Goal: Transaction & Acquisition: Subscribe to service/newsletter

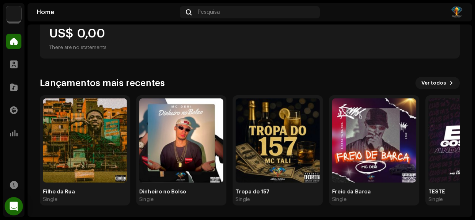
scroll to position [18, 0]
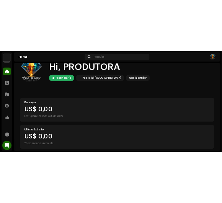
scroll to position [34, 0]
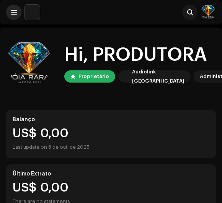
click at [15, 14] on span at bounding box center [14, 12] width 6 height 6
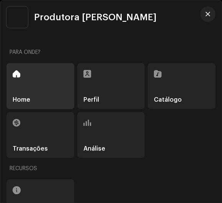
click at [179, 81] on div "Catálogo" at bounding box center [182, 86] width 68 height 46
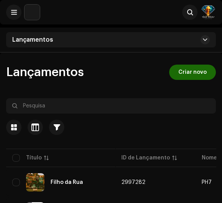
click at [178, 38] on div "Lançamentos" at bounding box center [111, 39] width 210 height 15
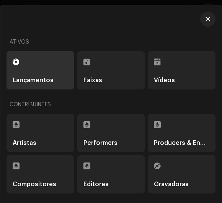
click at [101, 71] on div "Faixas" at bounding box center [110, 70] width 55 height 26
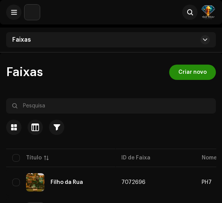
click at [187, 69] on span "Criar novo" at bounding box center [192, 72] width 28 height 15
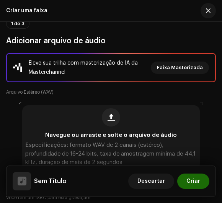
scroll to position [69, 0]
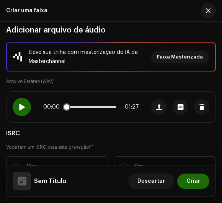
click at [29, 107] on div at bounding box center [22, 107] width 18 height 18
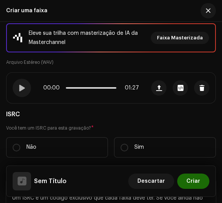
scroll to position [104, 0]
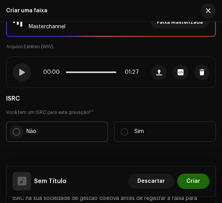
click at [18, 130] on input "Não" at bounding box center [17, 132] width 8 height 8
radio input "true"
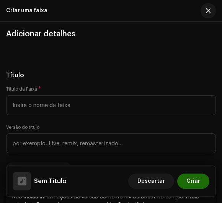
scroll to position [382, 0]
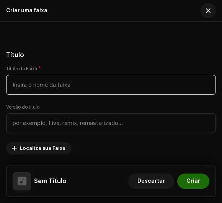
click at [45, 78] on input "text" at bounding box center [111, 85] width 210 height 20
click at [16, 82] on input "desce do Salto" at bounding box center [111, 85] width 210 height 20
type input "Desce do Salto"
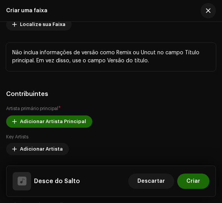
scroll to position [556, 0]
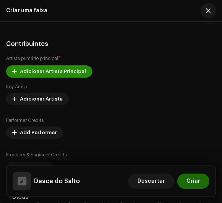
click at [47, 67] on span "Adicionar Artista Principal" at bounding box center [53, 71] width 66 height 15
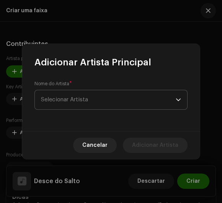
click at [74, 101] on span "Selecionar Artista" at bounding box center [64, 100] width 47 height 6
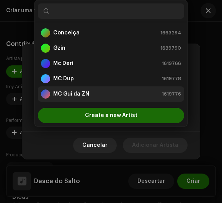
scroll to position [12, 0]
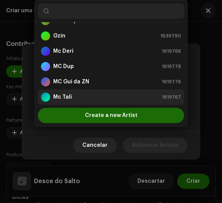
click at [63, 99] on strong "Mc Tali" at bounding box center [62, 97] width 19 height 8
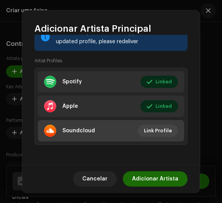
scroll to position [125, 0]
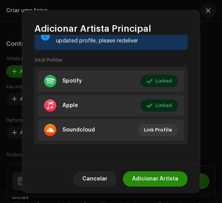
click at [140, 182] on span "Adicionar Artista" at bounding box center [155, 178] width 46 height 15
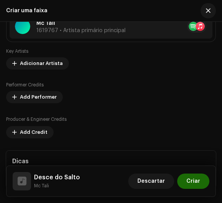
scroll to position [626, 0]
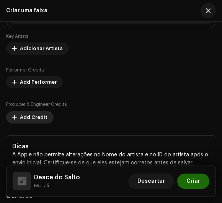
click at [34, 118] on span "Add Credit" at bounding box center [34, 117] width 28 height 15
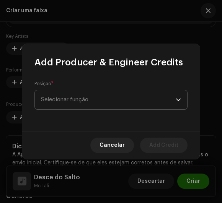
click at [44, 95] on span "Selecionar função" at bounding box center [108, 99] width 135 height 19
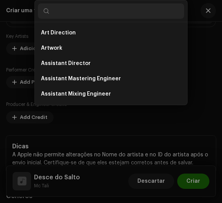
click at [19, 87] on div "Add Producer & Engineer Credits Posição * Selecionar função Cancelar Add Credit" at bounding box center [111, 101] width 222 height 203
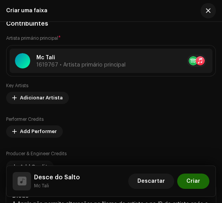
scroll to position [591, 0]
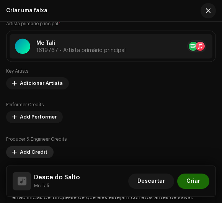
click at [33, 148] on span "Add Credit" at bounding box center [34, 152] width 28 height 15
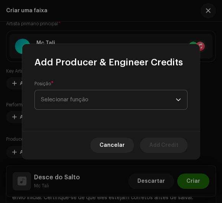
click at [46, 95] on span "Selecionar função" at bounding box center [108, 99] width 135 height 19
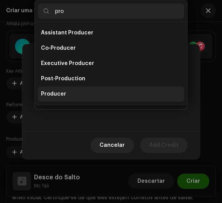
type input "pro"
click at [52, 95] on span "Producer" at bounding box center [53, 94] width 25 height 8
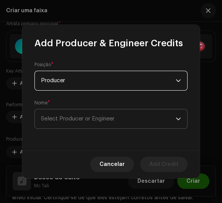
click at [54, 117] on span "Select Producer or Engineer" at bounding box center [77, 119] width 73 height 6
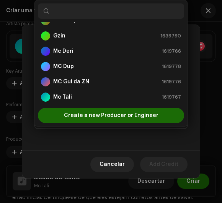
scroll to position [43, 0]
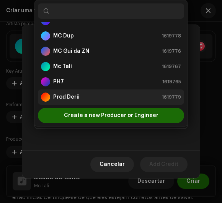
click at [61, 97] on strong "Prod Derii" at bounding box center [66, 97] width 26 height 8
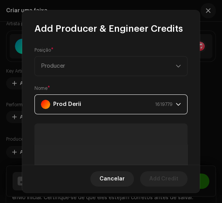
click at [147, 100] on div "Prod Derii 1619779" at bounding box center [107, 104] width 132 height 19
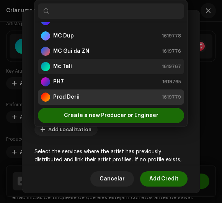
click at [66, 66] on strong "Mc Tali" at bounding box center [62, 67] width 19 height 8
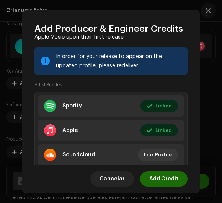
scroll to position [164, 0]
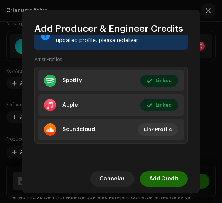
click at [150, 175] on button "Add Credit" at bounding box center [163, 178] width 47 height 15
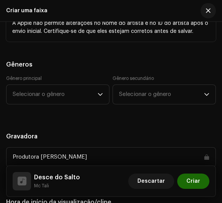
scroll to position [834, 0]
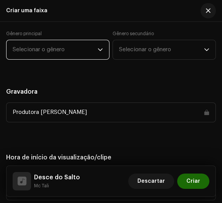
click at [34, 55] on span "Selecionar o gênero" at bounding box center [55, 49] width 85 height 19
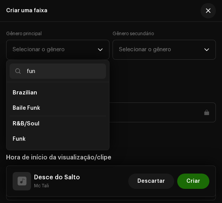
scroll to position [0, 0]
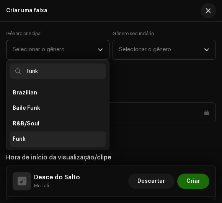
type input "funk"
click at [20, 135] on span "Funk" at bounding box center [19, 139] width 13 height 8
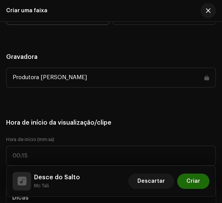
scroll to position [903, 0]
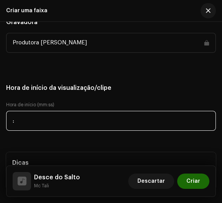
click at [25, 113] on input ":" at bounding box center [111, 121] width 210 height 20
type input "11:10"
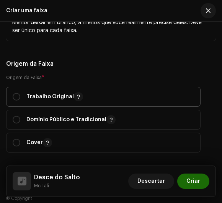
scroll to position [1181, 0]
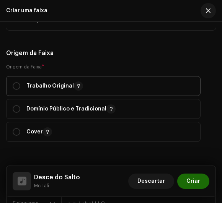
click at [10, 85] on p-togglebutton "Trabalho Original" at bounding box center [103, 86] width 194 height 20
radio input "true"
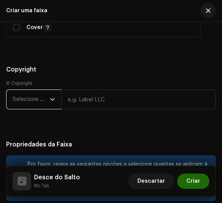
click at [15, 99] on span "Selecione o ano" at bounding box center [31, 99] width 37 height 19
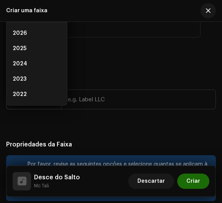
scroll to position [1274, 0]
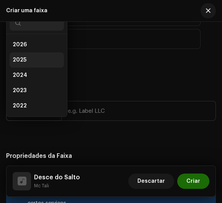
click at [22, 62] on span "2025" at bounding box center [20, 60] width 14 height 8
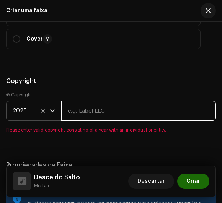
click at [88, 114] on input "text" at bounding box center [138, 111] width 154 height 20
type input "Produtora [PERSON_NAME]"
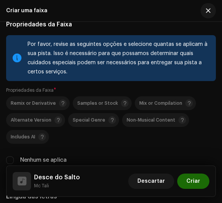
scroll to position [1448, 0]
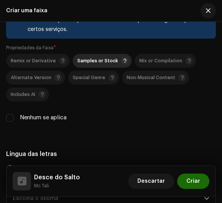
click at [103, 57] on div "Samples or Stock" at bounding box center [102, 61] width 51 height 8
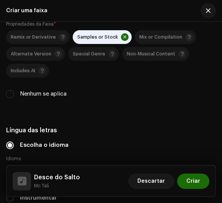
scroll to position [1483, 0]
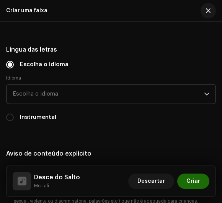
click at [13, 93] on span "Escolha o idioma" at bounding box center [108, 93] width 191 height 19
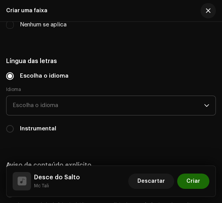
scroll to position [1538, 0]
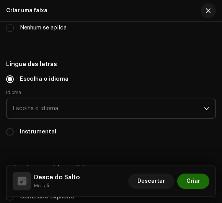
click at [25, 107] on span "Escolha o idioma" at bounding box center [108, 108] width 191 height 19
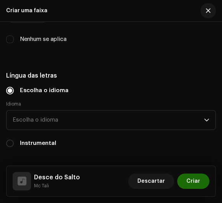
scroll to position [1524, 0]
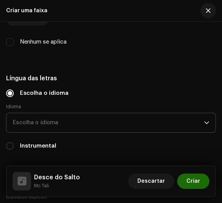
click at [28, 116] on span "Escolha o idioma" at bounding box center [108, 122] width 191 height 19
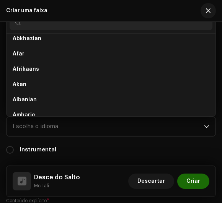
scroll to position [0, 0]
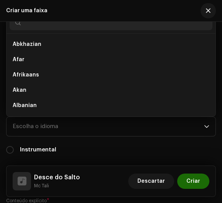
click at [32, 25] on input "text" at bounding box center [111, 22] width 203 height 15
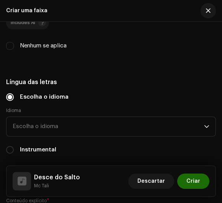
scroll to position [1517, 0]
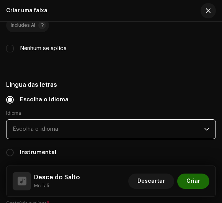
click at [28, 124] on span "Escolha o idioma" at bounding box center [108, 129] width 191 height 19
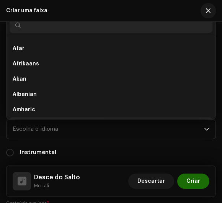
scroll to position [0, 0]
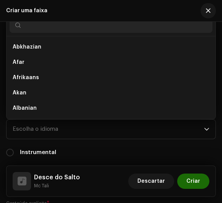
click at [31, 25] on input "text" at bounding box center [111, 25] width 203 height 15
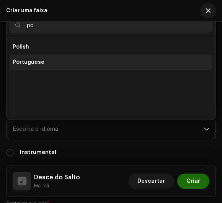
type input "po"
click at [23, 62] on span "Portuguese" at bounding box center [29, 62] width 32 height 8
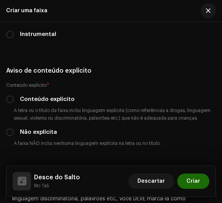
scroll to position [1656, 0]
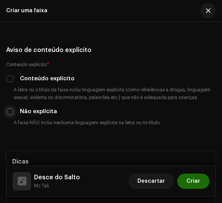
click at [7, 110] on input "Não explícita" at bounding box center [10, 112] width 8 height 8
radio input "true"
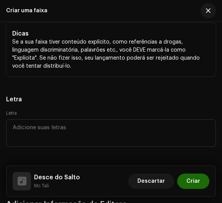
scroll to position [1830, 0]
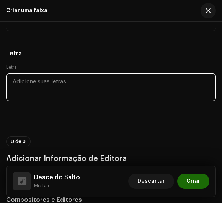
click at [34, 78] on textarea at bounding box center [111, 87] width 210 height 28
paste textarea "Gata se concentra e vai na sensação Que Tamanho G,tem esse seu bundao Sai do An…"
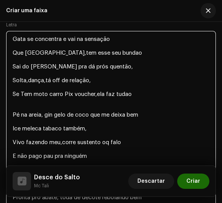
scroll to position [1889, 0]
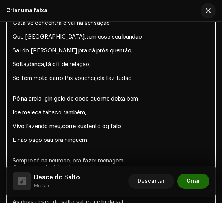
click at [96, 43] on textarea "Gata se concentra e vai na sensação Que Tamanho G,tem esse seu bundao Sai do An…" at bounding box center [111, 150] width 210 height 271
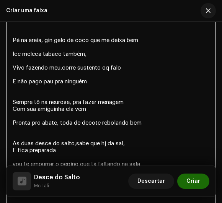
scroll to position [1958, 0]
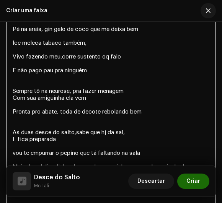
click at [106, 49] on textarea "Gata se concentra e vai na sensação Que Tamanho G,tem esse seu bundao Sai do An…" at bounding box center [111, 80] width 210 height 271
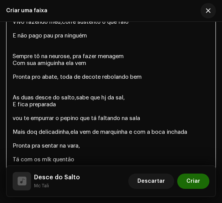
scroll to position [2028, 0]
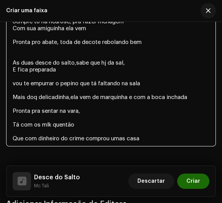
click at [104, 57] on textarea "Gata se concentra e vai na sensação Que Tamanho G,tem esse seu bundao Sai do An…" at bounding box center [111, 11] width 210 height 271
click at [145, 73] on textarea "Gata se concentra e vai na sensação Que Tamanho G,tem esse seu bundao Sai do An…" at bounding box center [111, 11] width 210 height 271
click at [36, 89] on textarea "Gata se concentra e vai na sensação Que Tamanho G,tem esse seu bundao Sai do An…" at bounding box center [111, 11] width 210 height 271
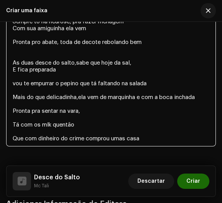
click at [80, 88] on textarea "Gata se concentra e vai na sensação Que Tamanho G,tem esse seu bundao Sai do An…" at bounding box center [111, 11] width 210 height 271
click at [75, 59] on textarea "Gata se concentra e vai na sensação Que Tamanho G,tem esse seu bundao Sai do An…" at bounding box center [111, 11] width 210 height 271
click at [76, 58] on textarea "Gata se concentra e vai na sensação Que Tamanho G,tem esse seu bundao Sai do An…" at bounding box center [111, 11] width 210 height 271
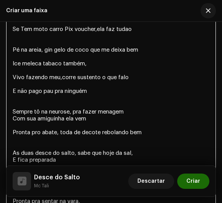
scroll to position [1924, 0]
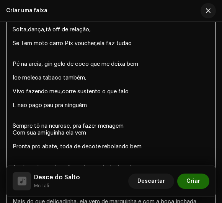
click at [63, 83] on textarea "Gata se concentra e vai na sensação Que Tamanho G,tem esse seu bundao Sai do An…" at bounding box center [111, 115] width 210 height 271
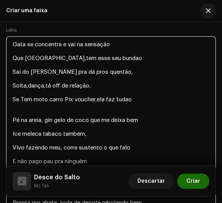
scroll to position [1854, 0]
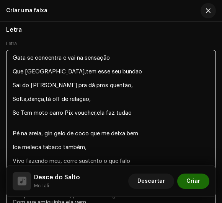
click at [97, 109] on textarea "Gata se concentra e vai na sensação Que Tamanho G,tem esse seu bundao Sai do An…" at bounding box center [111, 185] width 210 height 271
click at [96, 108] on textarea "Gata se concentra e vai na sensação Que Tamanho G,tem esse seu bundao Sai do An…" at bounding box center [111, 185] width 210 height 271
click at [97, 107] on textarea "Gata se concentra e vai na sensação Que Tamanho G,tem esse seu bundao Sai do An…" at bounding box center [111, 185] width 210 height 271
click at [129, 103] on textarea "Gata se concentra e vai na sensação Que Tamanho G,tem esse seu bundao Sai do An…" at bounding box center [111, 185] width 210 height 271
click at [28, 93] on textarea "Gata se concentra e vai na sensação Que Tamanho G,tem esse seu bundao Sai do An…" at bounding box center [111, 185] width 210 height 271
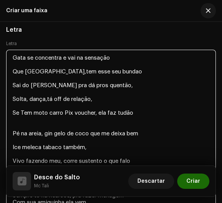
click at [47, 90] on textarea "Gata se concentra e vai na sensação Que Tamanho G,tem esse seu bundao Sai do An…" at bounding box center [111, 185] width 210 height 271
click at [57, 65] on textarea "Gata se concentra e vai na sensação Que Tamanho G,tem esse seu bundao Sai do An…" at bounding box center [111, 185] width 210 height 271
click at [111, 67] on textarea "Gata se concentra e vai na sensação Que Tamanho G, tem esse seu bundao Sai do A…" at bounding box center [111, 185] width 210 height 271
click at [112, 67] on textarea "Gata se concentra e vai na sensação Que Tamanho G, tem esse seu bundao Sai do A…" at bounding box center [111, 185] width 210 height 271
click at [112, 64] on textarea "Gata se concentra e vai na sensação Que Tamanho G, tem esse seu bundao Sai do A…" at bounding box center [111, 185] width 210 height 271
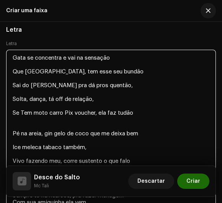
click at [58, 64] on textarea "Gata se concentra e vai na sensação Que Tamanho G, tem esse seu bundão Sai do A…" at bounding box center [111, 185] width 210 height 271
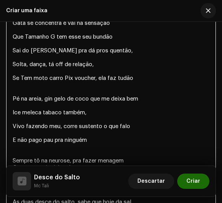
click at [47, 69] on textarea "Gata se concentra e vai na sensação Que Tamanho G tem esse seu bundão Sai do An…" at bounding box center [111, 150] width 210 height 271
click at [48, 90] on textarea "Gata se concentra e vai na sensação Que Tamanho G tem esse seu bundão Sai do An…" at bounding box center [111, 150] width 210 height 271
click at [91, 89] on textarea "Gata se concentra e vai na sensação Que Tamanho G tem esse seu bundão Sai do An…" at bounding box center [111, 150] width 210 height 271
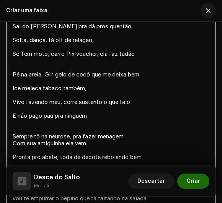
scroll to position [1924, 0]
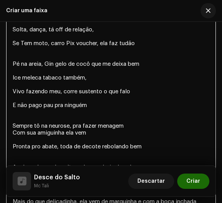
click at [63, 85] on textarea "Gata se concentra e vai na sensação Que Tamanho G tem esse seu bundão Sai do An…" at bounding box center [111, 115] width 210 height 271
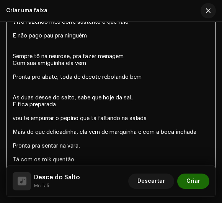
scroll to position [2028, 0]
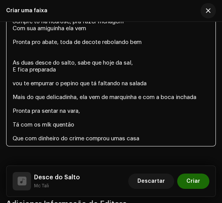
click at [23, 130] on textarea "Gata se concentra e vai na sensação Que Tamanho G tem esse seu bundão Sai do An…" at bounding box center [111, 11] width 210 height 271
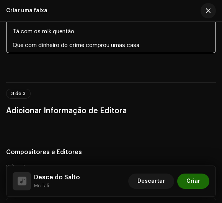
scroll to position [2132, 0]
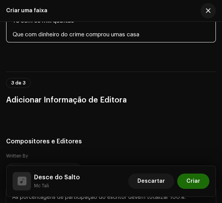
type textarea "Gata se concentra e vai na sensação Que Tamanho G tem esse seu bundão Sai do An…"
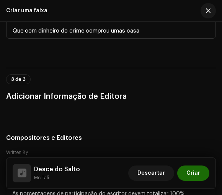
scroll to position [2177, 0]
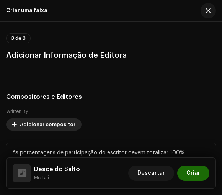
click at [29, 117] on span "Adicionar compositor" at bounding box center [47, 124] width 55 height 15
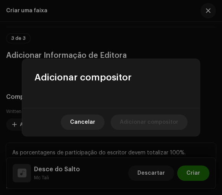
click at [79, 89] on div at bounding box center [110, 95] width 177 height 24
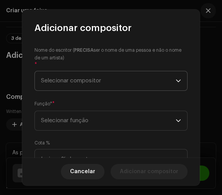
click at [71, 77] on span "Selecionar compositor" at bounding box center [108, 80] width 135 height 19
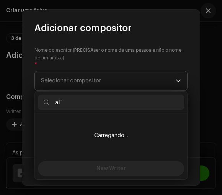
type input "T"
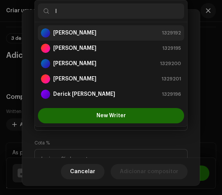
type input "I"
click at [131, 28] on div "Italo Ferreira De Morais 1329192" at bounding box center [111, 32] width 140 height 9
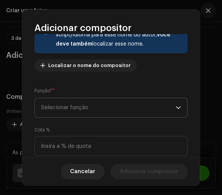
scroll to position [104, 0]
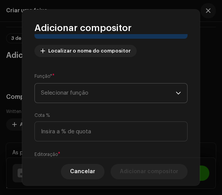
click at [81, 93] on span "Selecionar função" at bounding box center [108, 92] width 135 height 19
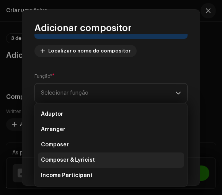
click at [60, 165] on li "Composer & Lyricist" at bounding box center [111, 159] width 146 height 15
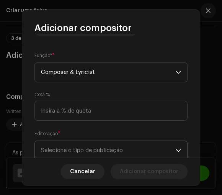
scroll to position [139, 0]
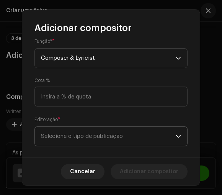
click at [72, 135] on span "Selecione o tipo de publicação" at bounding box center [108, 136] width 135 height 19
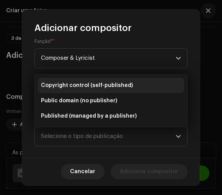
click at [73, 86] on span "Copyright control (self-published)" at bounding box center [87, 85] width 92 height 8
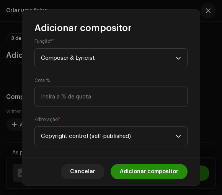
click at [136, 169] on span "Adicionar compositor" at bounding box center [149, 171] width 58 height 15
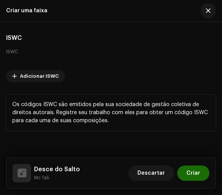
scroll to position [2357, 0]
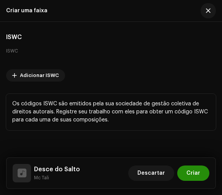
click at [189, 170] on span "Criar" at bounding box center [193, 172] width 14 height 15
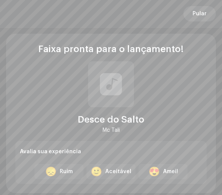
click at [201, 13] on span "Pular" at bounding box center [199, 13] width 14 height 15
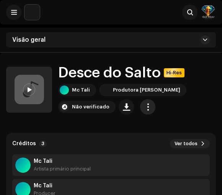
click at [145, 106] on span "button" at bounding box center [147, 107] width 7 height 6
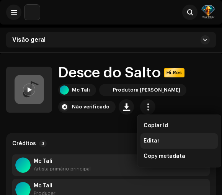
click at [158, 138] on div "Editar" at bounding box center [178, 141] width 71 height 6
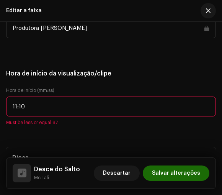
scroll to position [973, 0]
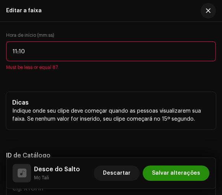
click at [171, 174] on span "Salvar alterações" at bounding box center [176, 172] width 48 height 15
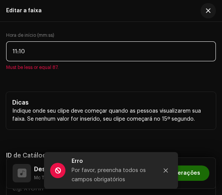
click at [94, 53] on input "11:10" at bounding box center [111, 51] width 210 height 20
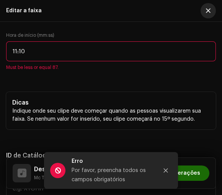
click at [208, 7] on button "button" at bounding box center [207, 10] width 15 height 15
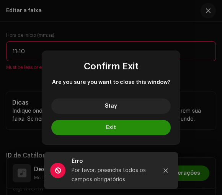
click at [133, 122] on button "Exit" at bounding box center [110, 127] width 119 height 15
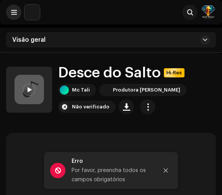
click at [19, 10] on button at bounding box center [13, 12] width 15 height 15
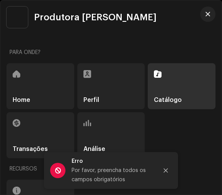
click at [176, 76] on div "Catálogo" at bounding box center [182, 86] width 68 height 46
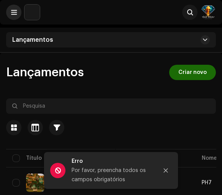
click at [11, 10] on span at bounding box center [14, 12] width 6 height 6
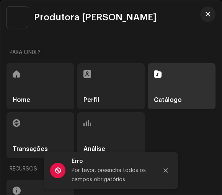
click at [170, 78] on div "Catálogo" at bounding box center [182, 86] width 68 height 46
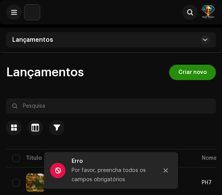
click at [181, 66] on span "Criar novo" at bounding box center [192, 72] width 28 height 15
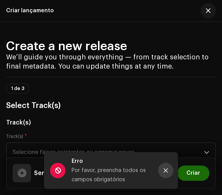
click at [164, 170] on icon "Close" at bounding box center [165, 169] width 5 height 5
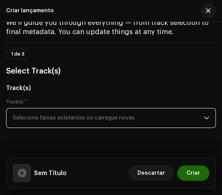
click at [78, 118] on span "Selecione faixas existentes ou carregue novas" at bounding box center [108, 117] width 191 height 19
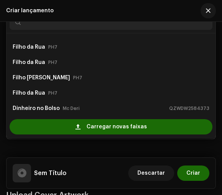
scroll to position [3, 0]
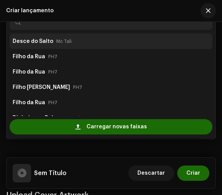
click at [40, 42] on strong "Desce do Salto" at bounding box center [33, 41] width 41 height 12
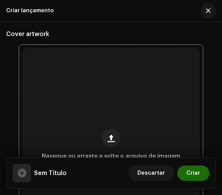
scroll to position [301, 0]
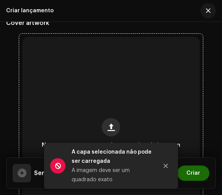
click at [105, 123] on button "button" at bounding box center [111, 127] width 18 height 18
drag, startPoint x: 164, startPoint y: 165, endPoint x: 112, endPoint y: 136, distance: 59.7
click at [162, 165] on button "Close" at bounding box center [165, 165] width 15 height 15
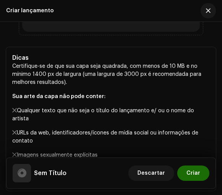
scroll to position [371, 0]
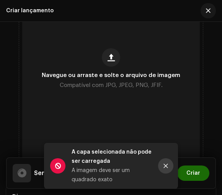
click at [165, 163] on icon "Close" at bounding box center [165, 165] width 5 height 5
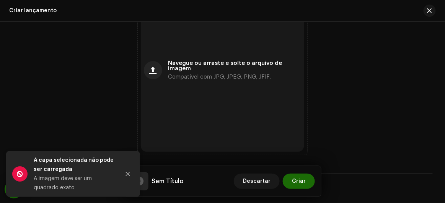
scroll to position [336, 0]
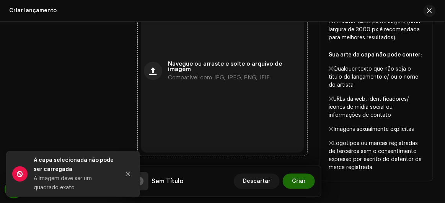
click at [160, 78] on div "Navegue ou arraste e solte o arquivo de imagem Compatível com JPG, JPEG, PNG, J…" at bounding box center [223, 72] width 164 height 164
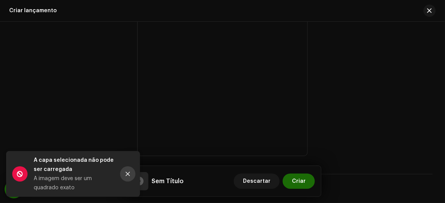
click at [127, 174] on icon "Close" at bounding box center [127, 174] width 5 height 5
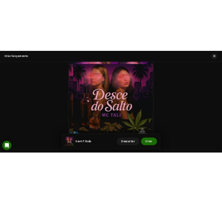
scroll to position [328, 0]
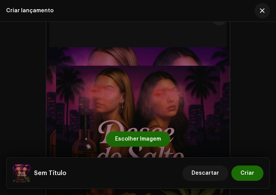
drag, startPoint x: 264, startPoint y: 68, endPoint x: 202, endPoint y: 45, distance: 65.4
click at [202, 45] on div "Navegue ou arraste e solte o arquivo de imagem Compatível com JPG, JPEG, PNG, J…" at bounding box center [138, 139] width 264 height 264
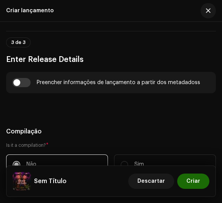
scroll to position [710, 0]
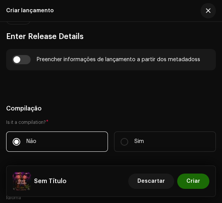
drag, startPoint x: 20, startPoint y: 48, endPoint x: 51, endPoint y: 50, distance: 31.1
click at [21, 55] on input "checkbox" at bounding box center [21, 59] width 18 height 9
checkbox input "true"
type input "Desce do Salto"
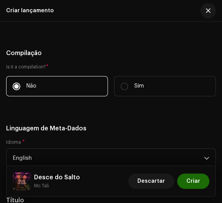
scroll to position [815, 0]
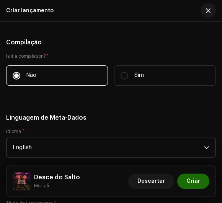
click at [98, 141] on span "English" at bounding box center [108, 147] width 191 height 19
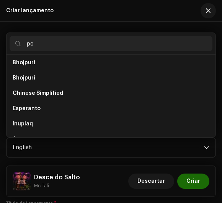
scroll to position [0, 0]
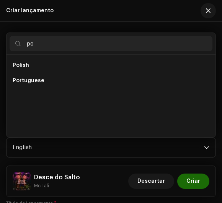
type input "po"
click at [73, 73] on li "Portuguese" at bounding box center [111, 80] width 203 height 15
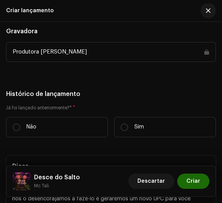
scroll to position [1510, 0]
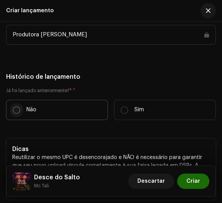
click at [19, 106] on input "Não" at bounding box center [17, 110] width 8 height 8
radio input "true"
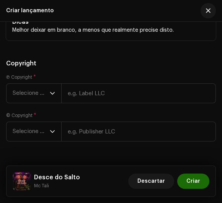
scroll to position [1857, 0]
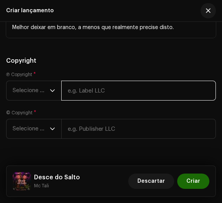
click at [112, 81] on input "text" at bounding box center [138, 91] width 154 height 20
type input "Produtora [PERSON_NAME]"
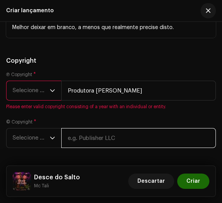
click at [123, 119] on div "© Copyright * Selecione o ano" at bounding box center [111, 133] width 210 height 29
type input "Produtora [PERSON_NAME]"
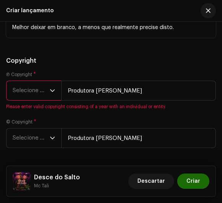
click at [27, 81] on span "Selecione o ano" at bounding box center [31, 90] width 37 height 19
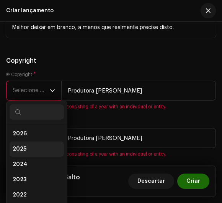
click at [31, 141] on li "2025" at bounding box center [37, 148] width 54 height 15
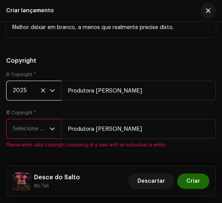
click at [30, 119] on span "Selecione o ano" at bounding box center [31, 128] width 37 height 19
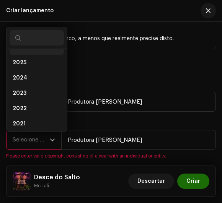
scroll to position [3, 0]
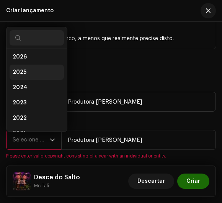
click at [34, 65] on li "2025" at bounding box center [37, 72] width 54 height 15
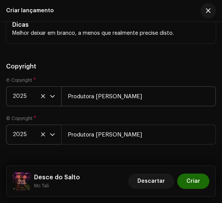
scroll to position [1860, 0]
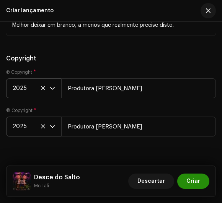
click at [194, 183] on span "Criar" at bounding box center [193, 181] width 14 height 15
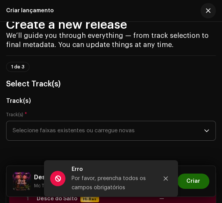
scroll to position [18, 0]
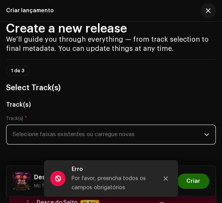
click at [84, 132] on span "Selecione faixas existentes ou carregue novas" at bounding box center [108, 134] width 191 height 19
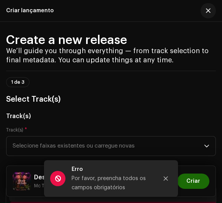
scroll to position [3, 0]
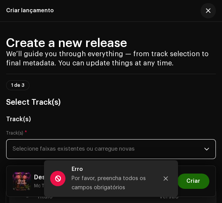
click at [96, 149] on span "Selecione faixas existentes ou carregue novas" at bounding box center [108, 149] width 191 height 19
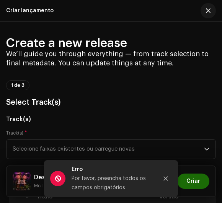
scroll to position [2, 0]
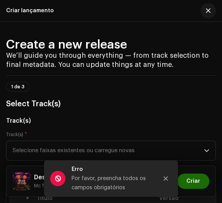
click at [75, 83] on div "1 de 3 Select Track(s)" at bounding box center [111, 96] width 210 height 28
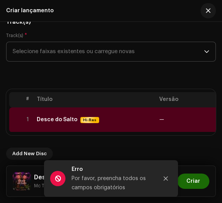
scroll to position [106, 0]
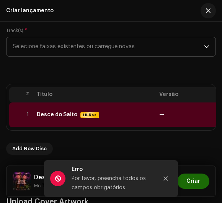
click at [92, 41] on span "Selecione faixas existentes ou carregue novas" at bounding box center [108, 46] width 191 height 19
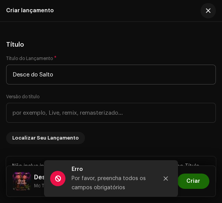
scroll to position [975, 0]
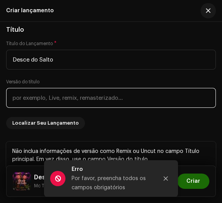
click at [43, 88] on input "text" at bounding box center [111, 98] width 210 height 20
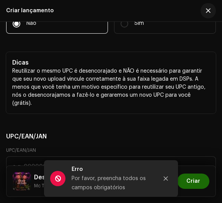
scroll to position [1547, 0]
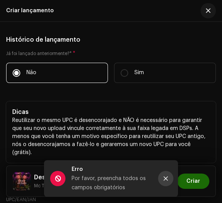
click at [166, 177] on icon "Close" at bounding box center [165, 178] width 5 height 5
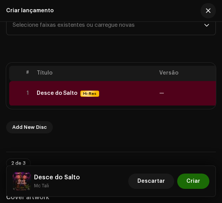
scroll to position [122, 0]
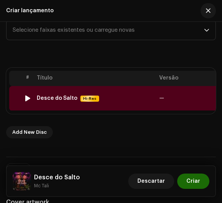
click at [26, 97] on div at bounding box center [28, 98] width 6 height 6
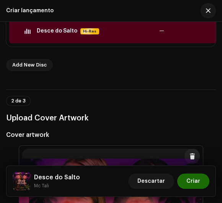
scroll to position [192, 0]
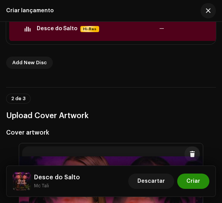
click at [191, 175] on span "Criar" at bounding box center [193, 181] width 14 height 15
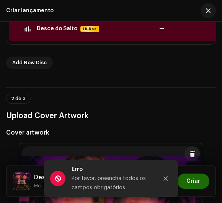
click at [58, 177] on span at bounding box center [57, 178] width 15 height 15
click at [28, 28] on div at bounding box center [28, 29] width 6 height 6
click at [28, 25] on img at bounding box center [28, 29] width 10 height 10
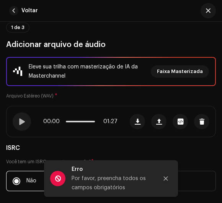
scroll to position [69, 0]
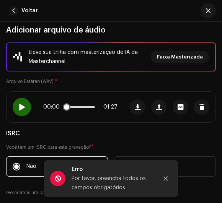
click at [24, 101] on div at bounding box center [22, 107] width 18 height 18
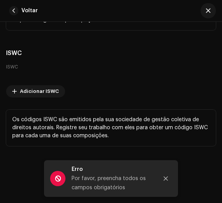
scroll to position [2475, 0]
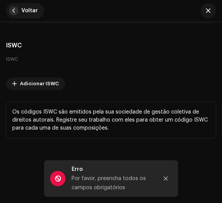
click at [18, 9] on button "Voltar" at bounding box center [25, 10] width 38 height 15
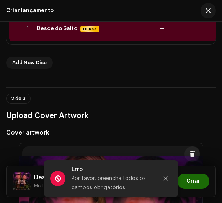
scroll to position [157, 0]
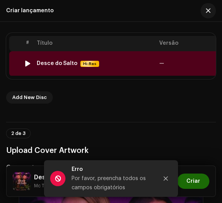
click at [27, 59] on img at bounding box center [28, 63] width 10 height 10
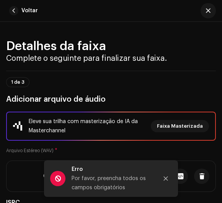
scroll to position [34, 0]
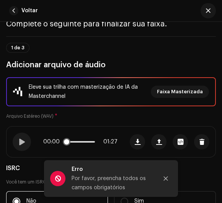
drag, startPoint x: 21, startPoint y: 140, endPoint x: 37, endPoint y: 133, distance: 17.1
click at [22, 140] on span at bounding box center [21, 142] width 6 height 6
click at [75, 141] on p-slider at bounding box center [80, 142] width 29 height 2
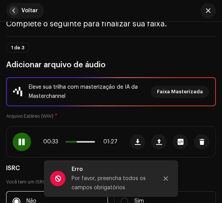
click at [15, 10] on span "button" at bounding box center [13, 10] width 9 height 9
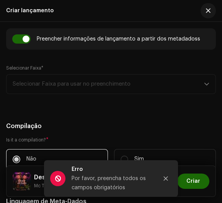
scroll to position [747, 0]
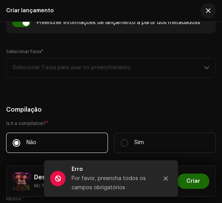
click at [76, 57] on div "Selecionar Faixa* Selecionar Faixa para usar no preenchimento" at bounding box center [111, 63] width 210 height 29
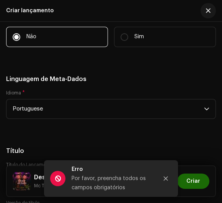
scroll to position [887, 0]
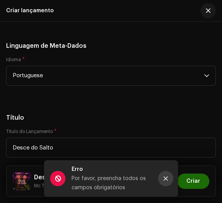
click at [168, 175] on button "Close" at bounding box center [165, 178] width 15 height 15
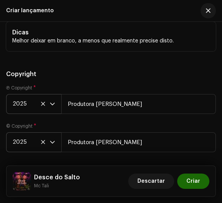
scroll to position [1860, 0]
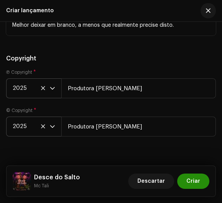
click at [193, 182] on span "Criar" at bounding box center [193, 181] width 14 height 15
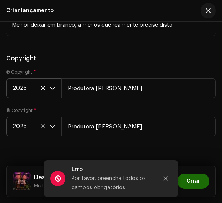
click at [57, 175] on span at bounding box center [57, 178] width 15 height 15
click at [193, 176] on span "Criar" at bounding box center [193, 181] width 14 height 15
click at [166, 177] on icon "Close" at bounding box center [166, 179] width 4 height 4
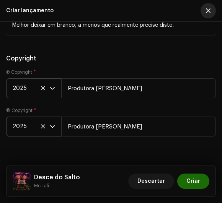
click at [205, 10] on button "button" at bounding box center [207, 10] width 15 height 15
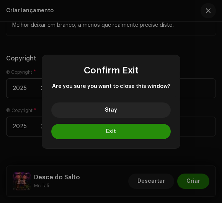
click at [109, 138] on button "Exit" at bounding box center [110, 131] width 119 height 15
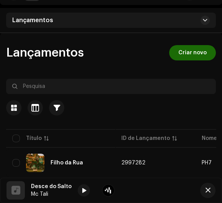
scroll to position [34, 0]
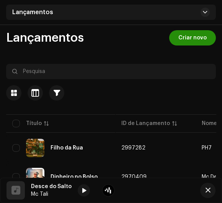
click at [188, 36] on span "Criar novo" at bounding box center [192, 37] width 28 height 15
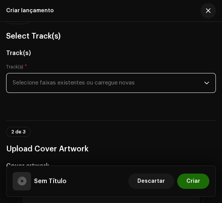
click at [83, 89] on span "Selecione faixas existentes ou carregue novas" at bounding box center [108, 82] width 191 height 19
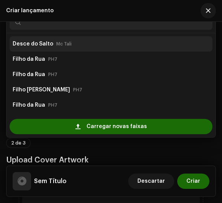
click at [44, 41] on strong "Desce do Salto" at bounding box center [33, 44] width 41 height 12
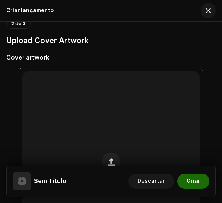
scroll to position [301, 0]
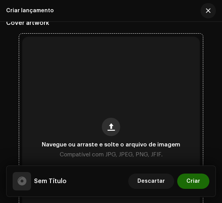
click at [109, 126] on span "button" at bounding box center [110, 127] width 7 height 6
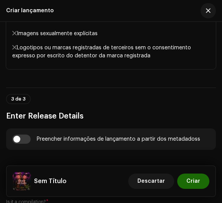
scroll to position [649, 0]
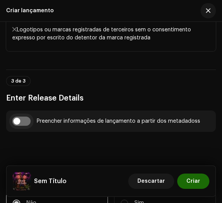
click at [28, 117] on input "checkbox" at bounding box center [21, 121] width 18 height 9
checkbox input "true"
type input "Desce do Salto"
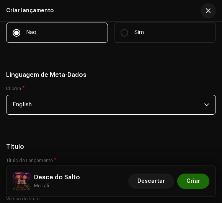
click at [38, 97] on span "English" at bounding box center [108, 104] width 191 height 19
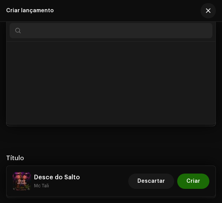
scroll to position [706, 0]
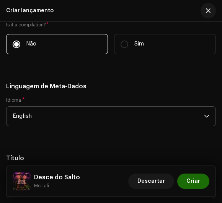
type input "o"
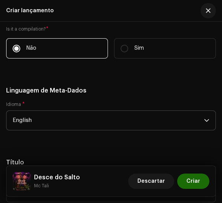
click at [34, 111] on span "English" at bounding box center [108, 120] width 191 height 19
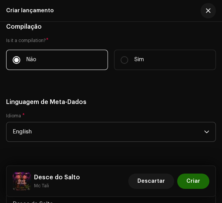
scroll to position [827, 0]
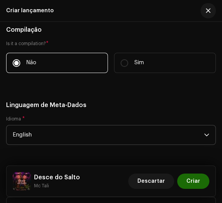
click at [19, 130] on span "English" at bounding box center [108, 134] width 191 height 19
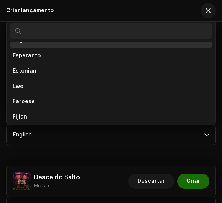
scroll to position [706, 0]
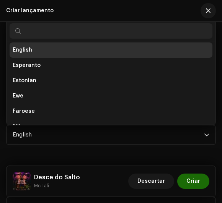
click at [39, 25] on input "text" at bounding box center [111, 30] width 203 height 15
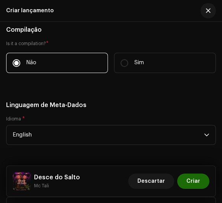
scroll to position [824, 0]
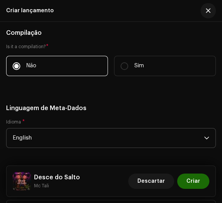
click at [52, 128] on span "English" at bounding box center [108, 137] width 191 height 19
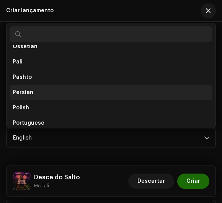
scroll to position [2032, 0]
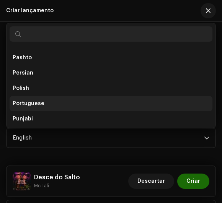
click at [37, 100] on span "Portuguese" at bounding box center [29, 104] width 32 height 8
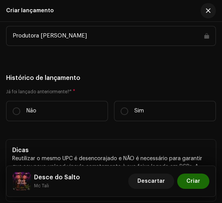
scroll to position [1520, 0]
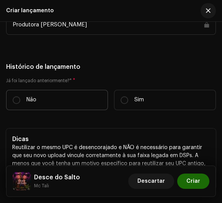
click at [43, 95] on label "Não" at bounding box center [57, 100] width 102 height 20
click at [20, 96] on input "Não" at bounding box center [17, 100] width 8 height 8
radio input "true"
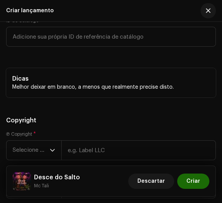
scroll to position [1833, 0]
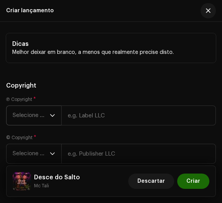
click at [51, 113] on icon "dropdown trigger" at bounding box center [52, 115] width 5 height 5
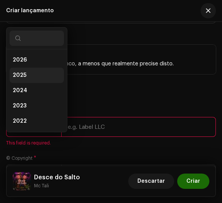
click at [41, 68] on li "2025" at bounding box center [37, 75] width 54 height 15
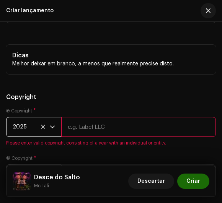
click at [30, 165] on span "Selecione o ano" at bounding box center [31, 174] width 37 height 19
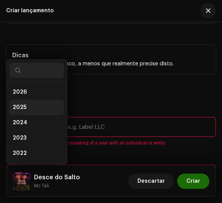
click at [42, 100] on li "2025" at bounding box center [37, 107] width 54 height 15
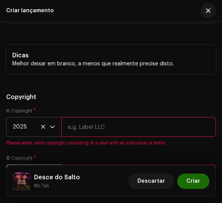
click at [67, 117] on input "text" at bounding box center [138, 127] width 154 height 20
type input "Produtora [PERSON_NAME]"
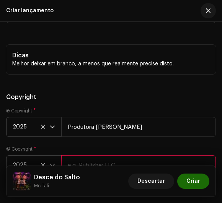
click at [109, 155] on input "text" at bounding box center [138, 165] width 154 height 20
type input "Produtora [PERSON_NAME]"
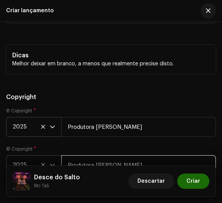
scroll to position [1860, 0]
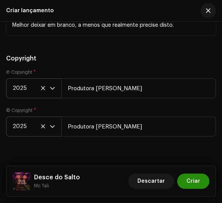
click at [186, 182] on button "Criar" at bounding box center [193, 181] width 32 height 15
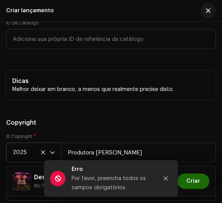
scroll to position [1755, 0]
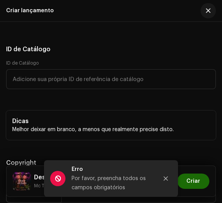
click at [114, 118] on div "Dicas Melhor deixar em branco, a menos que realmente precise disto." at bounding box center [111, 124] width 210 height 29
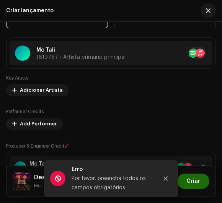
scroll to position [1165, 0]
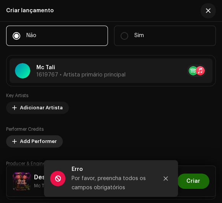
click at [45, 135] on span "Add Performer" at bounding box center [38, 141] width 37 height 15
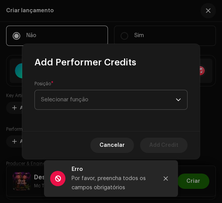
click at [66, 93] on span "Selecionar função" at bounding box center [108, 99] width 135 height 19
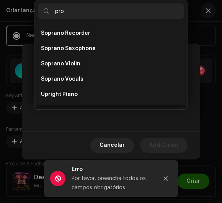
scroll to position [0, 0]
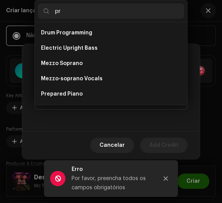
type input "p"
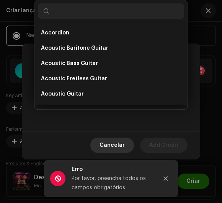
click at [101, 145] on button "Cancelar" at bounding box center [112, 145] width 44 height 15
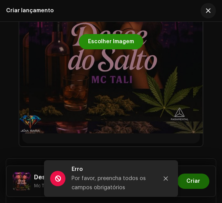
scroll to position [400, 0]
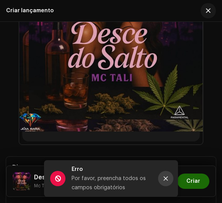
click at [162, 179] on button "Close" at bounding box center [165, 178] width 15 height 15
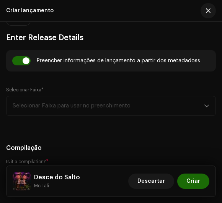
scroll to position [713, 0]
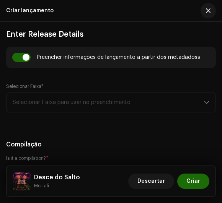
click at [104, 85] on div "Selecionar Faixa* Selecionar Faixa para usar no preenchimento" at bounding box center [111, 97] width 210 height 29
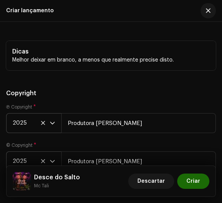
scroll to position [1860, 0]
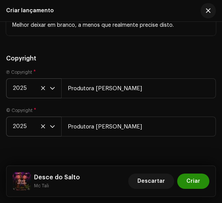
click at [199, 180] on span "Criar" at bounding box center [193, 181] width 14 height 15
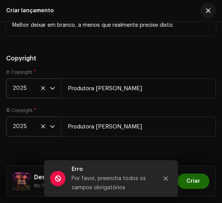
drag, startPoint x: 50, startPoint y: 167, endPoint x: 84, endPoint y: 186, distance: 38.2
click at [65, 179] on div "Erro Por favor, preencha todos os campos obrigatórios" at bounding box center [111, 178] width 134 height 37
click at [64, 178] on span at bounding box center [57, 178] width 15 height 15
click at [109, 180] on div "Por favor, preencha todos os campos obrigatórios" at bounding box center [111, 183] width 80 height 18
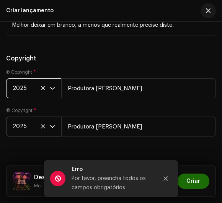
click at [24, 79] on span "2025" at bounding box center [31, 88] width 37 height 19
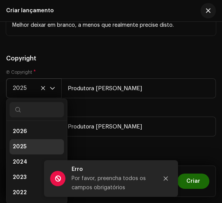
scroll to position [3, 0]
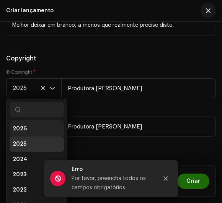
click at [31, 121] on li "2026" at bounding box center [37, 128] width 54 height 15
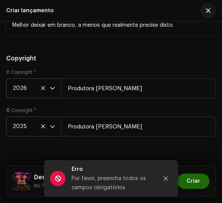
click at [44, 86] on icon at bounding box center [43, 88] width 5 height 5
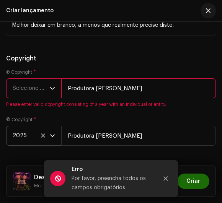
click at [42, 79] on span "Selecione o ano" at bounding box center [31, 88] width 37 height 19
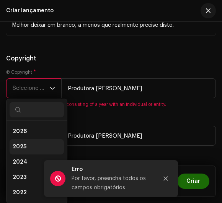
click at [29, 139] on li "2025" at bounding box center [37, 146] width 54 height 15
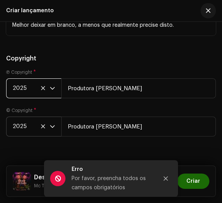
click at [37, 124] on div "Ⓟ Copyright * 2025 Produtora Joia Rara © Copyright * 2025 Produtora Joia Rara" at bounding box center [111, 107] width 210 height 76
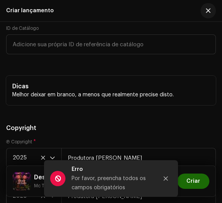
scroll to position [1755, 0]
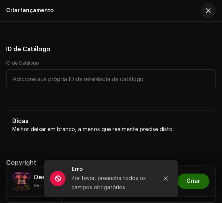
click at [68, 126] on p "Melhor deixar em branco, a menos que realmente precise disto." at bounding box center [110, 130] width 197 height 8
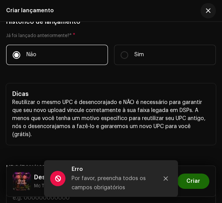
scroll to position [1547, 0]
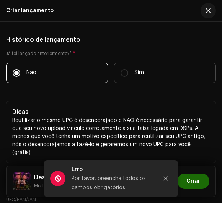
click at [128, 63] on label "Sim" at bounding box center [165, 73] width 102 height 20
click at [128, 69] on input "Sim" at bounding box center [124, 73] width 8 height 8
radio input "true"
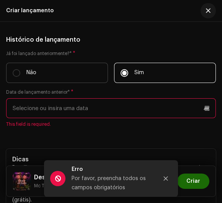
click at [70, 65] on label "Não" at bounding box center [57, 73] width 102 height 20
click at [20, 69] on input "Não" at bounding box center [17, 73] width 8 height 8
radio input "true"
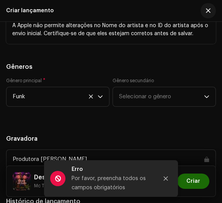
scroll to position [1373, 0]
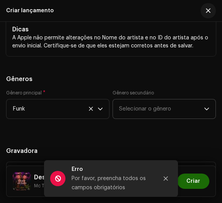
click at [135, 99] on span "Selecionar o gênero" at bounding box center [161, 108] width 85 height 19
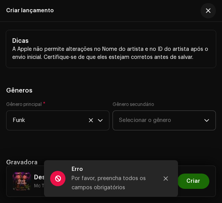
scroll to position [1358, 0]
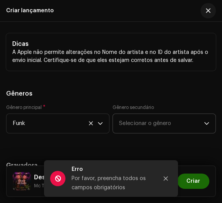
drag, startPoint x: 134, startPoint y: 120, endPoint x: 138, endPoint y: 112, distance: 8.4
click at [138, 114] on span "Selecionar o gênero" at bounding box center [161, 123] width 85 height 19
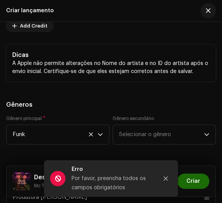
scroll to position [1344, 0]
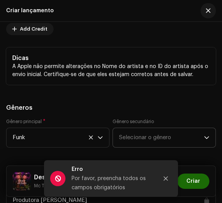
click at [141, 120] on div "Gênero secundário Selecionar o gênero" at bounding box center [163, 133] width 103 height 29
click at [141, 128] on span "Selecionar o gênero" at bounding box center [161, 137] width 85 height 19
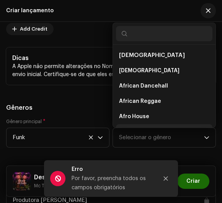
scroll to position [12, 0]
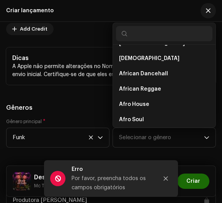
click at [150, 29] on input "text" at bounding box center [164, 33] width 96 height 15
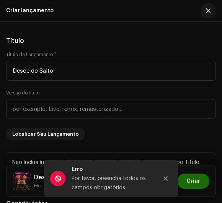
scroll to position [962, 0]
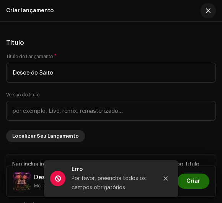
click at [26, 128] on span "Localizar Seu Lançamento" at bounding box center [45, 135] width 67 height 15
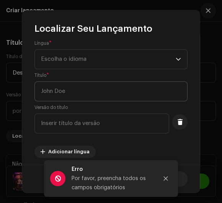
scroll to position [12, 0]
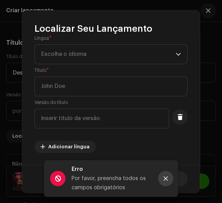
click at [167, 179] on icon "Close" at bounding box center [165, 178] width 5 height 5
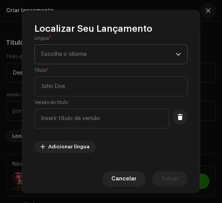
click at [128, 46] on span "Escolha o idioma" at bounding box center [108, 54] width 135 height 19
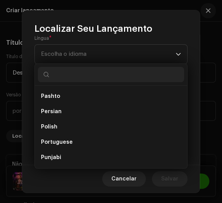
scroll to position [2085, 0]
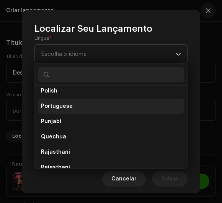
click at [71, 104] on li "Portuguese" at bounding box center [111, 106] width 146 height 15
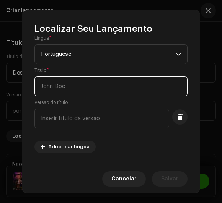
click at [79, 91] on input "text" at bounding box center [110, 86] width 153 height 20
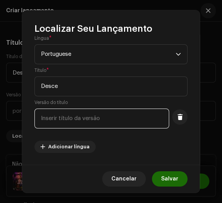
type input "Desce"
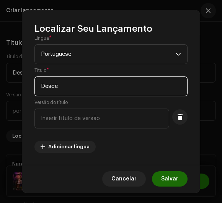
click at [135, 89] on input "Desce" at bounding box center [110, 86] width 153 height 20
click at [135, 86] on input "Desce" at bounding box center [110, 86] width 153 height 20
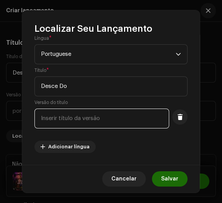
click at [145, 109] on input "text" at bounding box center [101, 119] width 135 height 20
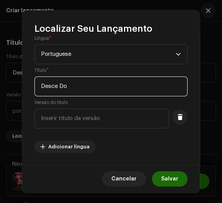
click at [156, 91] on input "Desce Do" at bounding box center [110, 86] width 153 height 20
type input "Desce Do Salto"
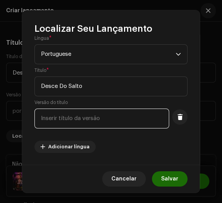
click at [102, 117] on input "text" at bounding box center [101, 119] width 135 height 20
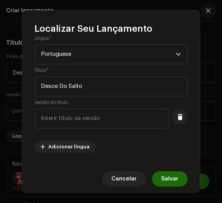
click at [114, 141] on div "Língua * Portuguese Título * Desce Do Salto Versão do título Adicionar língua" at bounding box center [110, 94] width 153 height 118
click at [180, 183] on button "Salvar" at bounding box center [170, 178] width 36 height 15
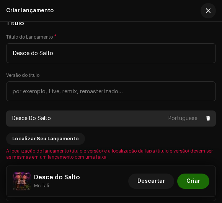
scroll to position [996, 0]
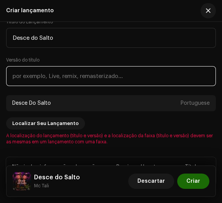
click at [61, 66] on input "text" at bounding box center [111, 76] width 210 height 20
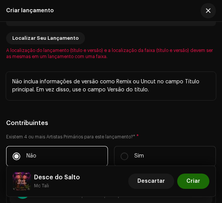
scroll to position [1066, 0]
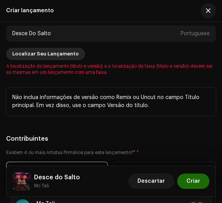
click at [57, 46] on span "Localizar Seu Lançamento" at bounding box center [45, 53] width 67 height 15
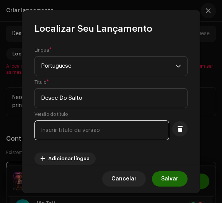
click at [81, 129] on input "text" at bounding box center [101, 130] width 135 height 20
type input "d"
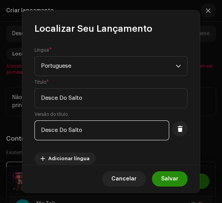
type input "Desce Do Salto"
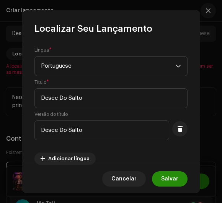
click at [166, 182] on span "Salvar" at bounding box center [169, 178] width 17 height 15
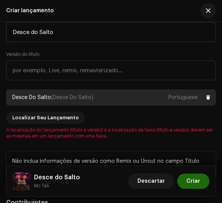
scroll to position [996, 0]
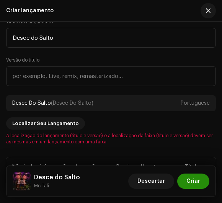
click at [190, 177] on span "Criar" at bounding box center [193, 181] width 14 height 15
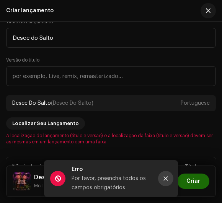
click at [165, 178] on icon "Close" at bounding box center [166, 179] width 4 height 4
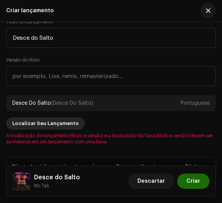
click at [39, 120] on span "Localizar Seu Lançamento" at bounding box center [45, 123] width 67 height 15
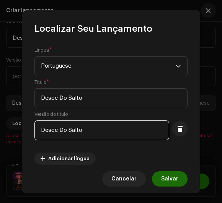
click at [143, 127] on input "Desce Do Salto" at bounding box center [101, 130] width 135 height 20
type input "D"
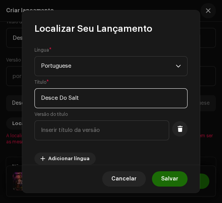
click at [158, 96] on input "Desce Do Salt" at bounding box center [110, 98] width 153 height 20
type input "D"
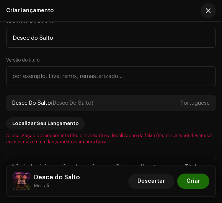
click at [208, 8] on div "Localizar Seu Lançamento Língua * Portuguese Título * This field is required. V…" at bounding box center [111, 101] width 222 height 203
click at [104, 117] on div "Título do Lançamento * Desce do Salto Versão do título Desce Do Salto (Desce Do…" at bounding box center [111, 82] width 210 height 126
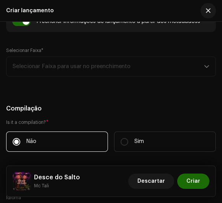
scroll to position [684, 0]
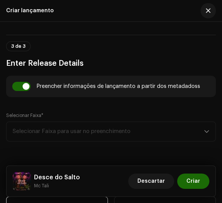
click at [209, 177] on div "Descartar Criar" at bounding box center [168, 181] width 81 height 18
click at [165, 181] on span "Descartar" at bounding box center [151, 181] width 28 height 15
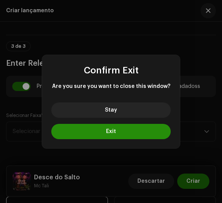
click at [147, 128] on button "Exit" at bounding box center [110, 131] width 119 height 15
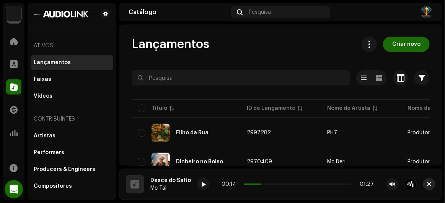
click at [429, 188] on button "button" at bounding box center [429, 185] width 12 height 12
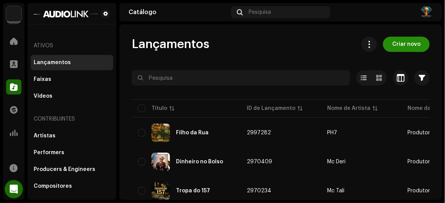
click at [403, 43] on span "Criar novo" at bounding box center [406, 44] width 28 height 15
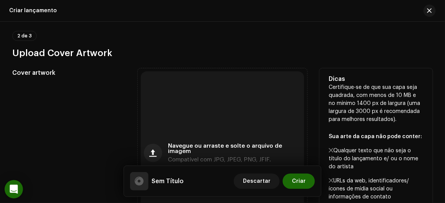
scroll to position [208, 0]
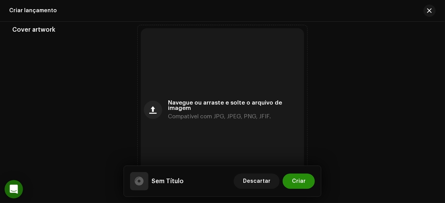
click at [299, 178] on span "Criar" at bounding box center [299, 181] width 14 height 15
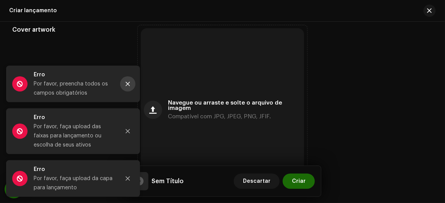
click at [127, 82] on icon "Close" at bounding box center [127, 83] width 5 height 5
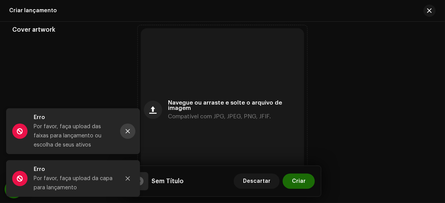
click at [131, 132] on button "Close" at bounding box center [127, 131] width 15 height 15
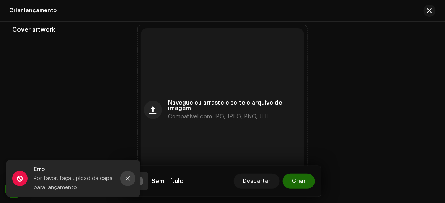
click at [125, 182] on button "Close" at bounding box center [127, 178] width 15 height 15
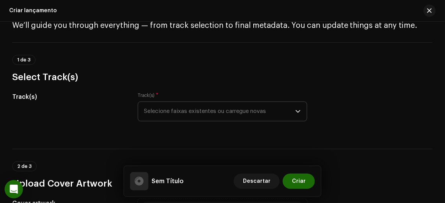
click at [156, 116] on span "Selecione faixas existentes ou carregue novas" at bounding box center [219, 111] width 151 height 19
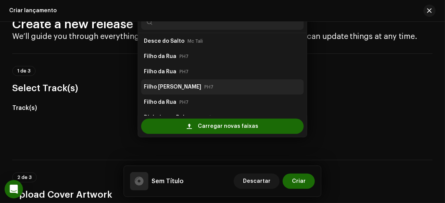
scroll to position [0, 0]
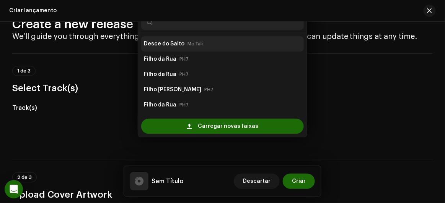
click at [166, 47] on strong "Desce do Salto" at bounding box center [164, 44] width 41 height 12
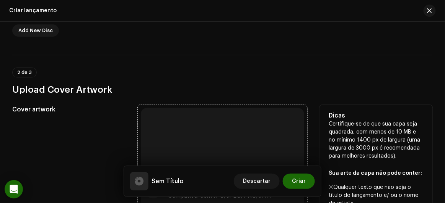
scroll to position [266, 0]
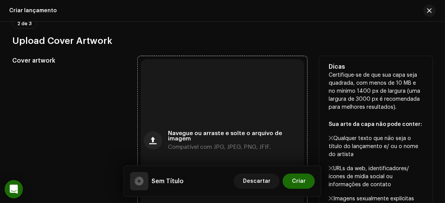
click at [169, 125] on div "Navegue ou arraste e solte o arquivo de imagem Compatível com JPG, JPEG, PNG, J…" at bounding box center [223, 141] width 164 height 164
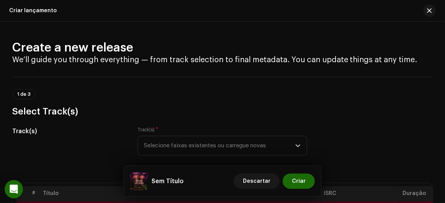
scroll to position [440, 0]
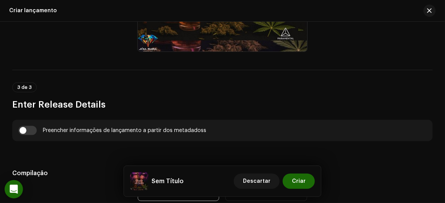
click at [24, 127] on div "Preencher informações de lançamento a partir dos metadadoss" at bounding box center [222, 130] width 420 height 21
click at [26, 130] on input "checkbox" at bounding box center [27, 130] width 18 height 9
checkbox input "true"
type input "Desce do Salto"
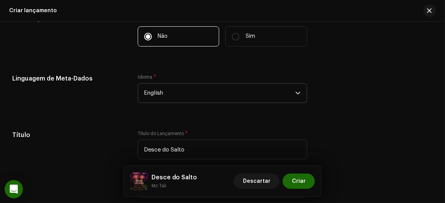
scroll to position [649, 0]
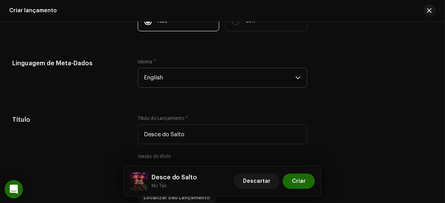
click at [165, 78] on span "English" at bounding box center [219, 77] width 151 height 19
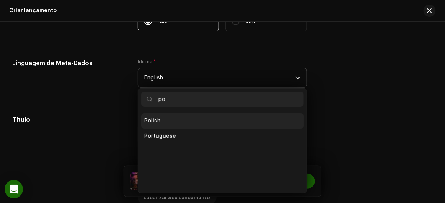
scroll to position [0, 0]
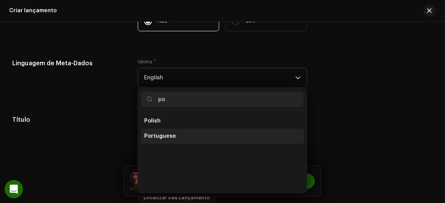
type input "po"
click at [162, 134] on span "Portuguese" at bounding box center [160, 137] width 32 height 8
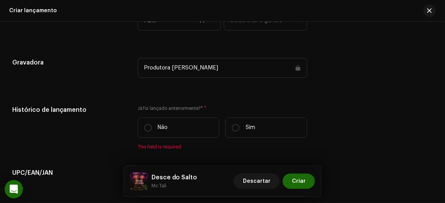
scroll to position [1136, 0]
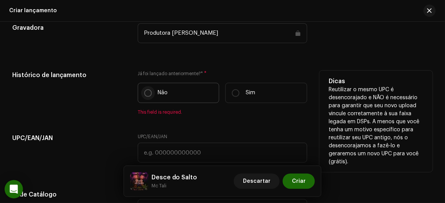
click at [148, 95] on input "Não" at bounding box center [148, 93] width 8 height 8
radio input "true"
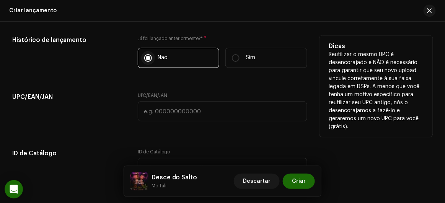
scroll to position [1240, 0]
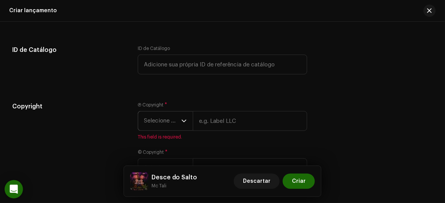
click at [167, 124] on span "Selecione o ano" at bounding box center [162, 121] width 37 height 19
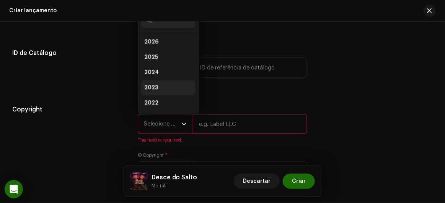
scroll to position [12, 0]
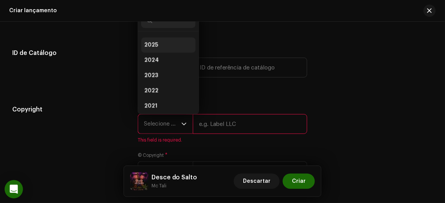
click at [149, 41] on li "2025" at bounding box center [168, 44] width 54 height 15
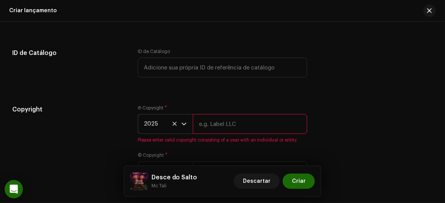
click at [225, 127] on input "text" at bounding box center [250, 124] width 115 height 20
type input "Produtora Jóia Rara"
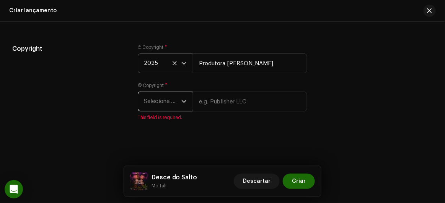
click at [161, 102] on span "Selecione o ano" at bounding box center [162, 101] width 37 height 19
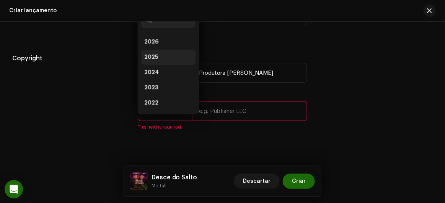
click at [156, 57] on span "2025" at bounding box center [151, 58] width 14 height 8
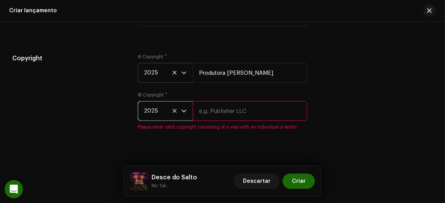
click at [217, 120] on input "text" at bounding box center [250, 111] width 115 height 20
type input "Produtora Jóia Rara"
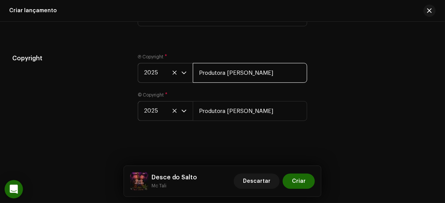
click at [258, 76] on input "Produtora Jóia Rara" at bounding box center [250, 73] width 115 height 20
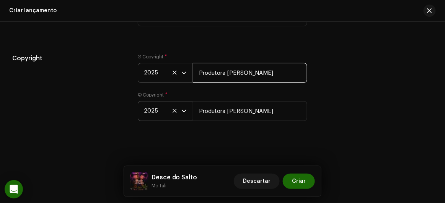
click at [258, 76] on input "Produtora Jóia Rara" at bounding box center [250, 73] width 115 height 20
type input "Produtora [PERSON_NAME]"
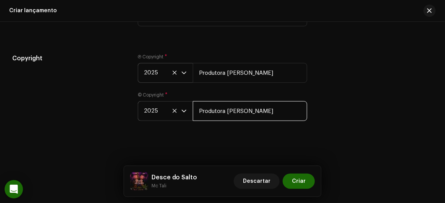
click at [250, 112] on input "Produtora Jóia Rara" at bounding box center [250, 111] width 115 height 20
click at [250, 111] on input "Produtora Jóia Rara" at bounding box center [250, 111] width 115 height 20
type input "Produtora [PERSON_NAME]"
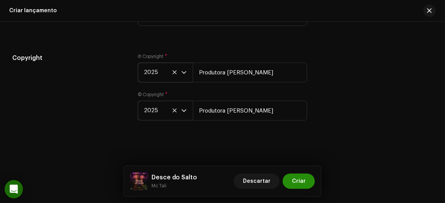
click at [301, 178] on span "Criar" at bounding box center [299, 181] width 14 height 15
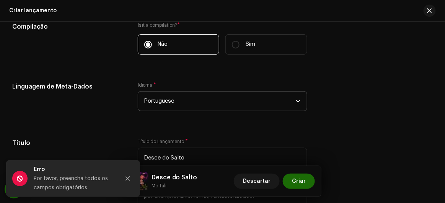
scroll to position [660, 0]
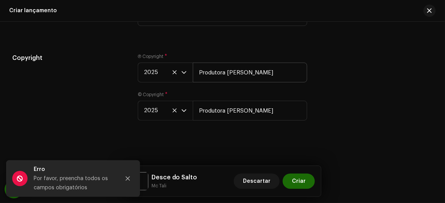
scroll to position [1325, 0]
drag, startPoint x: 296, startPoint y: 156, endPoint x: 299, endPoint y: 165, distance: 9.4
click at [297, 162] on div "Create a new release We’ll guide you through everything — from track selection …" at bounding box center [222, 113] width 445 height 182
click at [307, 183] on button "Criar" at bounding box center [299, 181] width 32 height 15
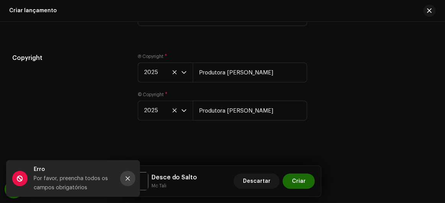
click at [131, 179] on button "Close" at bounding box center [127, 178] width 15 height 15
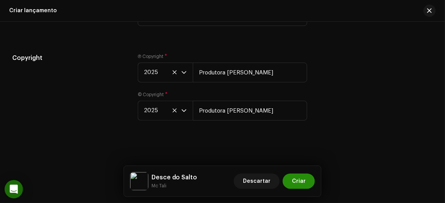
click at [302, 186] on span "Criar" at bounding box center [299, 181] width 14 height 15
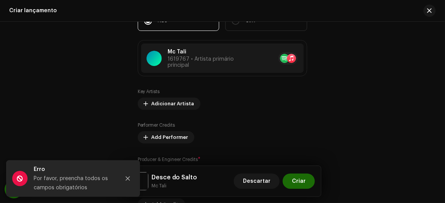
scroll to position [630, 0]
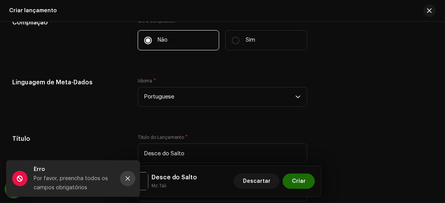
click at [125, 176] on icon "Close" at bounding box center [127, 178] width 5 height 5
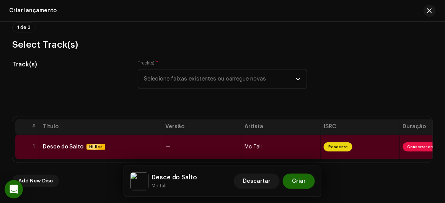
scroll to position [73, 0]
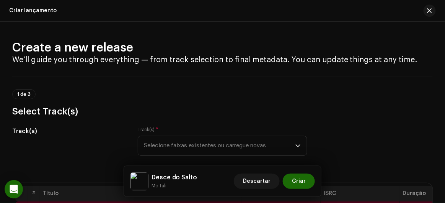
scroll to position [73, 0]
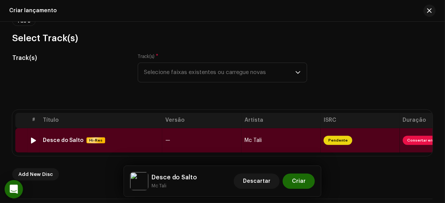
click at [136, 135] on td "Desce do Salto Hi-Res" at bounding box center [101, 140] width 122 height 24
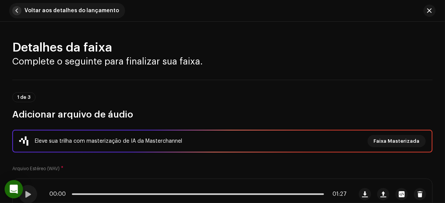
click at [17, 10] on span "button" at bounding box center [16, 10] width 9 height 9
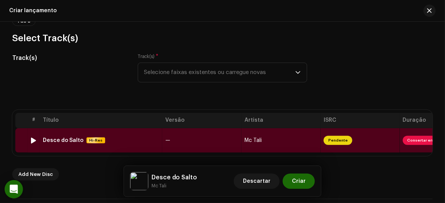
click at [150, 137] on div "Desce do Salto Hi-Res" at bounding box center [101, 140] width 116 height 6
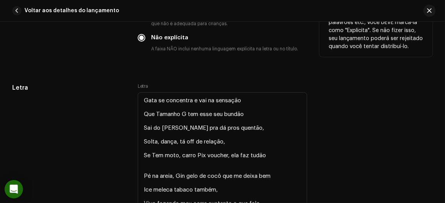
scroll to position [1321, 0]
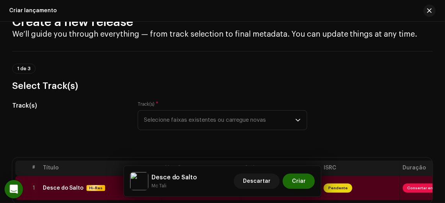
scroll to position [139, 0]
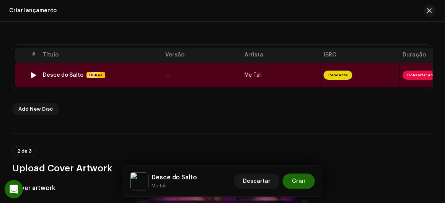
click at [165, 76] on span "—" at bounding box center [167, 75] width 5 height 5
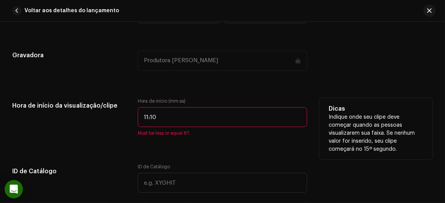
scroll to position [730, 0]
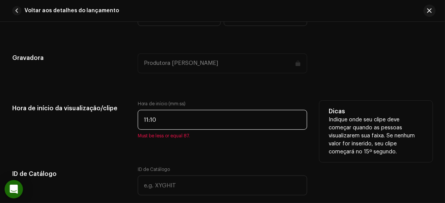
click at [158, 118] on input "11:10" at bounding box center [223, 120] width 170 height 20
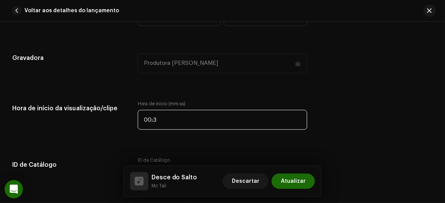
type input "00:30"
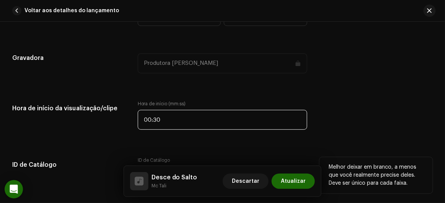
scroll to position [764, 0]
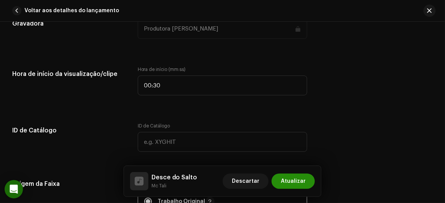
click at [293, 180] on span "Atualizar" at bounding box center [293, 181] width 25 height 15
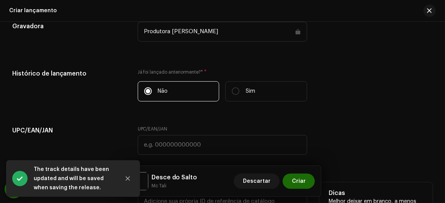
scroll to position [1181, 0]
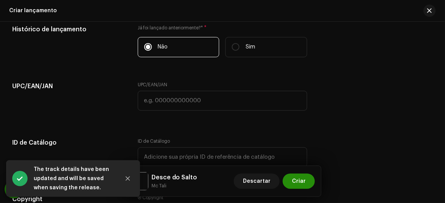
click at [307, 178] on button "Criar" at bounding box center [299, 181] width 32 height 15
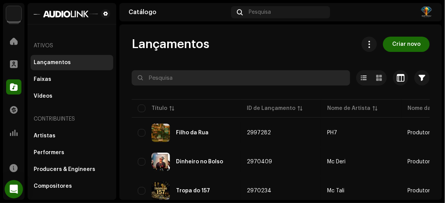
click at [215, 80] on input "text" at bounding box center [241, 77] width 218 height 15
type input "desce"
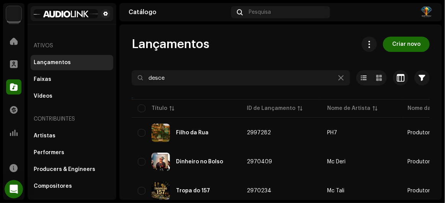
click at [191, 66] on div "Lançamentos Criar novo desce Selecionado 0 Opções Filtros Status de distribuiçã…" at bounding box center [280, 189] width 322 height 304
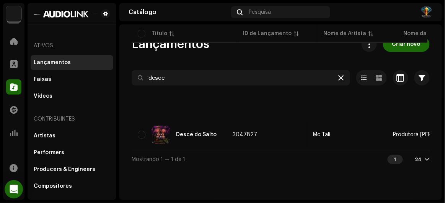
click at [339, 80] on icon at bounding box center [340, 78] width 5 height 6
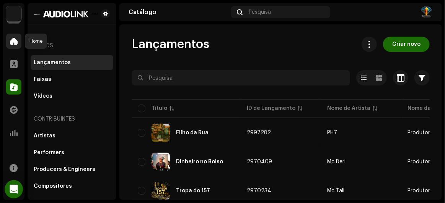
click at [13, 39] on span at bounding box center [14, 41] width 8 height 6
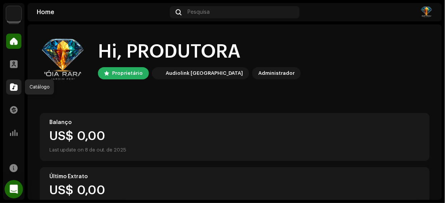
click at [20, 86] on div at bounding box center [13, 87] width 15 height 15
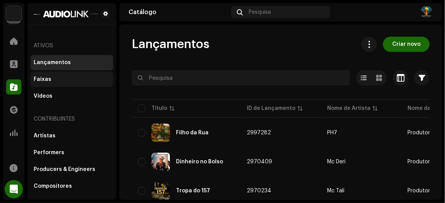
click at [44, 75] on div "Faixas" at bounding box center [72, 79] width 83 height 15
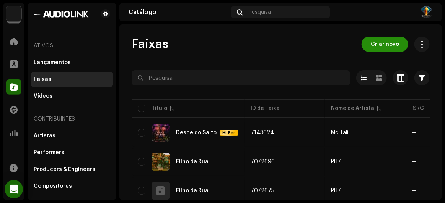
click at [374, 39] on span "Criar novo" at bounding box center [384, 44] width 28 height 15
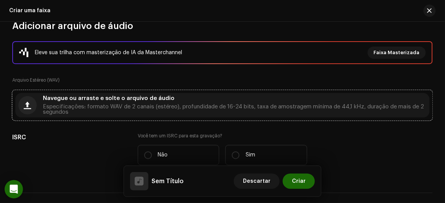
scroll to position [104, 0]
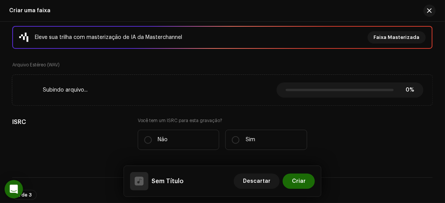
click at [265, 67] on div "Eleve sua trilha com masterização de IA da Masterchannel Faixa Masterizada Arqu…" at bounding box center [222, 92] width 420 height 133
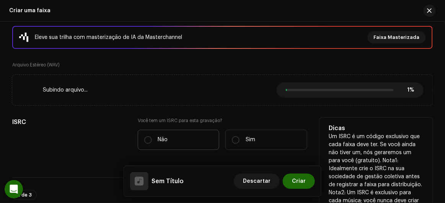
click at [161, 140] on p "Não" at bounding box center [163, 140] width 10 height 8
click at [152, 140] on input "Não" at bounding box center [148, 140] width 8 height 8
radio input "true"
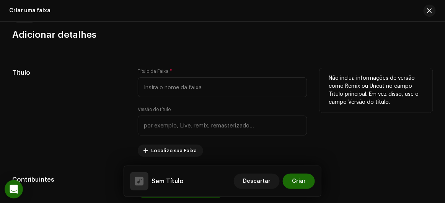
scroll to position [313, 0]
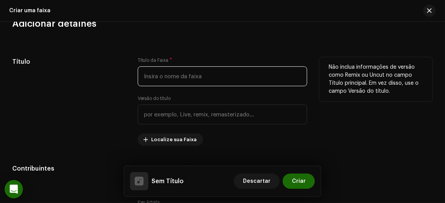
click at [180, 71] on input "text" at bounding box center [223, 77] width 170 height 20
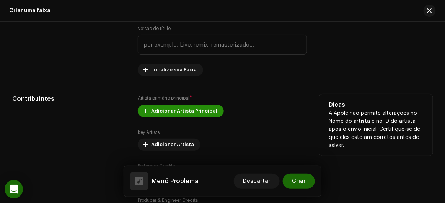
scroll to position [417, 0]
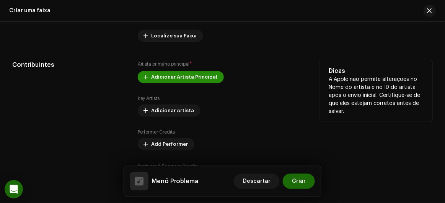
type input "Menó Problema"
click at [169, 71] on span "Adicionar Artista Principal" at bounding box center [184, 77] width 66 height 15
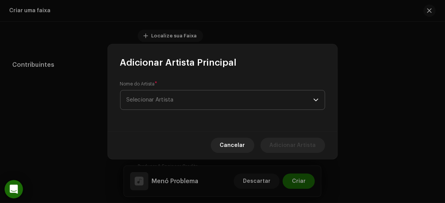
click at [167, 99] on span "Selecionar Artista" at bounding box center [150, 100] width 47 height 6
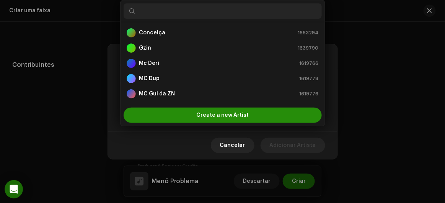
scroll to position [12, 0]
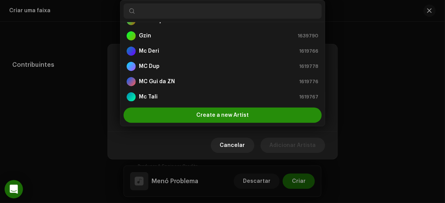
click at [210, 113] on span "Create a new Artist" at bounding box center [222, 115] width 52 height 15
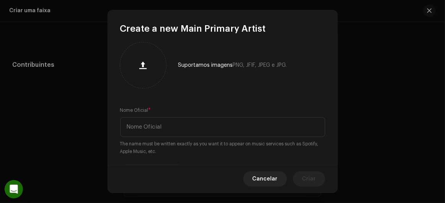
scroll to position [0, 0]
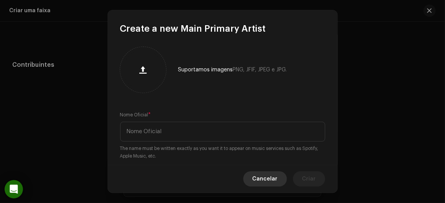
click at [274, 184] on span "Cancelar" at bounding box center [264, 179] width 25 height 15
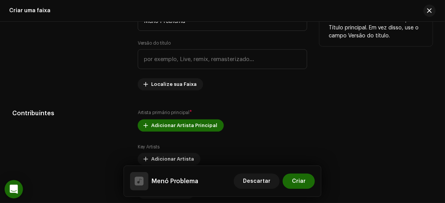
scroll to position [383, 0]
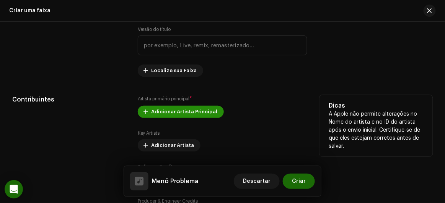
click at [174, 110] on span "Adicionar Artista Principal" at bounding box center [184, 111] width 66 height 15
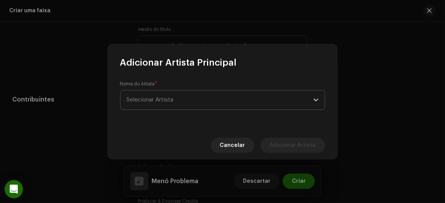
click at [175, 102] on span "Selecionar Artista" at bounding box center [220, 100] width 187 height 19
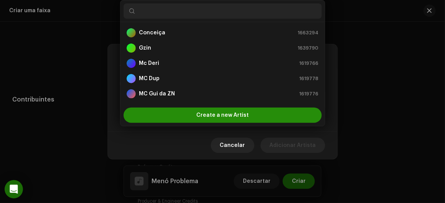
scroll to position [12, 0]
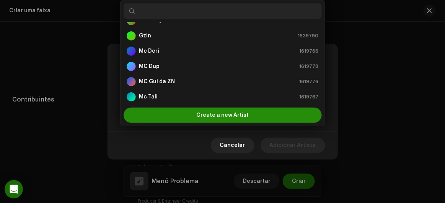
click at [179, 114] on div "Create a new Artist" at bounding box center [222, 115] width 198 height 15
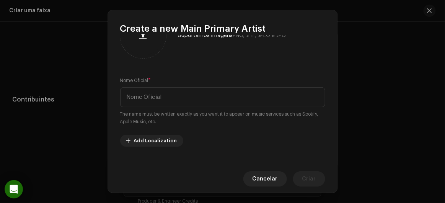
scroll to position [0, 0]
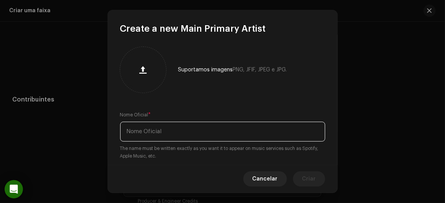
click at [174, 137] on input "text" at bounding box center [222, 132] width 205 height 20
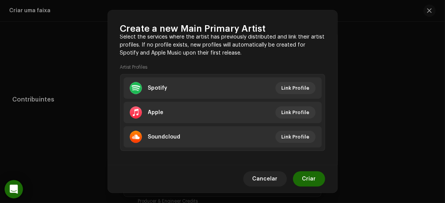
scroll to position [173, 0]
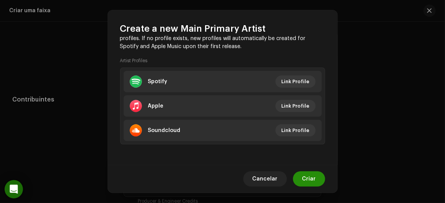
type input "Mc BebeKing"
click at [304, 185] on span "Criar" at bounding box center [309, 179] width 14 height 15
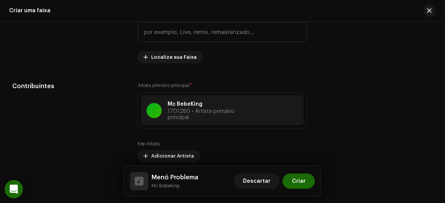
scroll to position [383, 0]
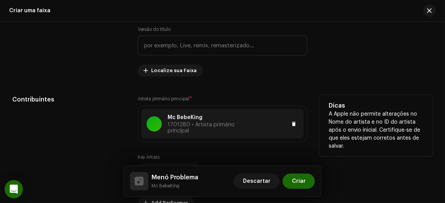
click at [155, 118] on div at bounding box center [153, 124] width 15 height 15
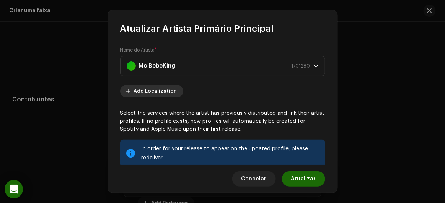
scroll to position [34, 0]
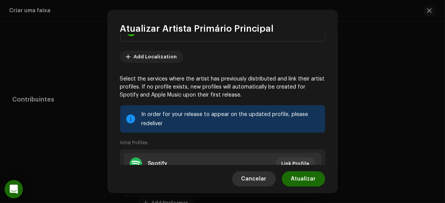
click at [248, 179] on span "Cancelar" at bounding box center [253, 179] width 25 height 15
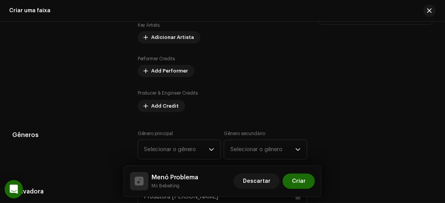
scroll to position [522, 0]
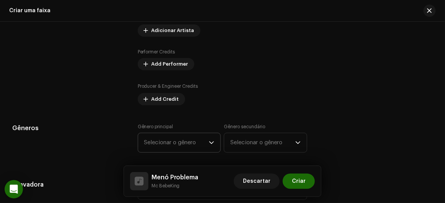
click at [194, 147] on span "Selecionar o gênero" at bounding box center [176, 142] width 65 height 19
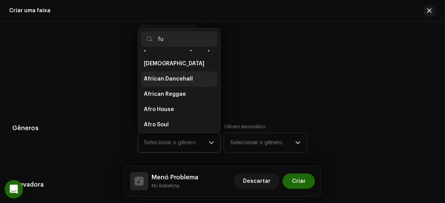
scroll to position [0, 0]
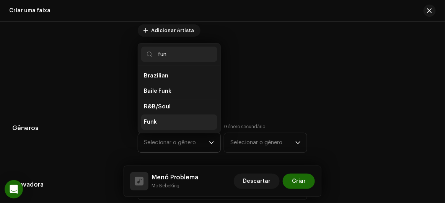
type input "fun"
click at [145, 122] on span "Funk" at bounding box center [150, 123] width 13 height 8
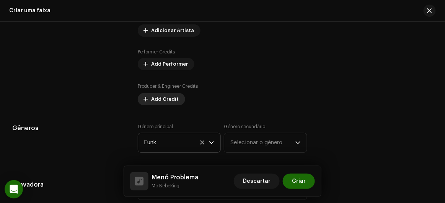
click at [158, 89] on div "Producer & Engineer Credits Add Credit" at bounding box center [223, 94] width 170 height 23
click at [157, 93] on span "Add Credit" at bounding box center [165, 99] width 28 height 15
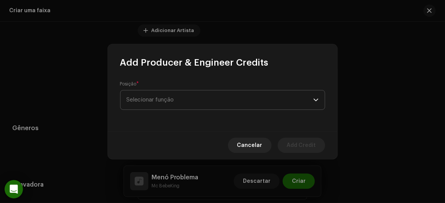
click at [154, 101] on span "Selecionar função" at bounding box center [220, 100] width 187 height 19
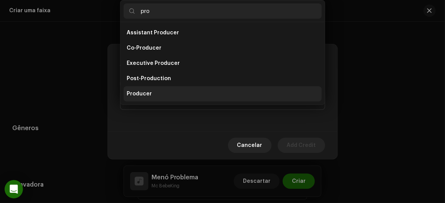
type input "pro"
click at [143, 96] on span "Producer" at bounding box center [139, 94] width 25 height 8
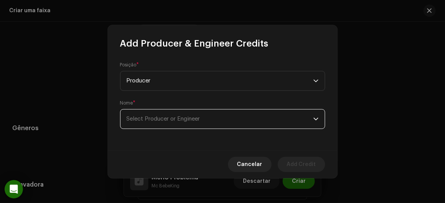
click at [154, 118] on span "Select Producer or Engineer" at bounding box center [163, 119] width 73 height 6
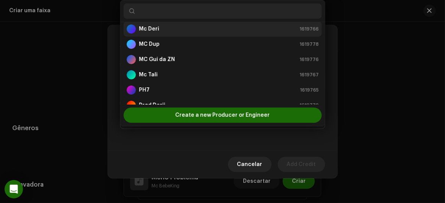
scroll to position [33, 0]
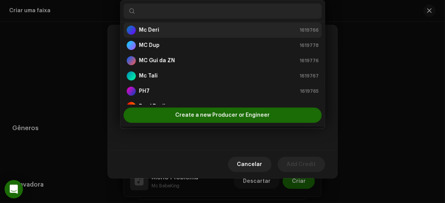
click at [165, 29] on div "Mc Deri 1619766" at bounding box center [223, 30] width 192 height 9
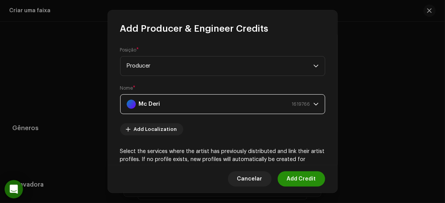
click at [294, 175] on span "Add Credit" at bounding box center [301, 179] width 29 height 15
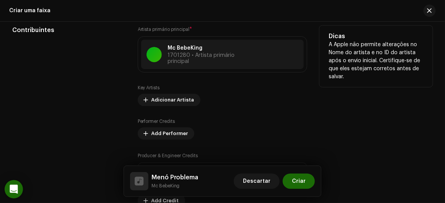
scroll to position [418, 0]
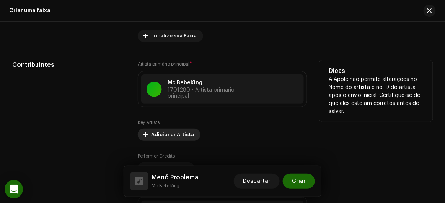
click at [164, 130] on span "Adicionar Artista" at bounding box center [172, 134] width 43 height 15
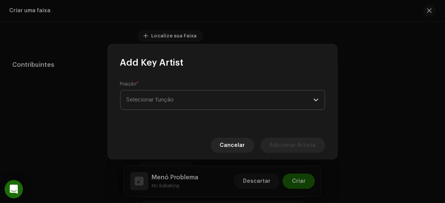
click at [168, 105] on span "Selecionar função" at bounding box center [220, 100] width 187 height 19
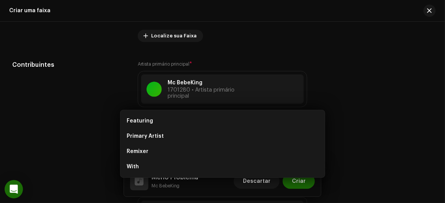
click at [104, 136] on div "Add Key Artist Posição * Selecionar função Cancelar Adicionar Artista" at bounding box center [222, 101] width 445 height 203
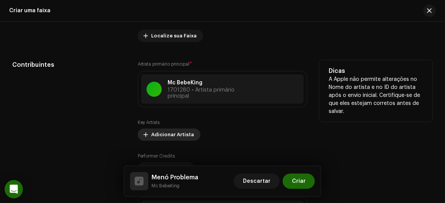
click at [140, 135] on button "Adicionar Artista" at bounding box center [169, 135] width 63 height 12
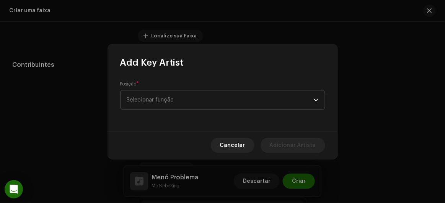
click at [149, 102] on span "Selecionar função" at bounding box center [220, 100] width 187 height 19
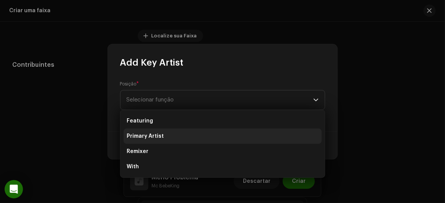
click at [150, 140] on li "Primary Artist" at bounding box center [222, 136] width 198 height 15
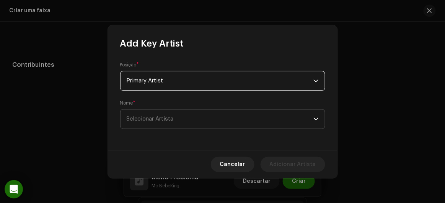
click at [162, 111] on span "Selecionar Artista" at bounding box center [220, 119] width 187 height 19
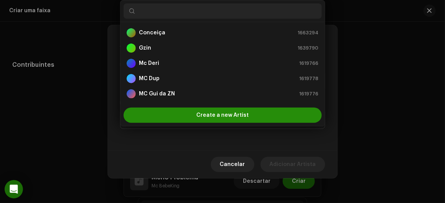
scroll to position [12, 0]
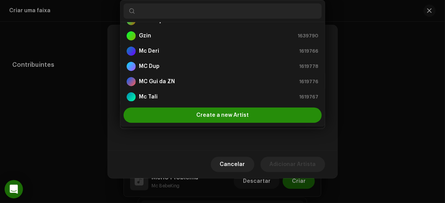
click at [162, 116] on div "Create a new Artist" at bounding box center [222, 115] width 198 height 15
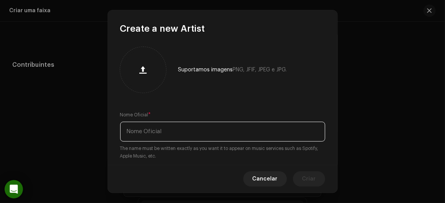
click at [161, 132] on input "text" at bounding box center [222, 132] width 205 height 20
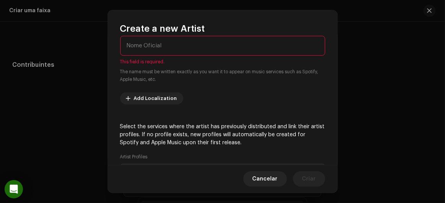
scroll to position [139, 0]
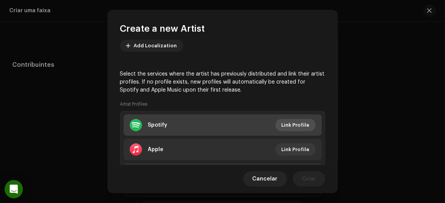
click at [291, 124] on span "Link Profile" at bounding box center [295, 125] width 28 height 15
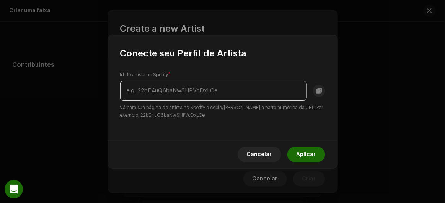
click at [251, 92] on input "text" at bounding box center [213, 91] width 187 height 20
paste input "artist/3JH1a5rGVu1fWbZWJyMOFB"
click at [141, 90] on input "artist/3JH1a5rGVu1fWbZWJyMOFB" at bounding box center [213, 91] width 187 height 20
type input "3JH1a5rGVu1fWbZWJyMOFB"
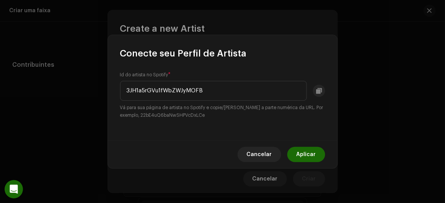
drag, startPoint x: 312, startPoint y: 155, endPoint x: 304, endPoint y: 149, distance: 10.1
click at [312, 155] on span "Aplicar" at bounding box center [305, 154] width 19 height 15
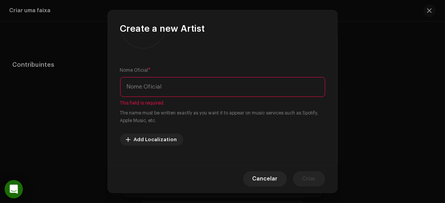
scroll to position [34, 0]
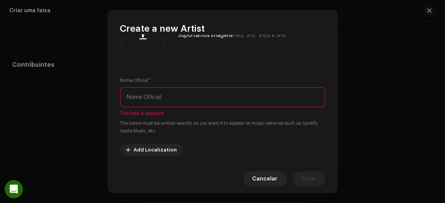
click at [150, 94] on input "text" at bounding box center [222, 98] width 205 height 20
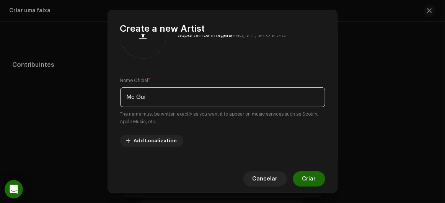
paste input "artist/3JH1a5rGVu1fWbZWJyMOFB"
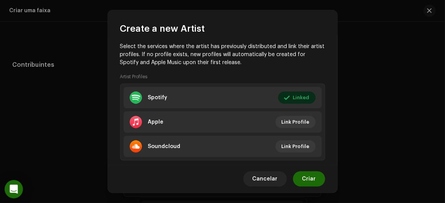
scroll to position [173, 0]
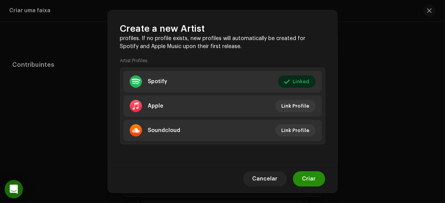
type input "Mc Gui ZN"
click at [313, 181] on span "Criar" at bounding box center [309, 179] width 14 height 15
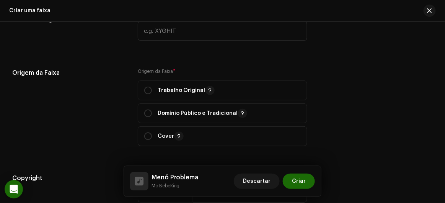
scroll to position [869, 0]
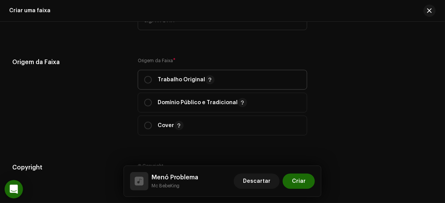
click at [151, 80] on div "Trabalho Original" at bounding box center [179, 79] width 70 height 9
radio input "true"
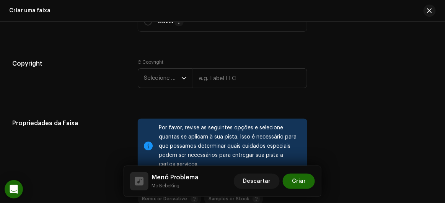
scroll to position [974, 0]
click at [166, 76] on span "Selecione o ano" at bounding box center [162, 77] width 37 height 19
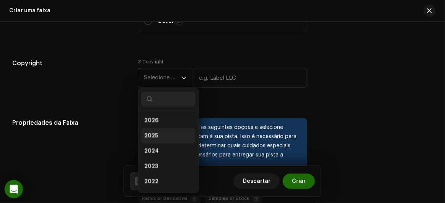
drag, startPoint x: 157, startPoint y: 136, endPoint x: 175, endPoint y: 109, distance: 32.5
click at [157, 135] on li "2025" at bounding box center [168, 136] width 54 height 15
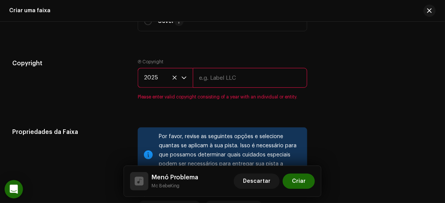
click at [200, 73] on input "text" at bounding box center [250, 78] width 115 height 20
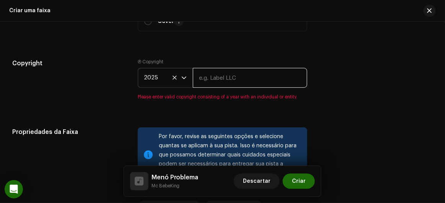
type input "Produtora [PERSON_NAME]"
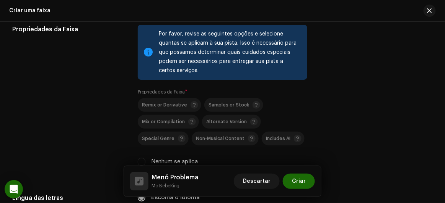
scroll to position [1078, 0]
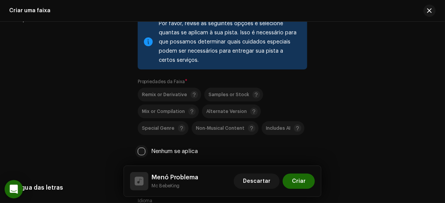
click at [142, 149] on input "Nenhum se aplica" at bounding box center [142, 152] width 8 height 8
checkbox input "true"
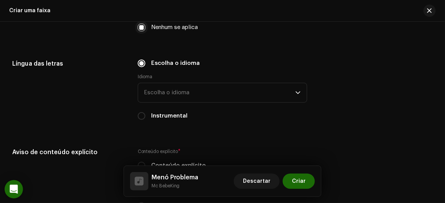
scroll to position [1217, 0]
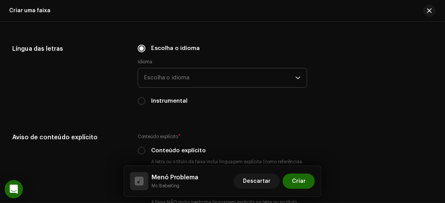
click at [177, 70] on span "Escolha o idioma" at bounding box center [219, 77] width 151 height 19
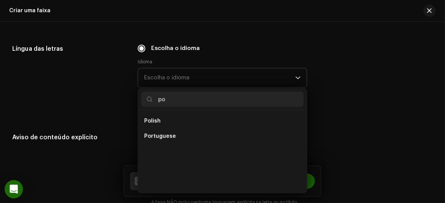
scroll to position [0, 0]
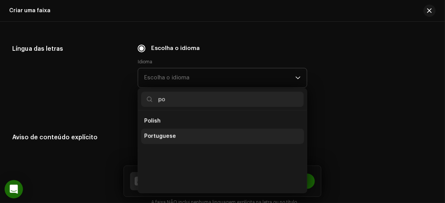
type input "po"
click at [164, 140] on li "Portuguese" at bounding box center [222, 136] width 163 height 15
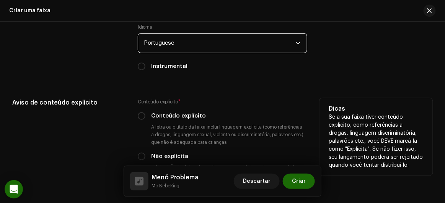
scroll to position [1287, 0]
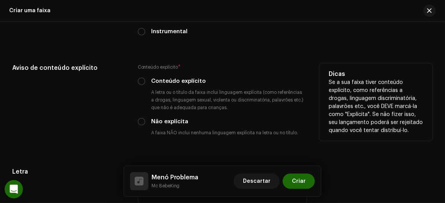
click at [145, 127] on div "Conteúdo explícito * Conteúdo explícito A letra ou o título da faixa inclui lin…" at bounding box center [223, 101] width 170 height 76
click at [146, 124] on div "Não explícita" at bounding box center [223, 122] width 170 height 8
click at [142, 122] on input "Não explícita" at bounding box center [142, 122] width 8 height 8
radio input "true"
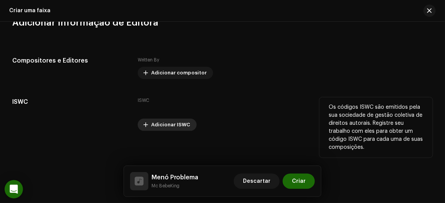
scroll to position [1532, 0]
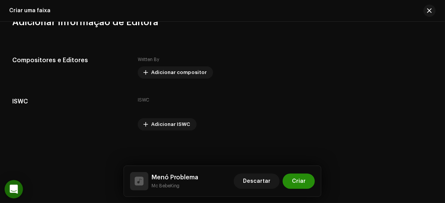
click at [292, 178] on button "Criar" at bounding box center [299, 181] width 32 height 15
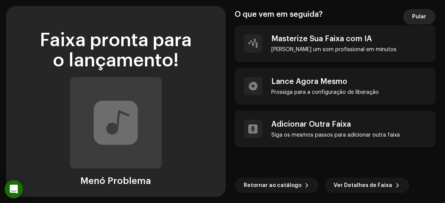
click at [417, 16] on span "Pular" at bounding box center [419, 16] width 14 height 15
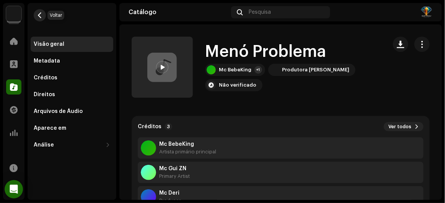
click at [41, 13] on span "button" at bounding box center [40, 15] width 6 height 6
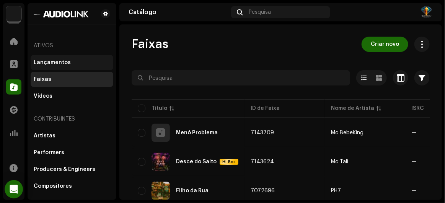
click at [62, 60] on div "Lançamentos" at bounding box center [52, 63] width 37 height 6
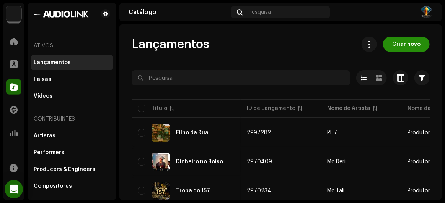
click at [401, 42] on span "Criar novo" at bounding box center [406, 44] width 28 height 15
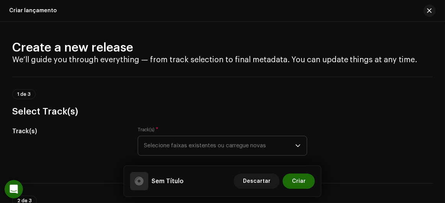
click at [186, 148] on span "Selecione faixas existentes ou carregue novas" at bounding box center [219, 145] width 151 height 19
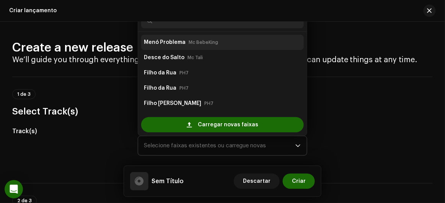
click at [158, 46] on strong "Menó Problema" at bounding box center [165, 42] width 42 height 12
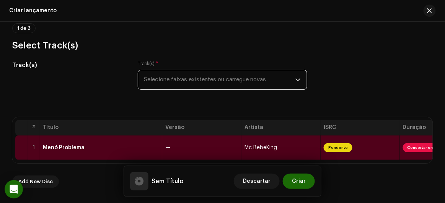
scroll to position [104, 0]
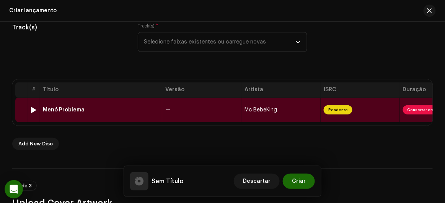
click at [213, 98] on td "—" at bounding box center [201, 110] width 79 height 24
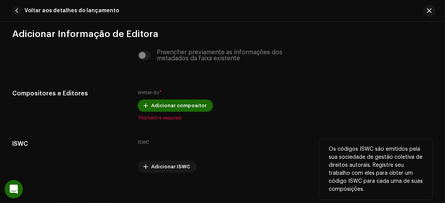
scroll to position [1599, 0]
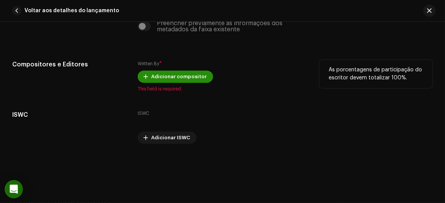
click at [179, 71] on span "Adicionar compositor" at bounding box center [178, 76] width 55 height 15
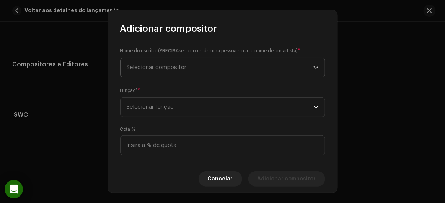
click at [191, 67] on span "Selecionar compositor" at bounding box center [220, 67] width 187 height 19
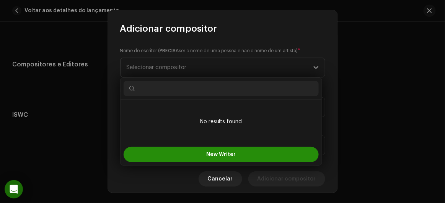
click at [206, 154] on button "New Writer" at bounding box center [220, 154] width 195 height 15
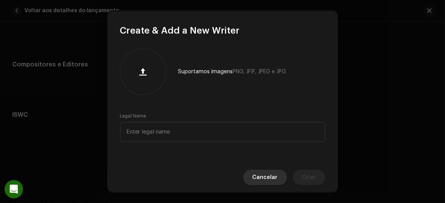
click at [272, 176] on span "Cancelar" at bounding box center [264, 177] width 25 height 15
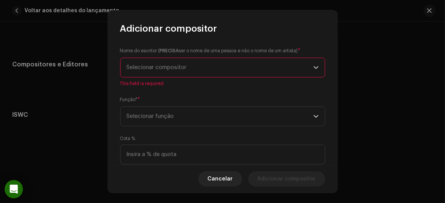
click at [160, 67] on span "Selecionar compositor" at bounding box center [157, 68] width 60 height 6
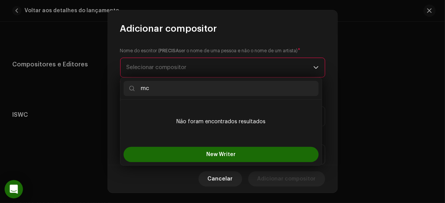
type input "m"
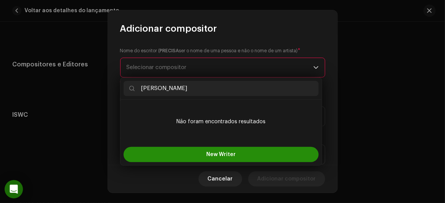
type input "Marcos"
click at [226, 157] on button "New Writer" at bounding box center [220, 154] width 195 height 15
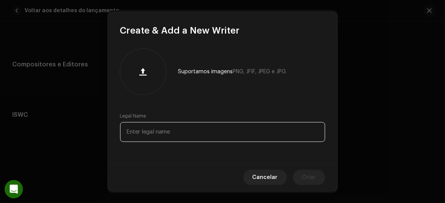
click at [157, 136] on input "text" at bounding box center [222, 132] width 205 height 20
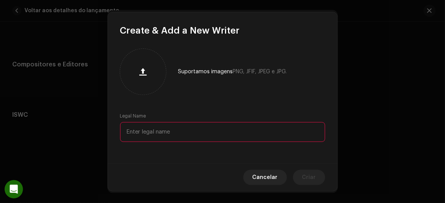
paste input "[PERSON_NAME]"
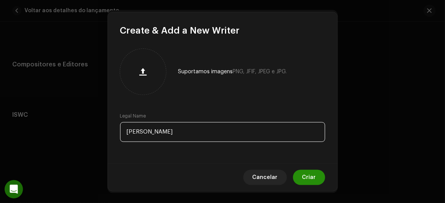
type input "[PERSON_NAME]"
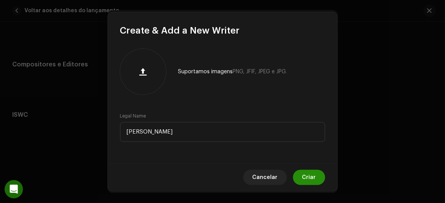
click at [314, 182] on span "Criar" at bounding box center [309, 177] width 14 height 15
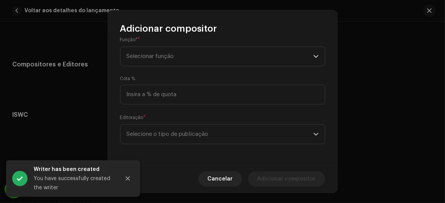
scroll to position [122, 0]
click at [214, 131] on span "Selecione o tipo de publicação" at bounding box center [220, 134] width 187 height 19
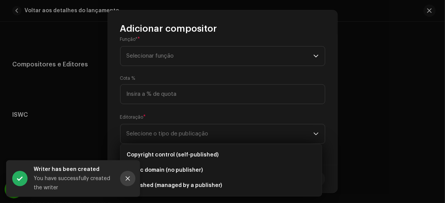
click at [130, 180] on icon "Close" at bounding box center [127, 178] width 5 height 5
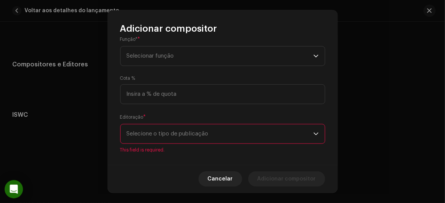
click at [143, 138] on span "Selecione o tipo de publicação" at bounding box center [220, 134] width 187 height 19
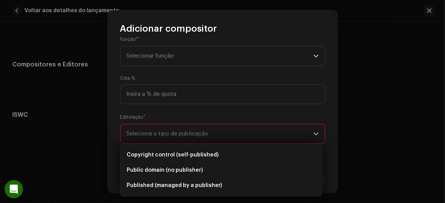
click at [118, 149] on div "Nome do escritor ( PRECISA ser o nome de uma pessoa e não o nome de um artista)…" at bounding box center [222, 100] width 229 height 131
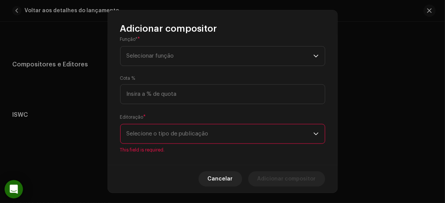
click at [125, 136] on p-select "Selecione o tipo de publicação" at bounding box center [222, 134] width 205 height 20
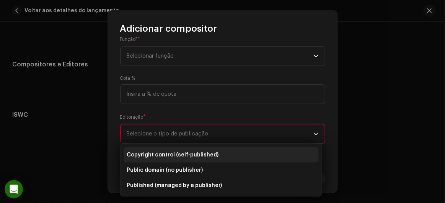
click at [140, 151] on span "Copyright control (self-published)" at bounding box center [173, 155] width 92 height 8
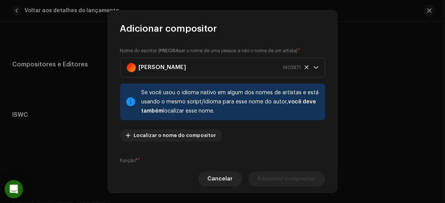
scroll to position [34, 0]
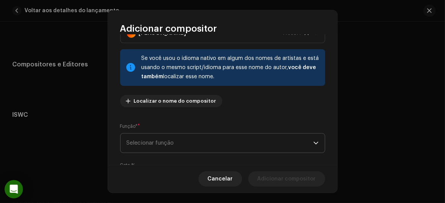
click at [156, 150] on span "Selecionar função" at bounding box center [220, 143] width 187 height 19
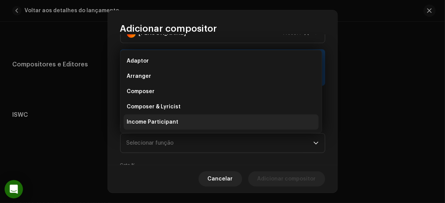
scroll to position [12, 0]
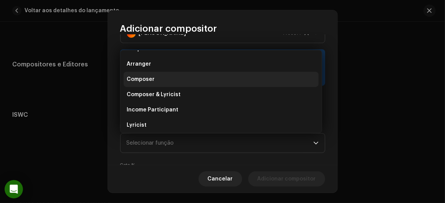
click at [139, 83] on span "Composer" at bounding box center [141, 80] width 28 height 8
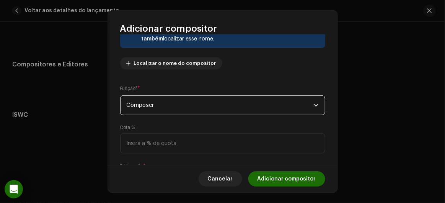
scroll to position [87, 0]
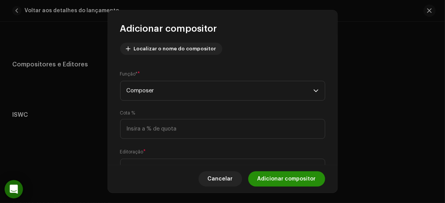
click at [288, 177] on span "Adicionar compositor" at bounding box center [286, 179] width 58 height 15
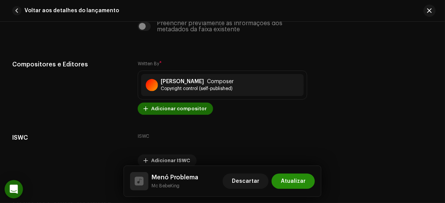
click at [289, 182] on span "Atualizar" at bounding box center [293, 181] width 25 height 15
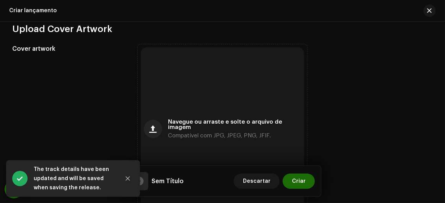
scroll to position [313, 0]
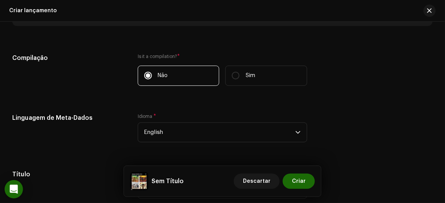
scroll to position [591, 0]
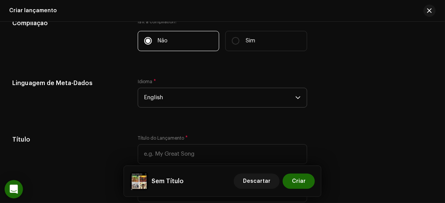
click at [189, 101] on span "English" at bounding box center [219, 97] width 151 height 19
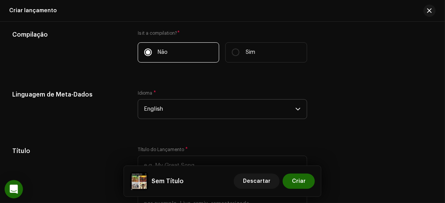
scroll to position [576, 0]
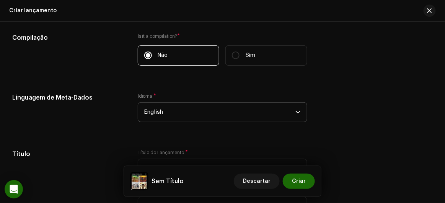
drag, startPoint x: 154, startPoint y: 123, endPoint x: 154, endPoint y: 112, distance: 11.1
click at [153, 122] on div "Idioma * English" at bounding box center [223, 112] width 170 height 38
click at [154, 112] on span "English" at bounding box center [219, 112] width 151 height 19
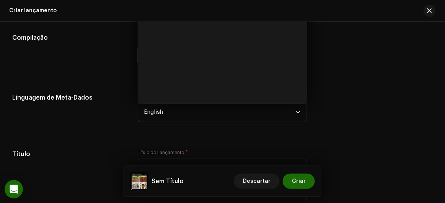
scroll to position [706, 0]
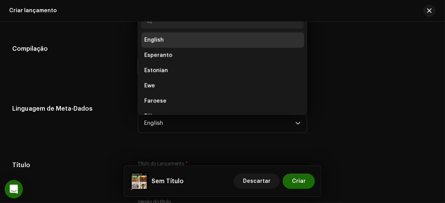
click at [160, 23] on input "text" at bounding box center [222, 20] width 163 height 15
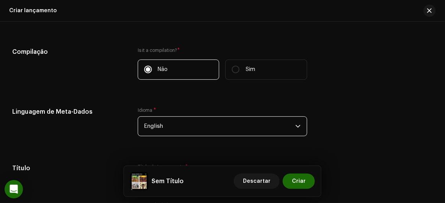
click at [160, 129] on span "English" at bounding box center [219, 126] width 151 height 19
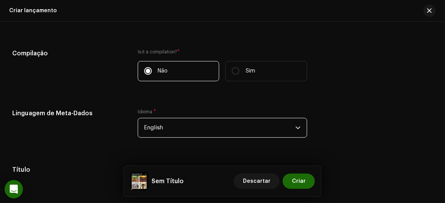
click at [154, 120] on span "English" at bounding box center [219, 128] width 151 height 19
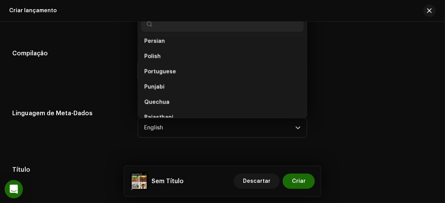
scroll to position [2071, 0]
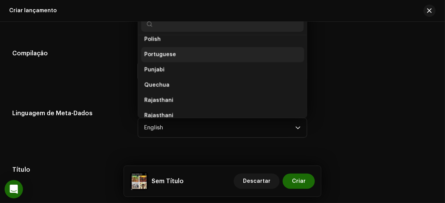
click at [155, 58] on span "Portuguese" at bounding box center [160, 55] width 32 height 8
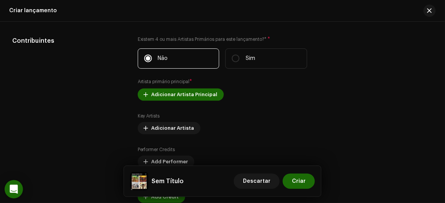
scroll to position [804, 0]
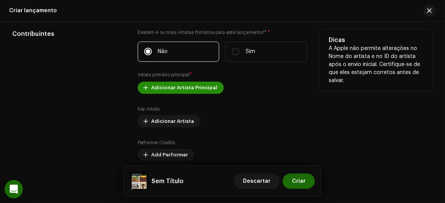
click at [164, 88] on span "Adicionar Artista Principal" at bounding box center [184, 87] width 66 height 15
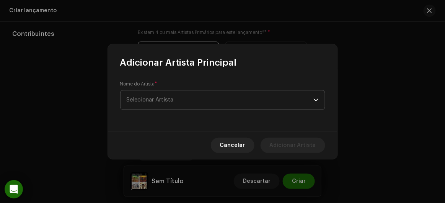
click at [162, 99] on span "Selecionar Artista" at bounding box center [150, 100] width 47 height 6
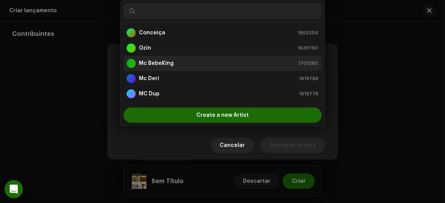
click at [157, 65] on strong "Mc BebeKing" at bounding box center [156, 64] width 35 height 8
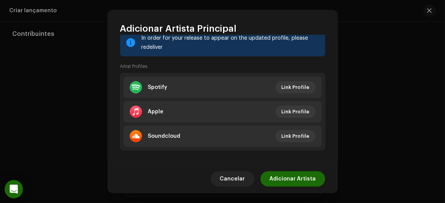
scroll to position [117, 0]
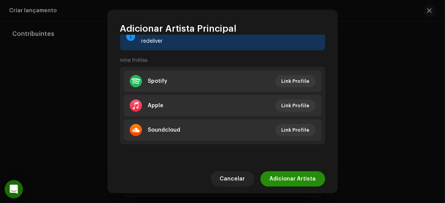
click at [301, 176] on span "Adicionar Artista" at bounding box center [293, 179] width 46 height 15
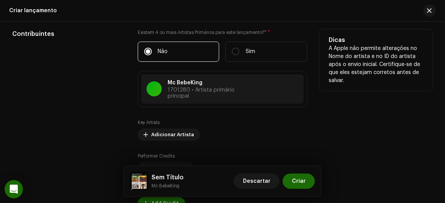
scroll to position [838, 0]
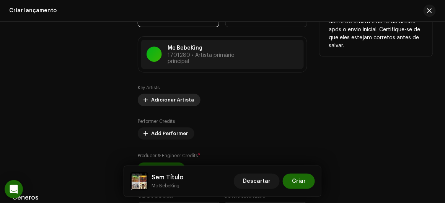
click at [186, 105] on span "Adicionar Artista" at bounding box center [172, 100] width 43 height 15
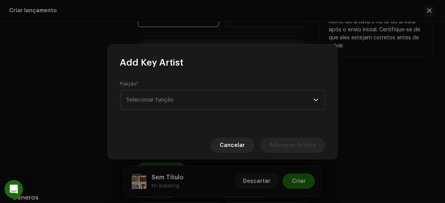
click at [186, 105] on span "Selecionar função" at bounding box center [220, 100] width 187 height 19
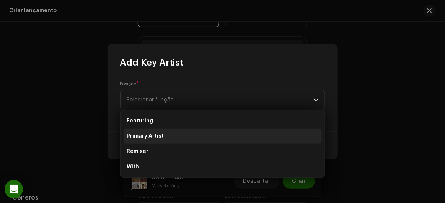
click at [140, 138] on span "Primary Artist" at bounding box center [145, 137] width 37 height 8
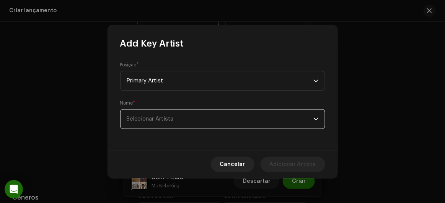
click at [146, 122] on span "Selecionar Artista" at bounding box center [220, 119] width 187 height 19
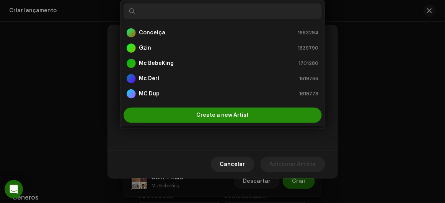
scroll to position [43, 0]
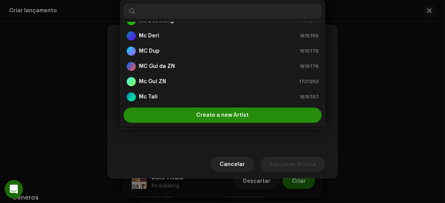
click at [190, 108] on div "Create a new Artist" at bounding box center [222, 115] width 198 height 15
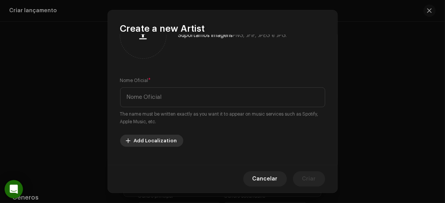
scroll to position [0, 0]
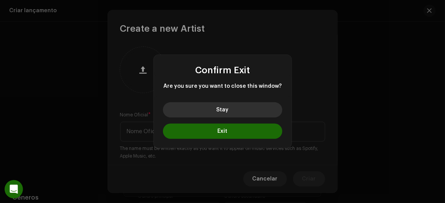
click at [218, 107] on span "Stay" at bounding box center [222, 109] width 12 height 5
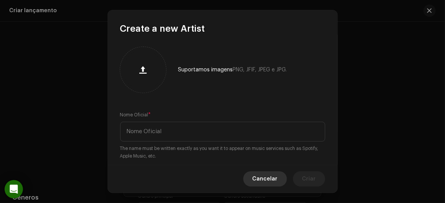
click at [258, 175] on span "Cancelar" at bounding box center [264, 179] width 25 height 15
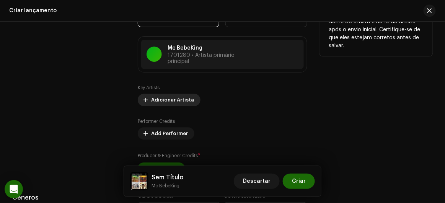
click at [158, 98] on span "Adicionar Artista" at bounding box center [172, 100] width 43 height 15
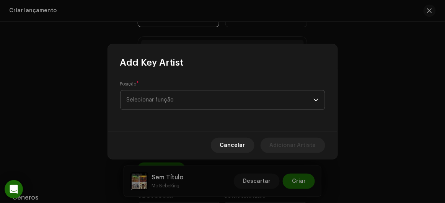
click at [158, 98] on span "Selecionar função" at bounding box center [220, 100] width 187 height 19
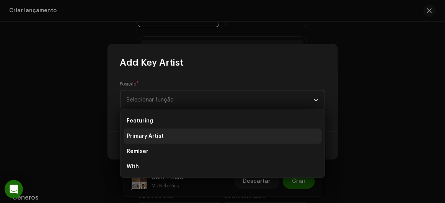
click at [146, 135] on span "Primary Artist" at bounding box center [145, 137] width 37 height 8
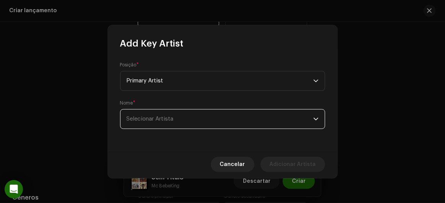
click at [149, 113] on span "Selecionar Artista" at bounding box center [220, 119] width 187 height 19
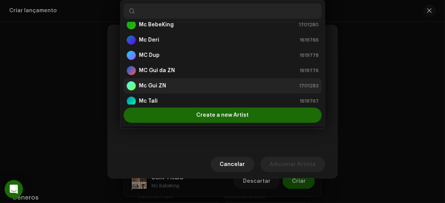
scroll to position [69, 0]
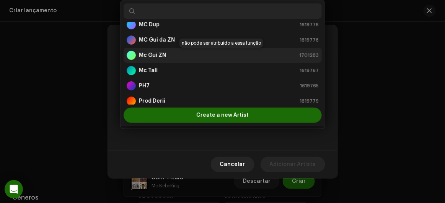
click at [148, 55] on strong "Mc Gui ZN" at bounding box center [152, 56] width 27 height 8
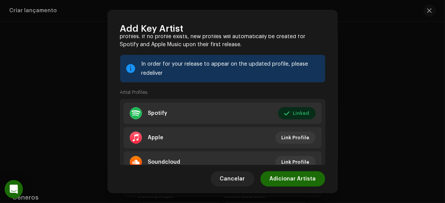
scroll to position [139, 0]
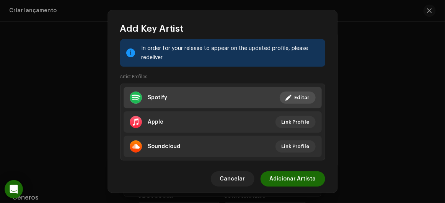
click at [157, 95] on div "Spotify" at bounding box center [157, 98] width 19 height 6
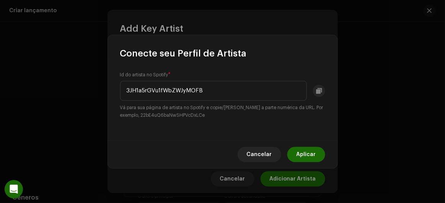
drag, startPoint x: 315, startPoint y: 151, endPoint x: 307, endPoint y: 156, distance: 9.8
click at [315, 151] on span "Aplicar" at bounding box center [305, 154] width 19 height 15
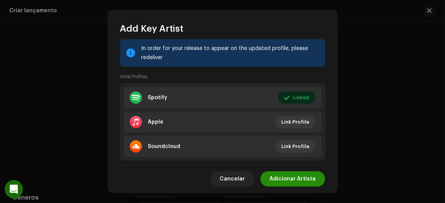
click at [290, 180] on span "Adicionar Artista" at bounding box center [293, 179] width 46 height 15
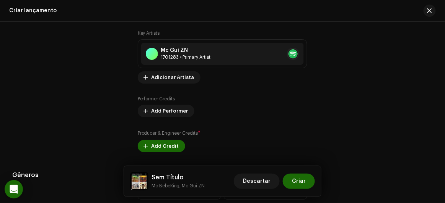
scroll to position [908, 0]
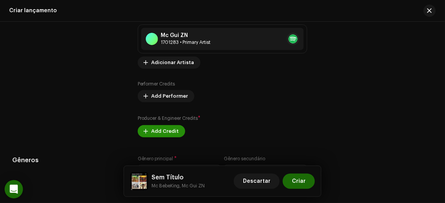
click at [162, 133] on span "Add Credit" at bounding box center [165, 131] width 28 height 15
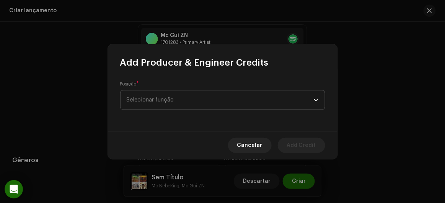
click at [165, 99] on span "Selecionar função" at bounding box center [220, 100] width 187 height 19
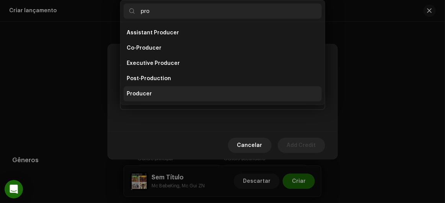
type input "pro"
click at [135, 96] on span "Producer" at bounding box center [139, 94] width 25 height 8
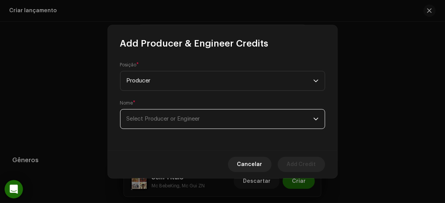
click at [155, 127] on span "Select Producer or Engineer" at bounding box center [220, 119] width 187 height 19
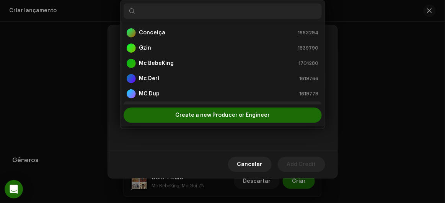
scroll to position [12, 0]
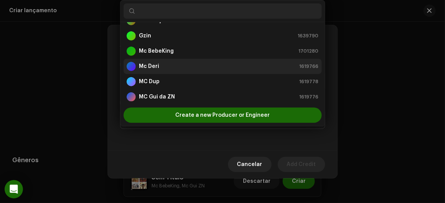
click at [163, 69] on div "Mc Deri 1619766" at bounding box center [223, 66] width 192 height 9
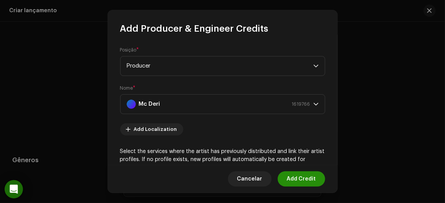
click at [301, 180] on span "Add Credit" at bounding box center [301, 179] width 29 height 15
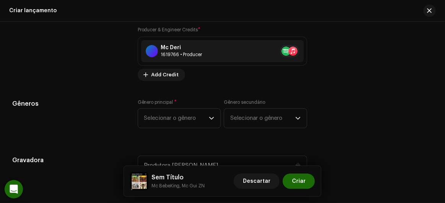
scroll to position [1012, 0]
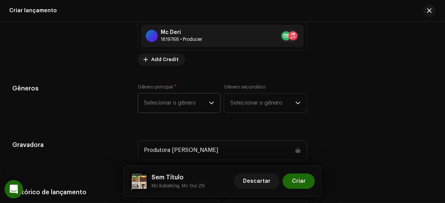
click at [158, 96] on span "Selecionar o gênero" at bounding box center [176, 103] width 65 height 19
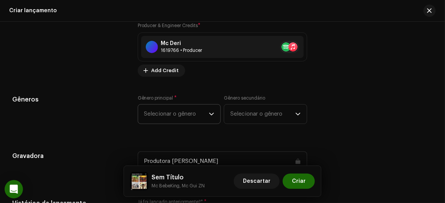
scroll to position [998, 0]
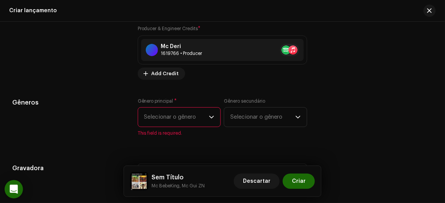
click at [167, 119] on span "Selecionar o gênero" at bounding box center [176, 117] width 65 height 19
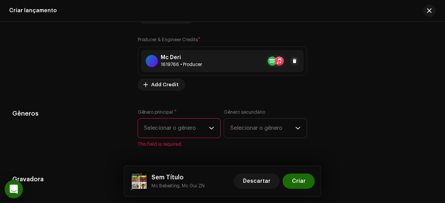
scroll to position [952, 0]
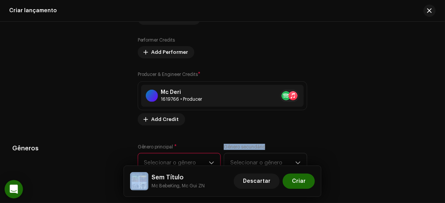
drag, startPoint x: 154, startPoint y: 163, endPoint x: 155, endPoint y: 157, distance: 5.9
click at [154, 160] on div "Criar lançamento Create a new release We’ll guide you through everything — from…" at bounding box center [222, 101] width 445 height 203
click at [156, 157] on span "Selecionar o gênero" at bounding box center [176, 163] width 65 height 19
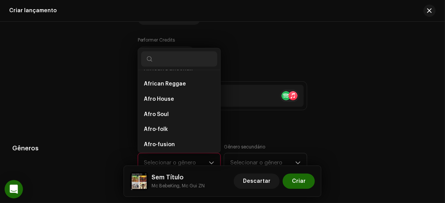
scroll to position [33, 0]
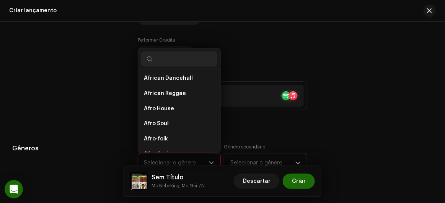
click at [160, 54] on input "text" at bounding box center [179, 59] width 76 height 15
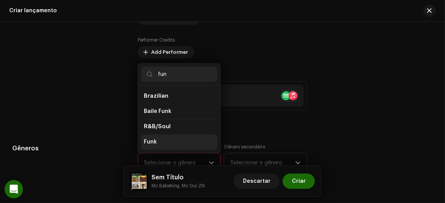
type input "fun"
click at [165, 143] on li "Funk" at bounding box center [179, 142] width 76 height 15
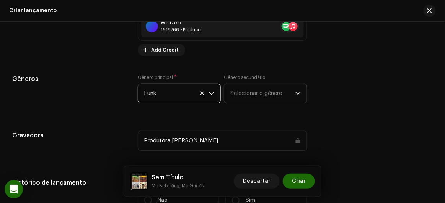
click at [260, 86] on span "Selecionar o gênero" at bounding box center [262, 93] width 65 height 19
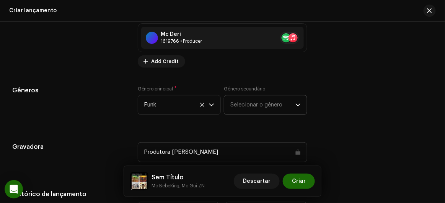
scroll to position [975, 0]
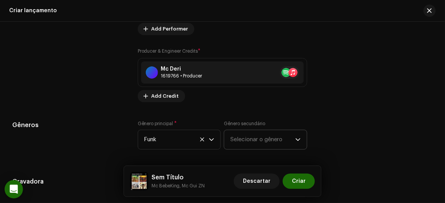
drag, startPoint x: 252, startPoint y: 147, endPoint x: 251, endPoint y: 143, distance: 3.8
click at [251, 143] on span "Selecionar o gênero" at bounding box center [262, 139] width 65 height 19
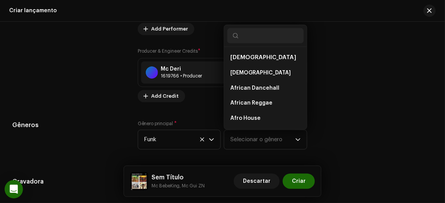
click at [246, 37] on input "text" at bounding box center [265, 35] width 76 height 15
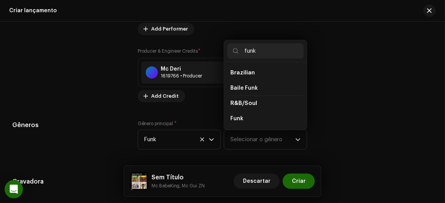
type input "funk"
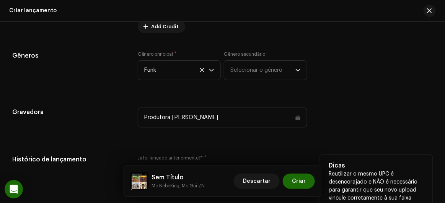
scroll to position [1115, 0]
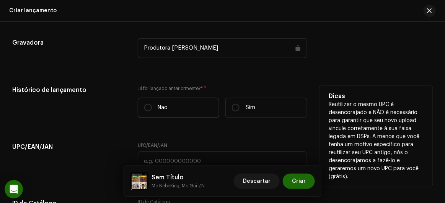
click at [157, 104] on label "Não" at bounding box center [179, 108] width 82 height 20
click at [152, 104] on input "Não" at bounding box center [148, 108] width 8 height 8
radio input "true"
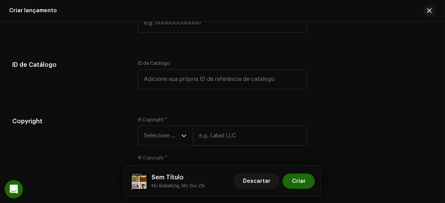
scroll to position [1288, 0]
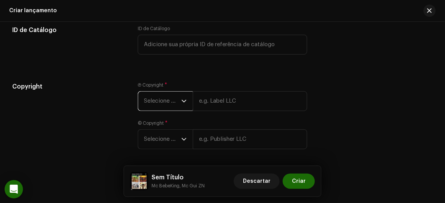
click at [169, 104] on span "Selecione o ano" at bounding box center [162, 101] width 37 height 19
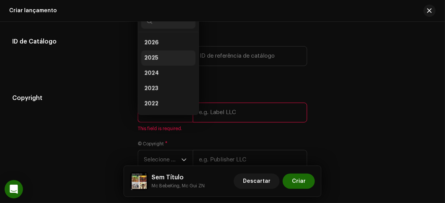
drag, startPoint x: 162, startPoint y: 58, endPoint x: 167, endPoint y: 62, distance: 5.7
click at [163, 58] on li "2025" at bounding box center [168, 57] width 54 height 15
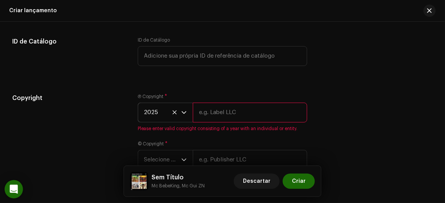
click at [209, 111] on input "text" at bounding box center [250, 113] width 115 height 20
type input "Produtora [PERSON_NAME]"
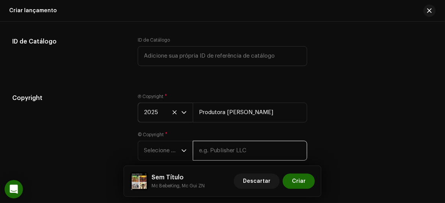
click at [225, 157] on input "text" at bounding box center [250, 151] width 115 height 20
type input "Produtora [PERSON_NAME]"
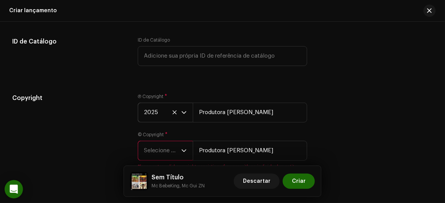
click at [154, 153] on span "Selecione o ano" at bounding box center [162, 150] width 37 height 19
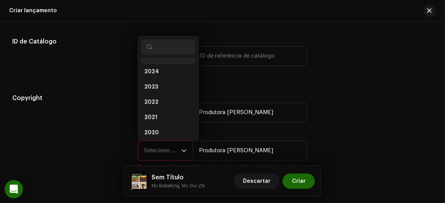
scroll to position [18, 0]
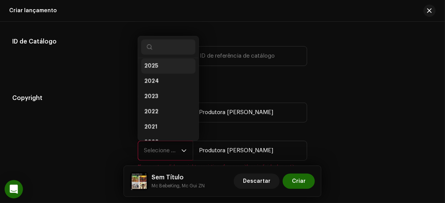
click at [166, 70] on li "2025" at bounding box center [168, 65] width 54 height 15
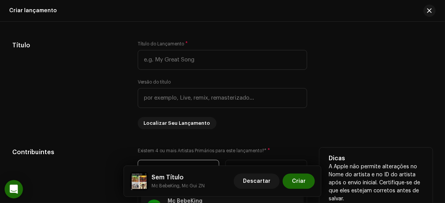
scroll to position [658, 0]
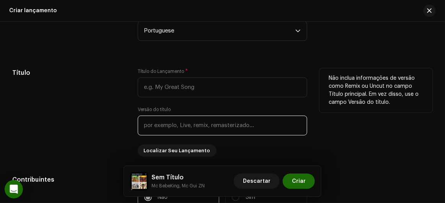
click at [160, 123] on input "text" at bounding box center [223, 126] width 170 height 20
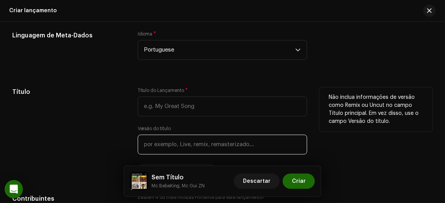
scroll to position [623, 0]
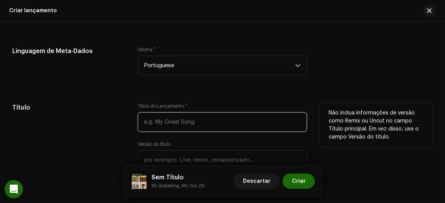
click at [160, 125] on input "text" at bounding box center [223, 122] width 170 height 20
type input "a"
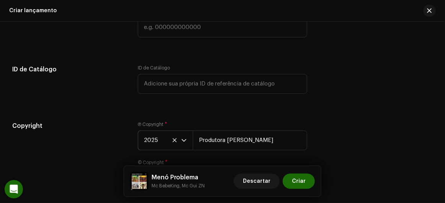
scroll to position [1318, 0]
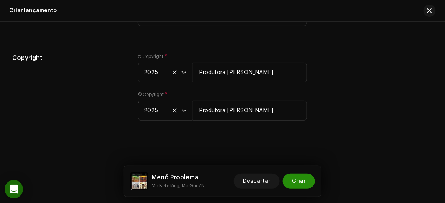
type input "Menó Problema"
click at [299, 184] on span "Criar" at bounding box center [299, 181] width 14 height 15
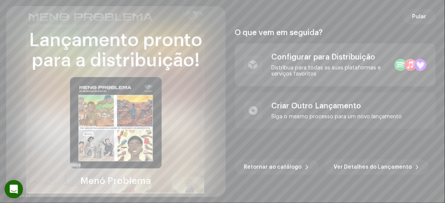
click at [304, 75] on div "Distribua para todas as suas plataformas e serviços favoritos" at bounding box center [329, 71] width 117 height 12
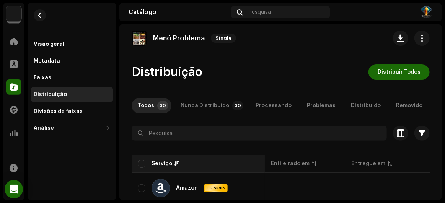
click at [146, 166] on div "Serviço" at bounding box center [198, 164] width 121 height 8
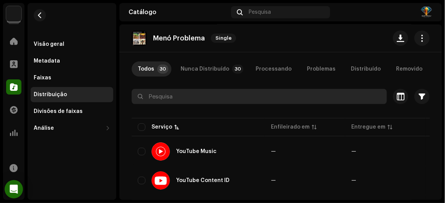
scroll to position [34, 0]
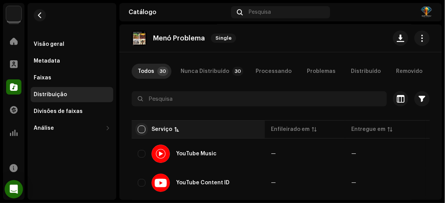
click at [140, 130] on input "checkbox" at bounding box center [142, 130] width 8 height 8
checkbox input "true"
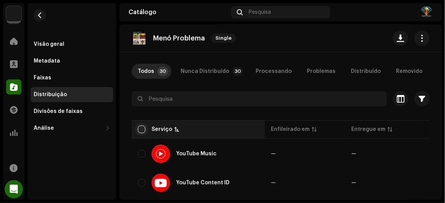
checkbox input "true"
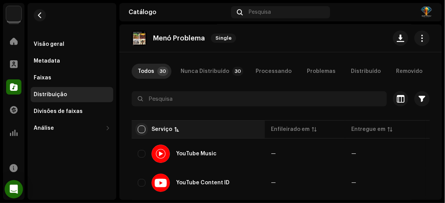
checkbox input "true"
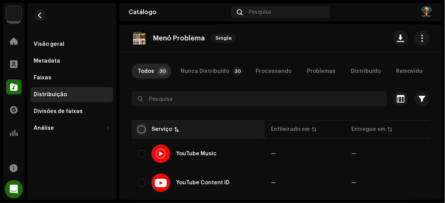
checkbox input "true"
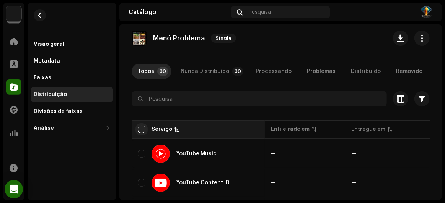
checkbox input "true"
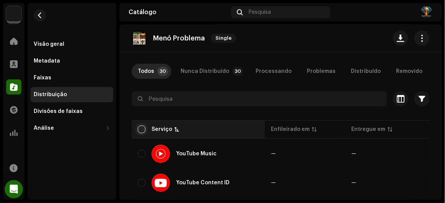
checkbox input "true"
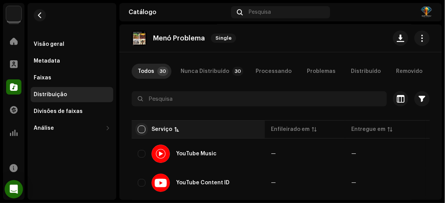
checkbox input "true"
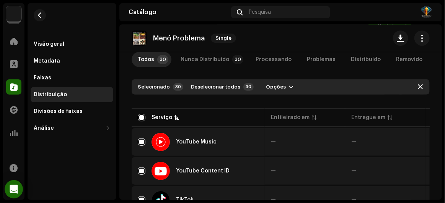
scroll to position [0, 0]
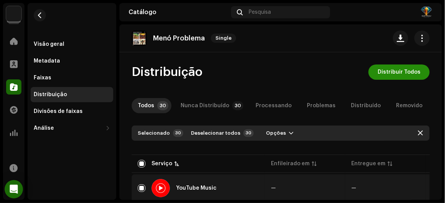
click at [383, 68] on span "Distribuir Todos" at bounding box center [398, 72] width 43 height 15
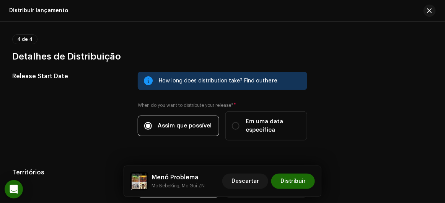
scroll to position [1299, 0]
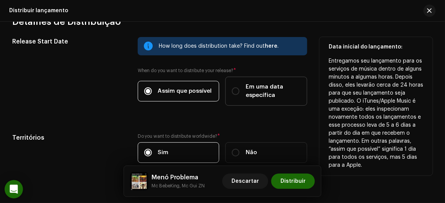
click at [248, 83] on span "Em uma data específica" at bounding box center [272, 91] width 55 height 17
click at [239, 88] on input "Em uma data específica" at bounding box center [236, 92] width 8 height 8
radio input "true"
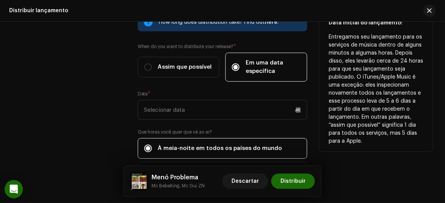
scroll to position [1334, 0]
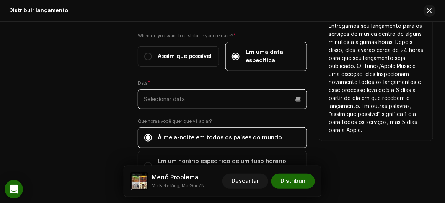
click at [188, 90] on p-datepicker at bounding box center [223, 99] width 170 height 20
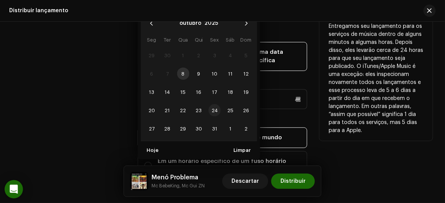
click at [215, 104] on span "24" at bounding box center [214, 110] width 12 height 12
type input "24/10/2025"
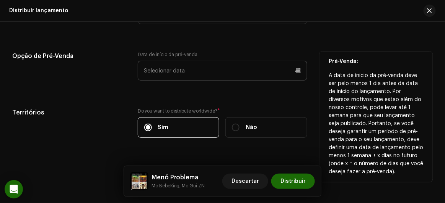
scroll to position [1500, 0]
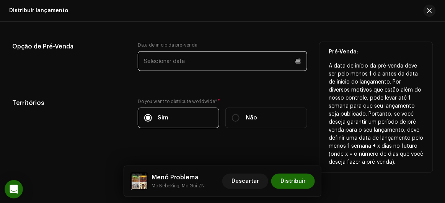
click at [164, 51] on p-datepicker at bounding box center [223, 61] width 170 height 20
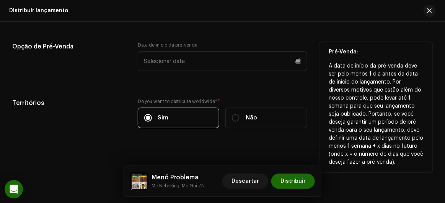
click at [93, 70] on div "Opção de Pré-Venda" at bounding box center [68, 61] width 113 height 38
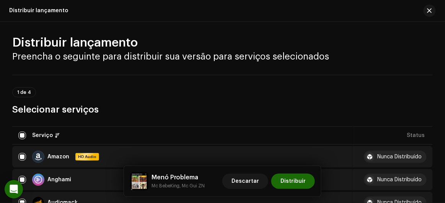
scroll to position [0, 0]
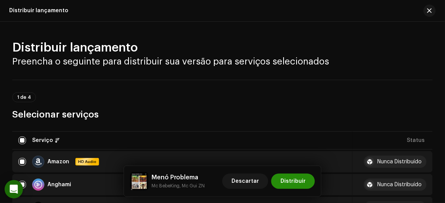
click at [289, 178] on span "Distribuir" at bounding box center [292, 181] width 25 height 15
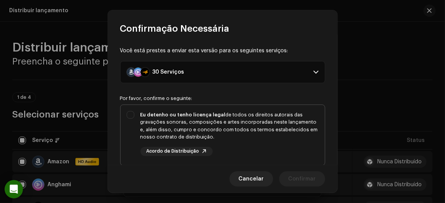
click at [144, 117] on div "Eu detenho ou tenho licença legal de todos os direitos autorais das gravações s…" at bounding box center [229, 126] width 178 height 30
checkbox input "true"
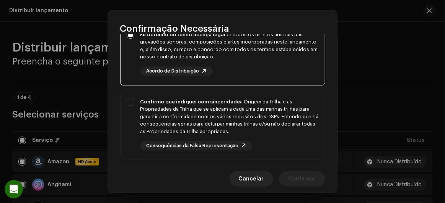
scroll to position [104, 0]
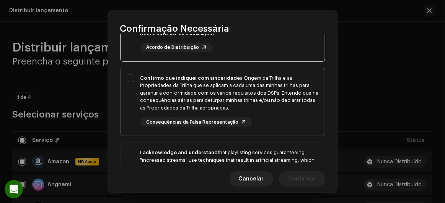
click at [127, 77] on div "Confirmo que indiquei com sinceridade a Origem da Trilha e as Propriedades da T…" at bounding box center [222, 100] width 204 height 65
checkbox input "true"
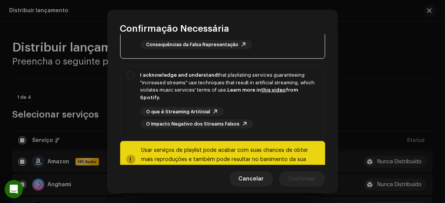
scroll to position [205, 0]
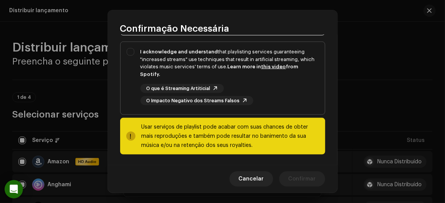
click at [130, 54] on div "I acknowledge and understand that playlisting services guaranteeing "increased …" at bounding box center [222, 77] width 204 height 70
checkbox input "true"
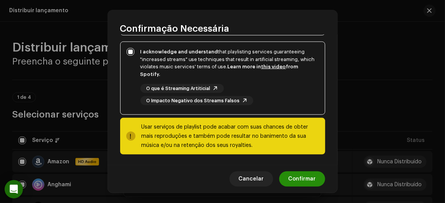
click at [298, 179] on span "Confirmar" at bounding box center [302, 179] width 28 height 15
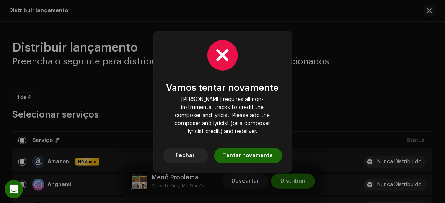
click at [232, 143] on div "Vamos tentar novamente Deezer requires all non-instrumental tracks to credit th…" at bounding box center [222, 101] width 119 height 123
click at [236, 148] on span "Tentar novamente" at bounding box center [248, 155] width 50 height 15
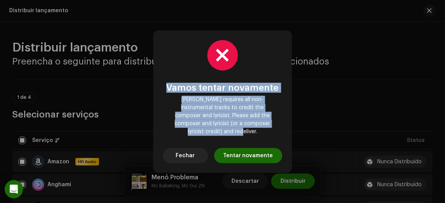
drag, startPoint x: 161, startPoint y: 89, endPoint x: 273, endPoint y: 138, distance: 121.5
click at [273, 138] on div "Vamos tentar novamente Deezer requires all non-instrumental tracks to credit th…" at bounding box center [223, 102] width 138 height 142
copy div "Vamos tentar novamente Deezer requires all non-instrumental tracks to credit th…"
click at [190, 151] on span "Fechar" at bounding box center [185, 155] width 19 height 15
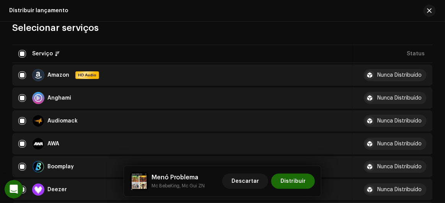
scroll to position [0, 0]
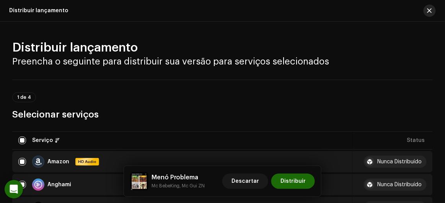
click at [428, 14] on button "button" at bounding box center [429, 11] width 12 height 12
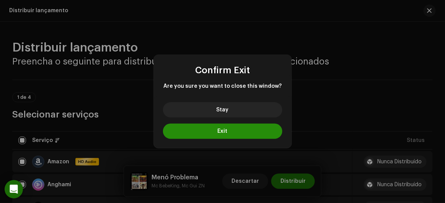
click at [226, 131] on span "Exit" at bounding box center [223, 131] width 10 height 5
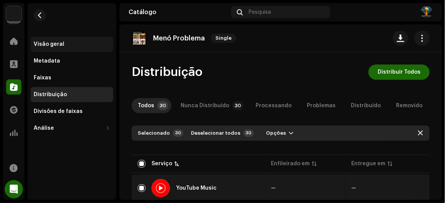
click at [53, 42] on div "Visão geral" at bounding box center [49, 44] width 31 height 6
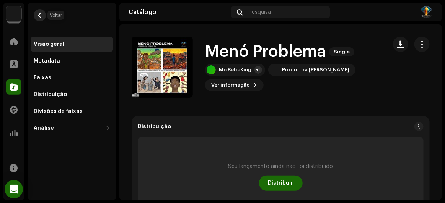
click at [40, 14] on span "button" at bounding box center [40, 15] width 6 height 6
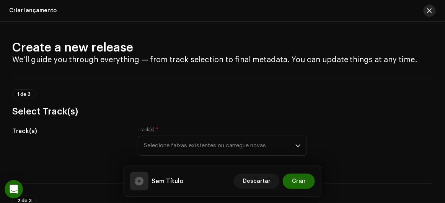
click at [425, 9] on button "button" at bounding box center [429, 11] width 12 height 12
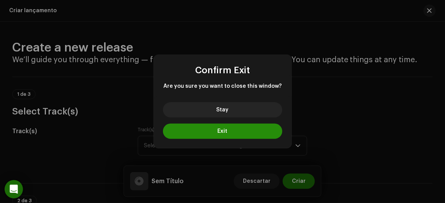
click at [195, 133] on button "Exit" at bounding box center [222, 131] width 119 height 15
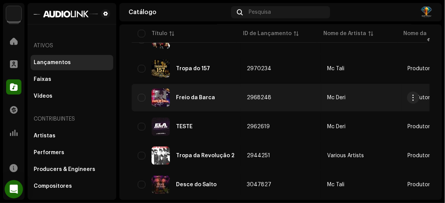
scroll to position [173, 0]
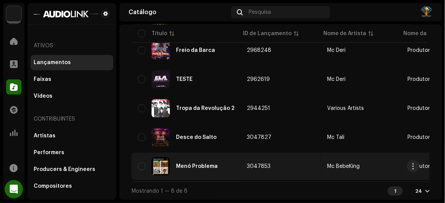
click at [187, 153] on td "Menó Problema" at bounding box center [186, 167] width 109 height 28
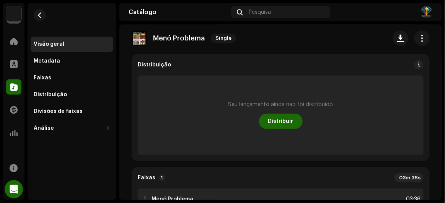
scroll to position [34, 0]
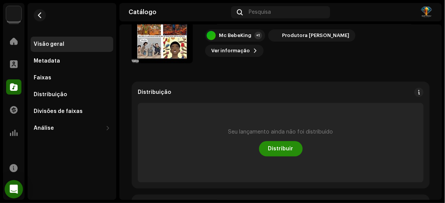
click at [283, 150] on span "Distribuir" at bounding box center [280, 148] width 25 height 15
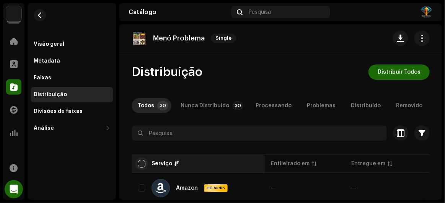
click at [143, 164] on input "checkbox" at bounding box center [142, 164] width 8 height 8
checkbox input "true"
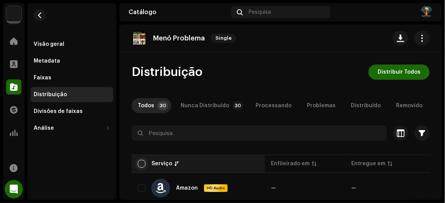
checkbox input "true"
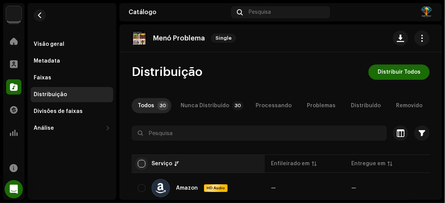
checkbox input "true"
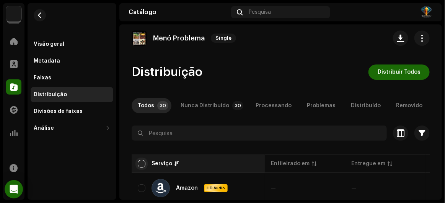
checkbox input "true"
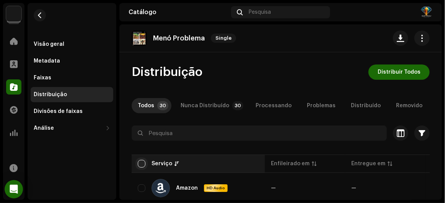
checkbox input "true"
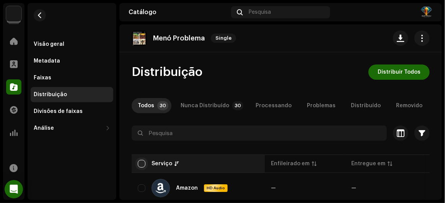
checkbox input "true"
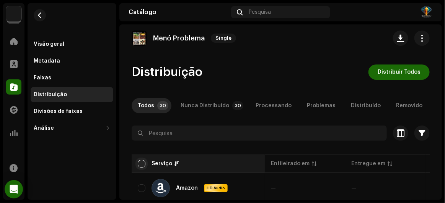
checkbox input "true"
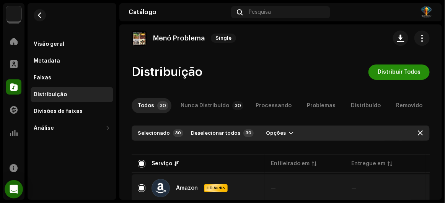
click at [391, 71] on span "Distribuir Todos" at bounding box center [398, 72] width 43 height 15
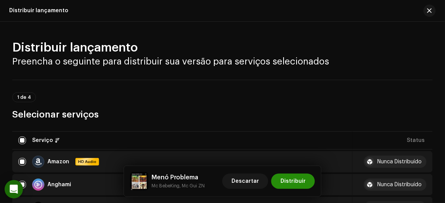
click at [288, 189] on span "Distribuir" at bounding box center [292, 181] width 25 height 15
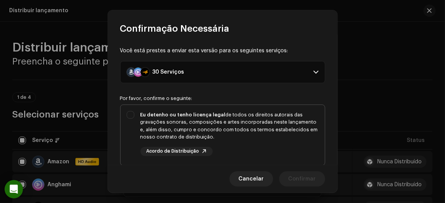
click at [186, 125] on div "Eu detenho ou tenho licença legal de todos os direitos autorais das gravações s…" at bounding box center [229, 126] width 178 height 30
checkbox input "true"
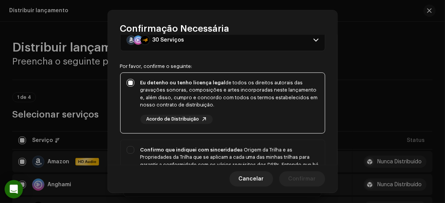
scroll to position [69, 0]
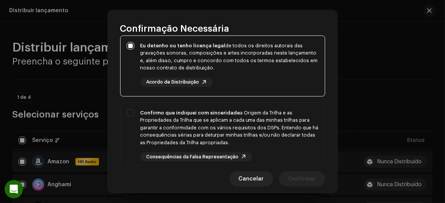
click at [186, 125] on div "Confirmo que indiquei com sinceridade a Origem da Trilha e as Propriedades da T…" at bounding box center [229, 127] width 178 height 37
checkbox input "true"
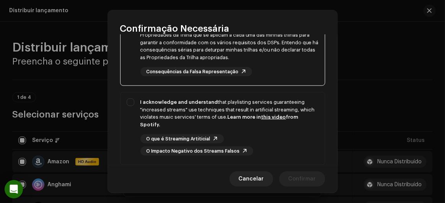
scroll to position [174, 0]
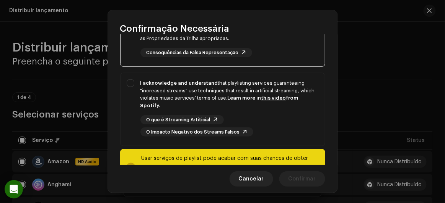
click at [186, 125] on div "O que é Streaming Artiticial O Impacto Negativo dos Streams Falsos" at bounding box center [229, 125] width 178 height 21
checkbox input "true"
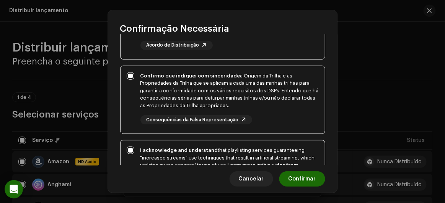
scroll to position [104, 0]
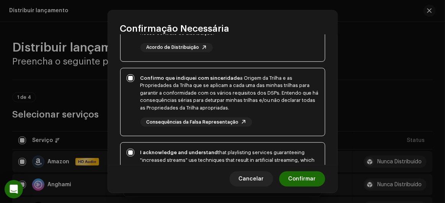
click at [197, 116] on div "Confirmo que indiquei com sinceridade a Origem da Trilha e as Propriedades da T…" at bounding box center [229, 101] width 178 height 53
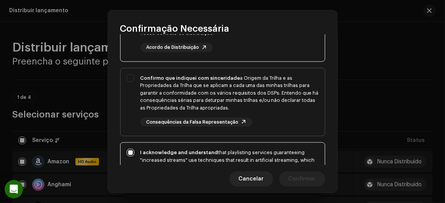
click at [197, 116] on div "Confirmo que indiquei com sinceridade a Origem da Trilha e as Propriedades da T…" at bounding box center [229, 101] width 178 height 53
checkbox input "true"
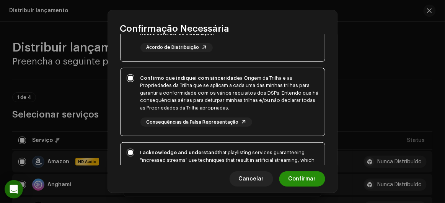
click at [298, 179] on span "Confirmar" at bounding box center [302, 179] width 28 height 15
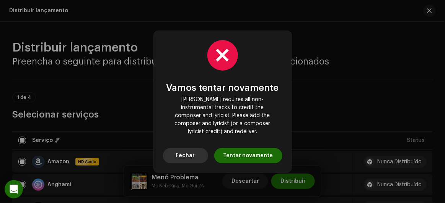
click at [174, 148] on button "Fechar" at bounding box center [185, 155] width 45 height 15
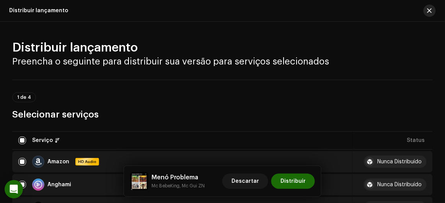
click at [429, 11] on span "button" at bounding box center [429, 11] width 5 height 6
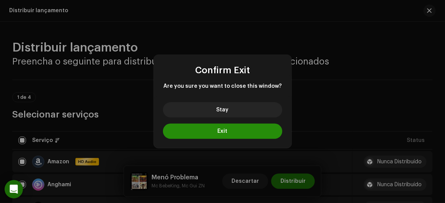
click at [236, 135] on button "Exit" at bounding box center [222, 131] width 119 height 15
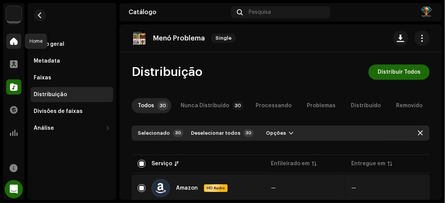
click at [10, 36] on div at bounding box center [13, 41] width 15 height 15
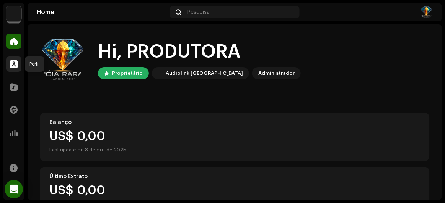
click at [13, 61] on span at bounding box center [14, 64] width 8 height 6
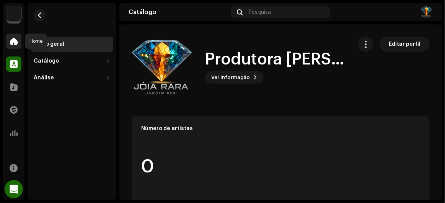
click at [6, 36] on div at bounding box center [13, 41] width 15 height 15
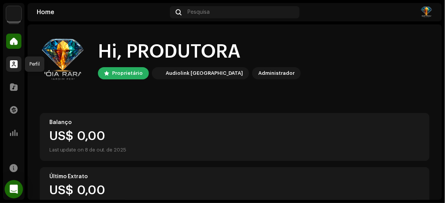
click at [13, 63] on span at bounding box center [14, 64] width 8 height 6
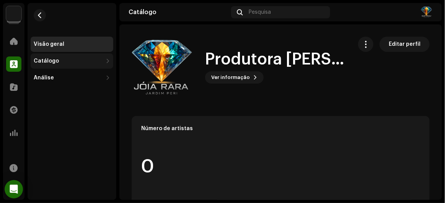
click at [42, 64] on div "Catálogo" at bounding box center [72, 61] width 83 height 15
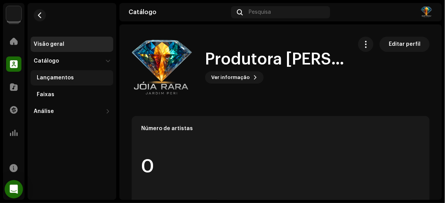
click at [47, 73] on div "Lançamentos" at bounding box center [72, 77] width 83 height 15
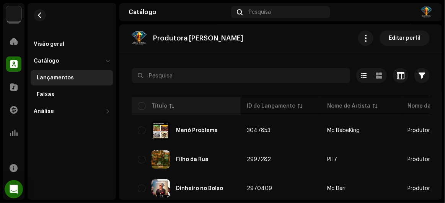
scroll to position [69, 0]
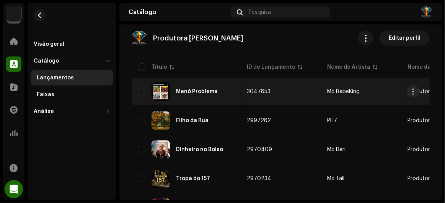
click at [181, 87] on div "Menó Problema" at bounding box center [186, 92] width 97 height 18
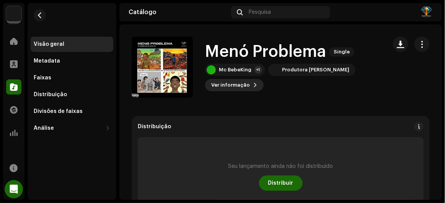
click at [249, 83] on button "Ver informação" at bounding box center [234, 85] width 58 height 12
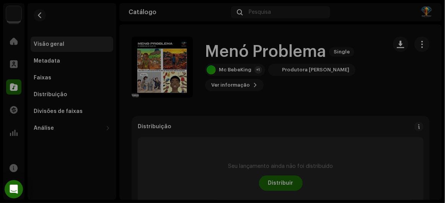
click at [364, 34] on div "Menó Problema 3047853 Metadata Distribuição Linguagem de Meta-Dados Portuguese …" at bounding box center [222, 101] width 445 height 203
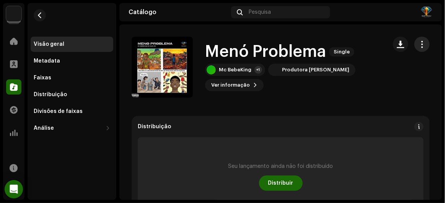
click at [419, 41] on span "button" at bounding box center [421, 44] width 7 height 6
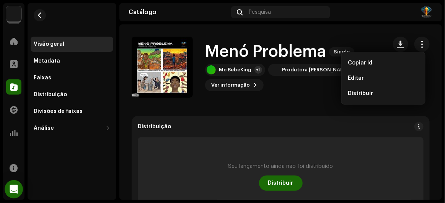
click at [379, 75] on div "Editar" at bounding box center [383, 78] width 71 height 6
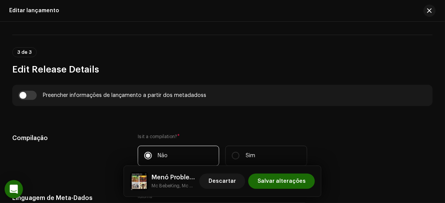
scroll to position [486, 0]
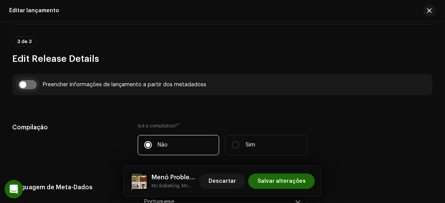
click at [31, 84] on input "checkbox" at bounding box center [27, 84] width 18 height 9
checkbox input "true"
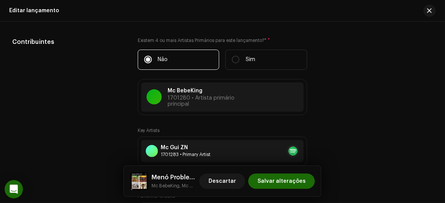
scroll to position [869, 0]
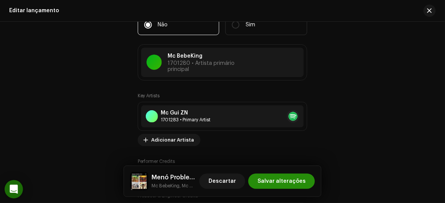
click at [288, 178] on span "Salvar alterações" at bounding box center [281, 181] width 48 height 15
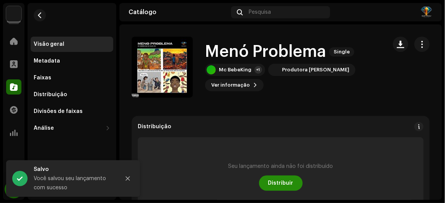
click at [280, 177] on span "Distribuir" at bounding box center [280, 183] width 25 height 15
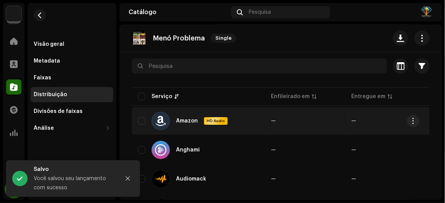
scroll to position [69, 0]
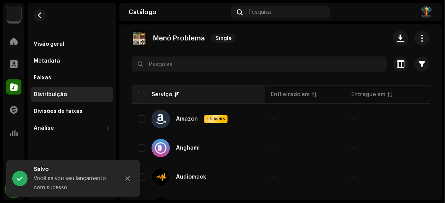
click at [137, 92] on th "Serviço" at bounding box center [198, 95] width 133 height 18
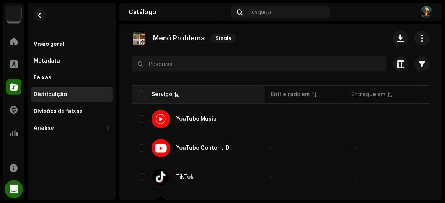
click at [149, 91] on div "Serviço" at bounding box center [198, 95] width 121 height 8
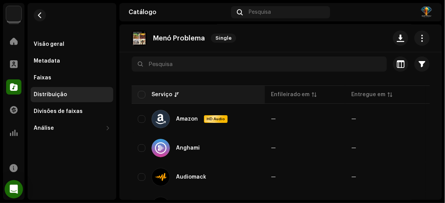
click at [149, 91] on div "Serviço" at bounding box center [198, 95] width 121 height 8
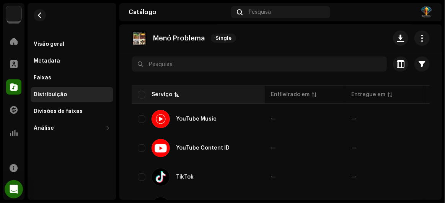
click at [147, 92] on div "Serviço" at bounding box center [198, 95] width 121 height 8
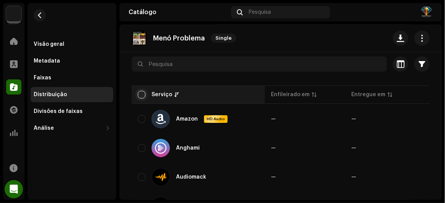
click at [141, 92] on input "checkbox" at bounding box center [142, 95] width 8 height 8
checkbox input "true"
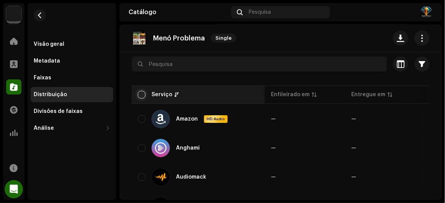
checkbox input "true"
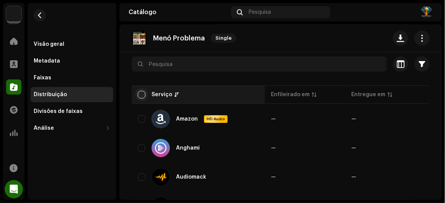
checkbox input "true"
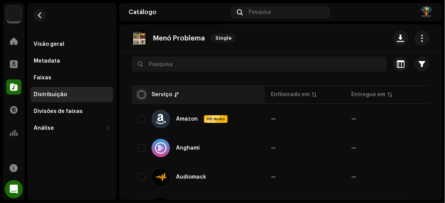
checkbox input "true"
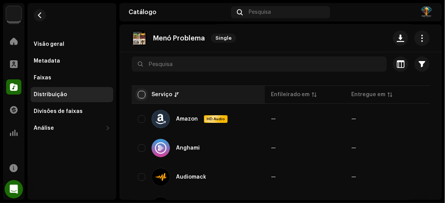
checkbox input "true"
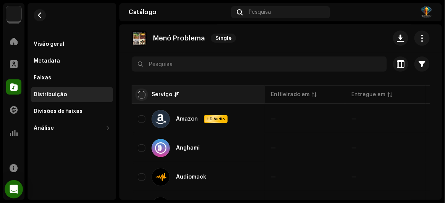
checkbox input "true"
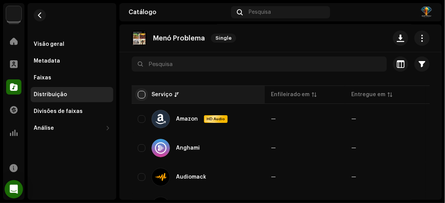
checkbox input "true"
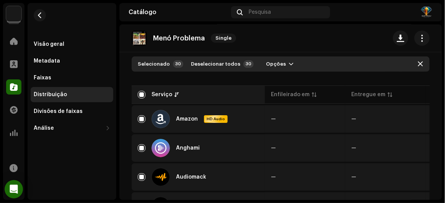
click at [152, 92] on div "Serviço" at bounding box center [161, 95] width 21 height 8
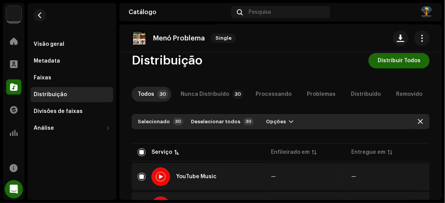
scroll to position [0, 0]
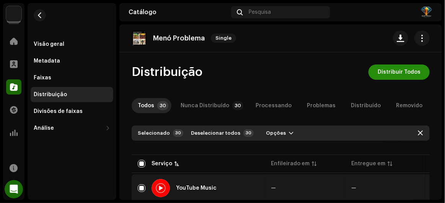
click at [372, 68] on button "Distribuir Todos" at bounding box center [398, 72] width 61 height 15
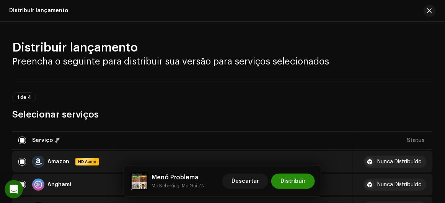
click at [287, 177] on span "Distribuir" at bounding box center [292, 181] width 25 height 15
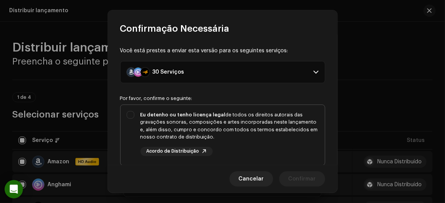
click at [183, 115] on strong "Eu detenho ou tenho licença legal" at bounding box center [182, 114] width 85 height 5
checkbox input "true"
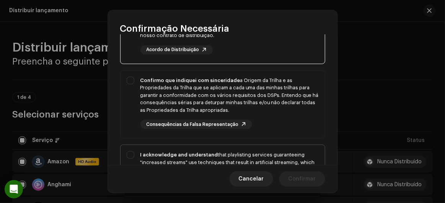
scroll to position [104, 0]
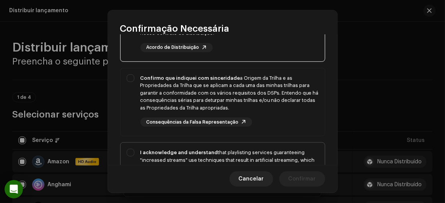
drag, startPoint x: 280, startPoint y: 118, endPoint x: 276, endPoint y: 142, distance: 24.5
click at [281, 121] on div "Confirmo que indiquei com sinceridade a Origem da Trilha e as Propriedades da T…" at bounding box center [229, 101] width 178 height 53
checkbox input "true"
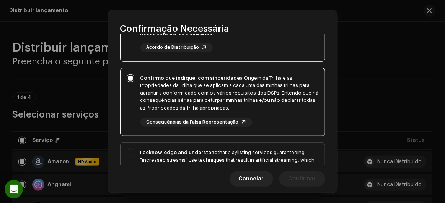
click at [275, 155] on div "I acknowledge and understand that playlisting services guaranteeing "increased …" at bounding box center [229, 164] width 178 height 30
checkbox input "true"
click at [294, 175] on span "Confirmar" at bounding box center [302, 179] width 28 height 15
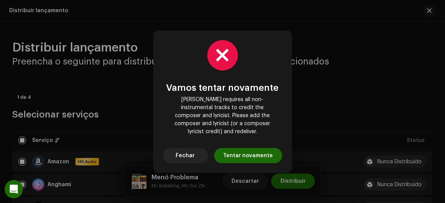
click at [187, 155] on span "Fechar" at bounding box center [185, 155] width 19 height 15
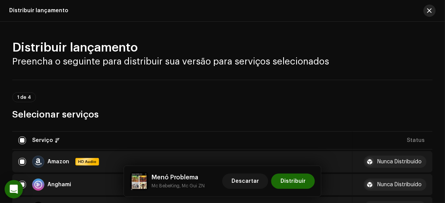
click at [434, 10] on button "button" at bounding box center [429, 11] width 12 height 12
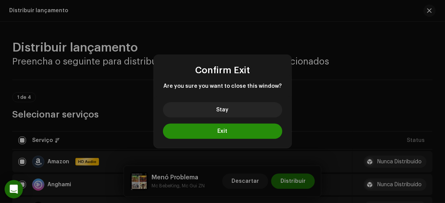
click at [232, 137] on button "Exit" at bounding box center [222, 131] width 119 height 15
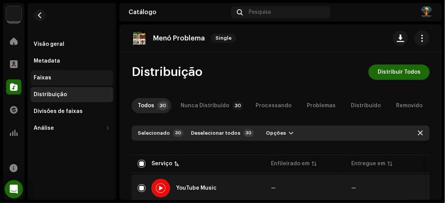
click at [55, 81] on div "Faixas" at bounding box center [72, 78] width 76 height 6
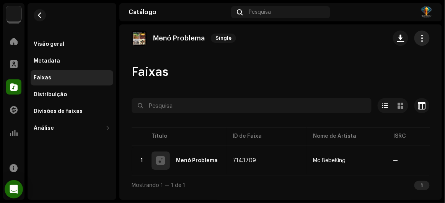
click at [417, 35] on button "button" at bounding box center [421, 38] width 15 height 15
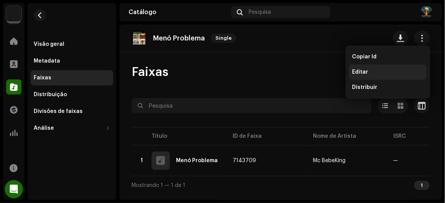
click at [367, 70] on div "Editar" at bounding box center [387, 72] width 71 height 6
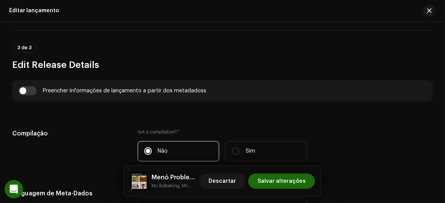
scroll to position [486, 0]
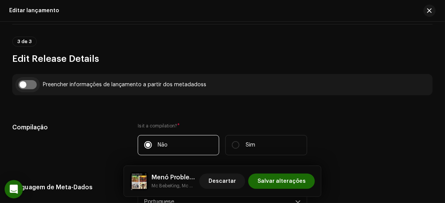
click at [29, 86] on input "checkbox" at bounding box center [27, 84] width 18 height 9
checkbox input "true"
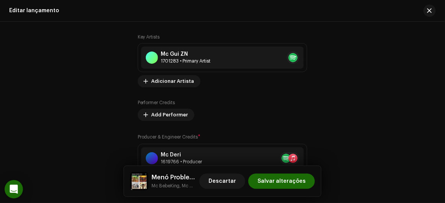
scroll to position [938, 0]
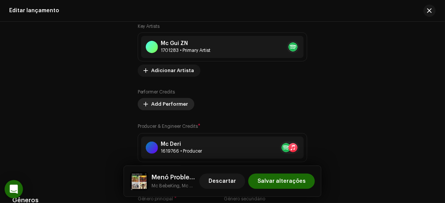
click at [172, 106] on span "Add Performer" at bounding box center [169, 104] width 37 height 15
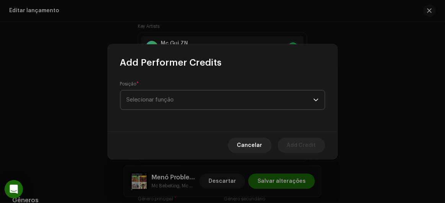
click at [172, 95] on span "Selecionar função" at bounding box center [220, 100] width 187 height 19
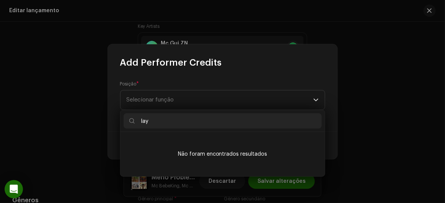
scroll to position [0, 0]
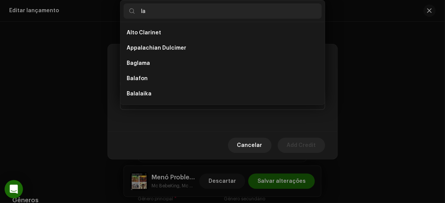
type input "l"
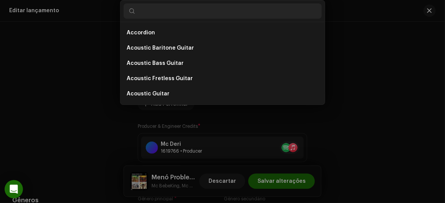
click at [90, 67] on div "Add Performer Credits Posição * Selecionar função Cancelar Add Credit" at bounding box center [222, 101] width 445 height 203
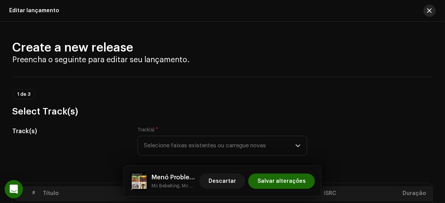
click at [429, 8] on span "button" at bounding box center [429, 11] width 5 height 6
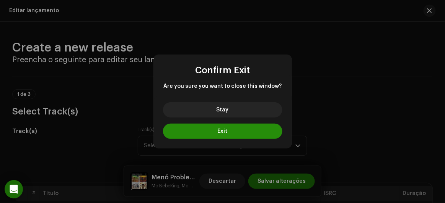
click at [220, 133] on span "Exit" at bounding box center [223, 131] width 10 height 5
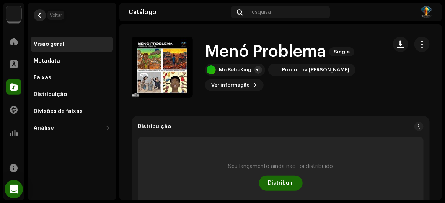
click at [41, 15] on span "button" at bounding box center [40, 15] width 6 height 6
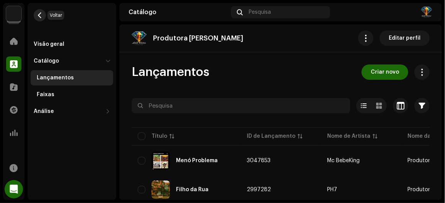
click at [40, 13] on span "button" at bounding box center [40, 15] width 6 height 6
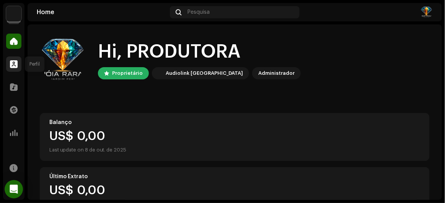
click at [11, 68] on div at bounding box center [13, 64] width 15 height 15
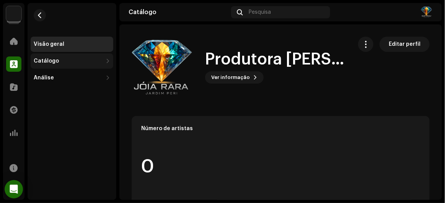
click at [51, 64] on div "Catálogo" at bounding box center [46, 61] width 25 height 6
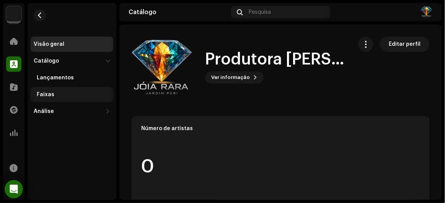
click at [49, 93] on div "Faixas" at bounding box center [46, 95] width 18 height 6
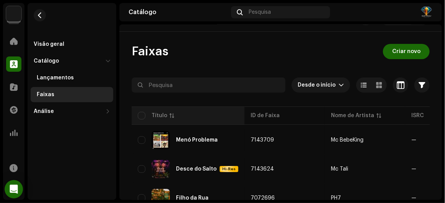
scroll to position [34, 0]
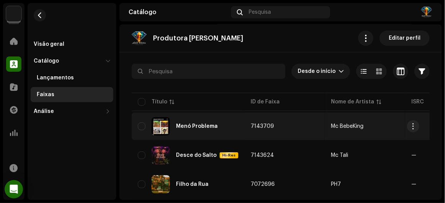
click at [186, 122] on div "Menó Problema" at bounding box center [188, 126] width 101 height 18
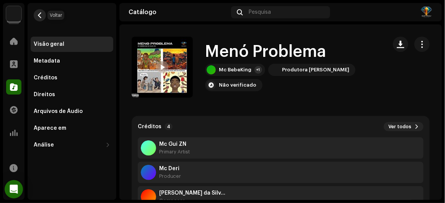
click at [37, 15] on button "button" at bounding box center [40, 15] width 12 height 12
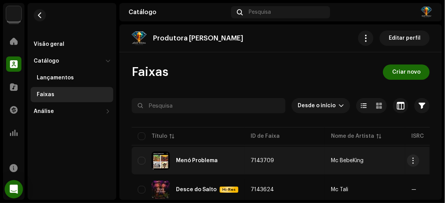
click at [187, 160] on div "Menó Problema" at bounding box center [197, 160] width 42 height 5
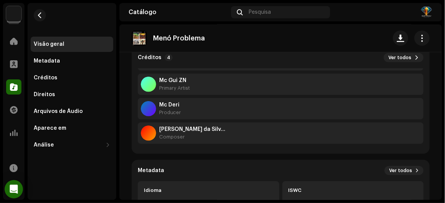
scroll to position [24, 0]
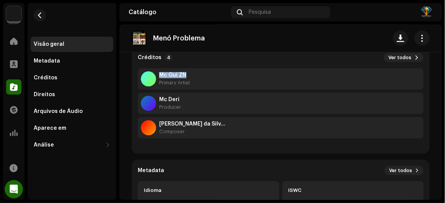
drag, startPoint x: 442, startPoint y: 53, endPoint x: 440, endPoint y: 72, distance: 19.6
click at [440, 72] on div "Produtora Joia Rara Home Perfil Catálogo Transações Análise Recursos Visão gera…" at bounding box center [222, 101] width 445 height 203
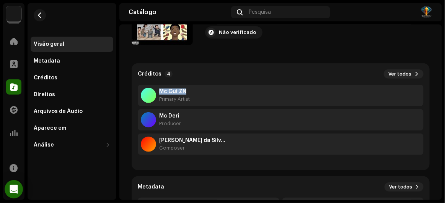
scroll to position [0, 0]
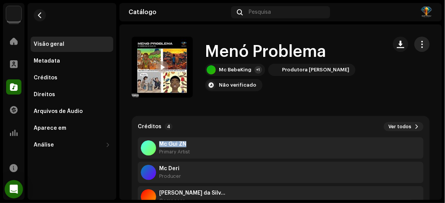
click at [418, 47] on span "button" at bounding box center [421, 44] width 7 height 6
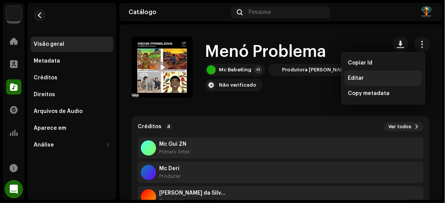
click at [381, 78] on div "Editar" at bounding box center [383, 78] width 71 height 6
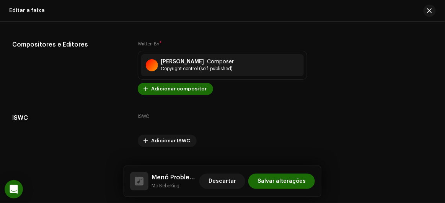
scroll to position [1564, 0]
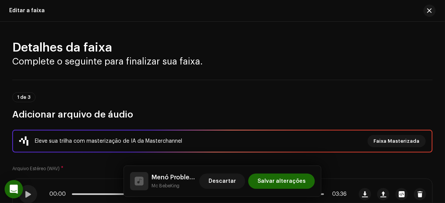
scroll to position [1564, 0]
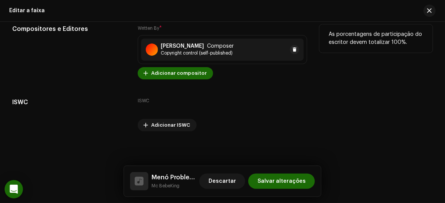
click at [163, 41] on div "[PERSON_NAME] Composer Copyright control (self-published)" at bounding box center [222, 50] width 163 height 22
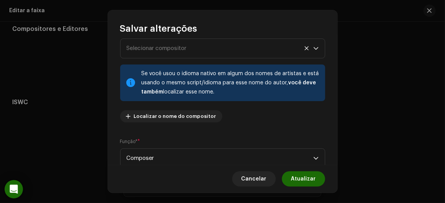
scroll to position [104, 0]
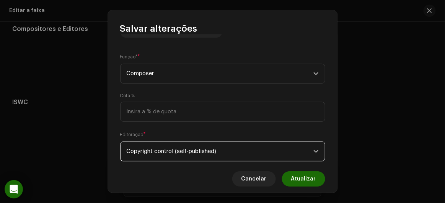
click at [162, 157] on span "Copyright control (self-published)" at bounding box center [220, 151] width 187 height 19
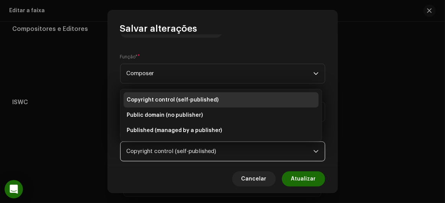
click at [176, 98] on span "Copyright control (self-published)" at bounding box center [173, 100] width 92 height 8
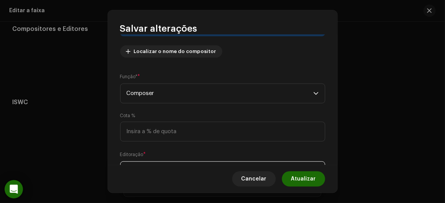
scroll to position [69, 0]
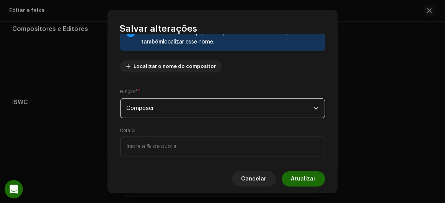
click at [149, 108] on span "Composer" at bounding box center [220, 108] width 187 height 19
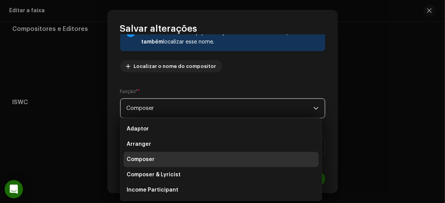
click at [149, 107] on span "Composer" at bounding box center [220, 108] width 187 height 19
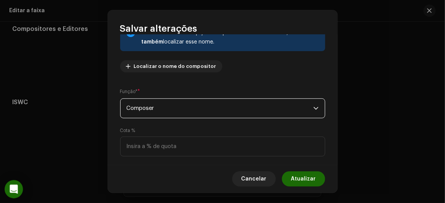
click at [150, 109] on span "Composer" at bounding box center [220, 108] width 187 height 19
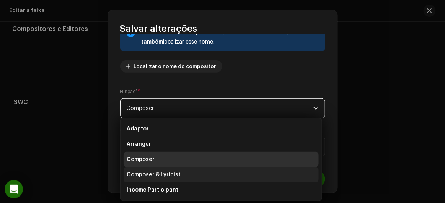
click at [160, 177] on span "Composer & Lyricist" at bounding box center [154, 175] width 54 height 8
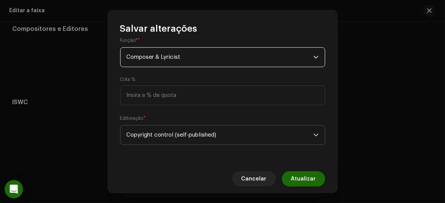
scroll to position [122, 0]
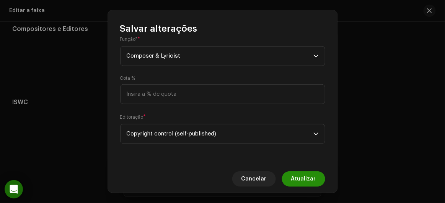
click at [303, 182] on span "Atualizar" at bounding box center [303, 179] width 25 height 15
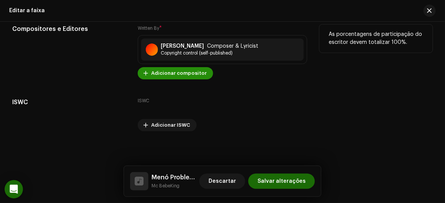
click at [167, 80] on span "Adicionar compositor" at bounding box center [178, 73] width 55 height 15
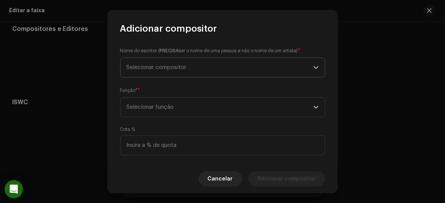
click at [170, 65] on span "Selecionar compositor" at bounding box center [157, 68] width 60 height 6
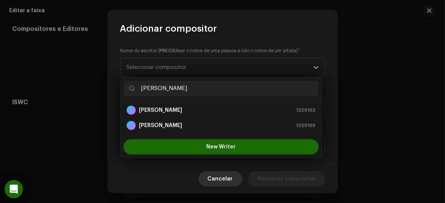
type input "[PERSON_NAME]"
click at [223, 180] on span "Cancelar" at bounding box center [220, 179] width 25 height 15
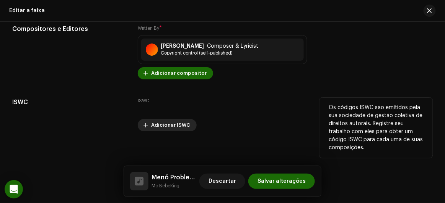
click at [166, 127] on span "Adicionar ISWC" at bounding box center [170, 125] width 39 height 15
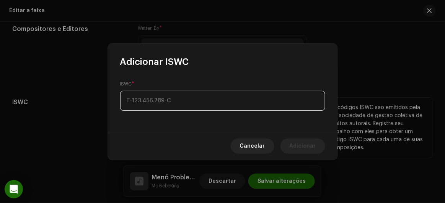
type input "_-___.___.___-_"
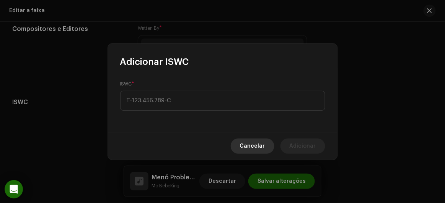
click at [249, 141] on span "Cancelar" at bounding box center [252, 146] width 25 height 15
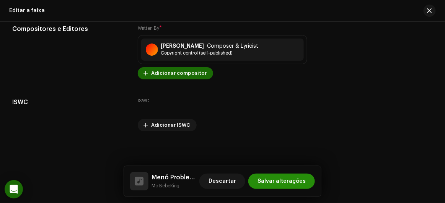
click at [284, 180] on span "Salvar alterações" at bounding box center [281, 181] width 48 height 15
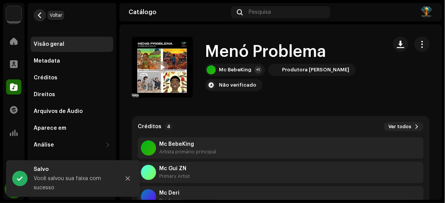
click at [39, 15] on span "button" at bounding box center [40, 15] width 6 height 6
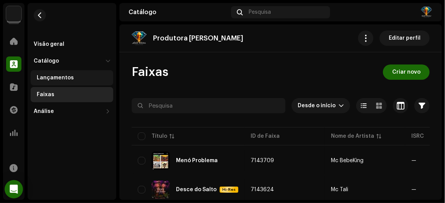
click at [66, 83] on div "Lançamentos" at bounding box center [72, 77] width 83 height 15
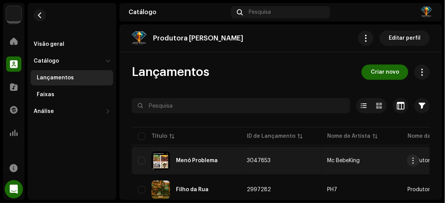
click at [198, 160] on div "Menó Problema" at bounding box center [197, 160] width 42 height 5
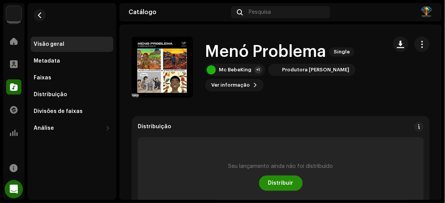
click at [283, 183] on span "Distribuir" at bounding box center [280, 183] width 25 height 15
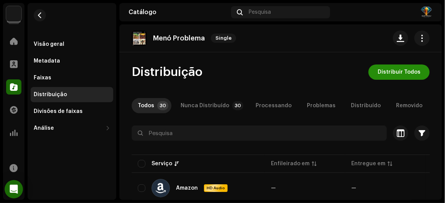
click at [373, 67] on button "Distribuir Todos" at bounding box center [398, 72] width 61 height 15
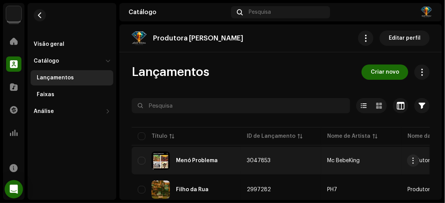
click at [205, 160] on div "Menó Problema" at bounding box center [197, 160] width 42 height 5
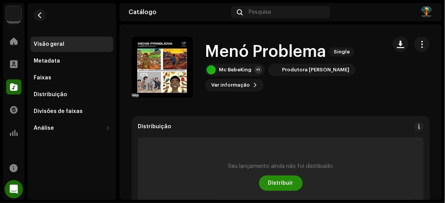
click at [281, 184] on span "Distribuir" at bounding box center [280, 183] width 25 height 15
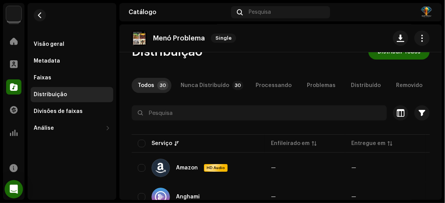
scroll to position [34, 0]
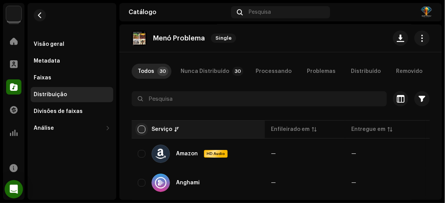
click at [140, 130] on input "checkbox" at bounding box center [142, 130] width 8 height 8
checkbox input "true"
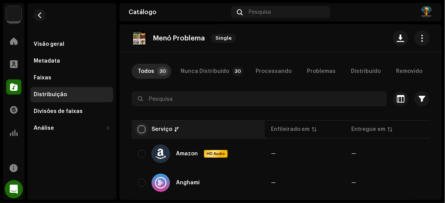
checkbox input "true"
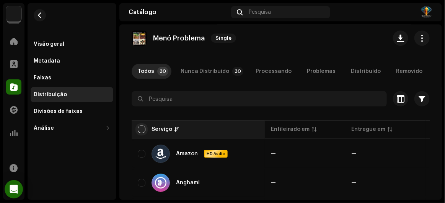
checkbox input "true"
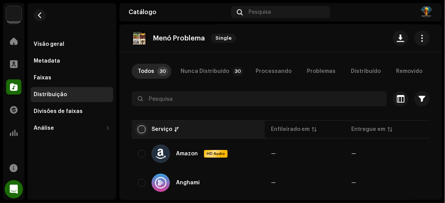
checkbox input "true"
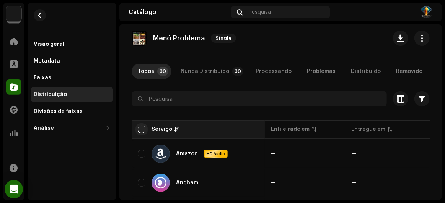
checkbox input "true"
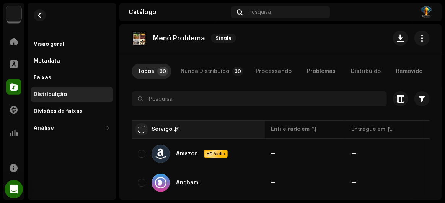
checkbox input "true"
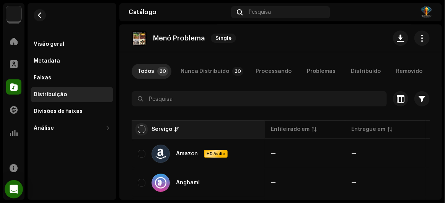
checkbox input "true"
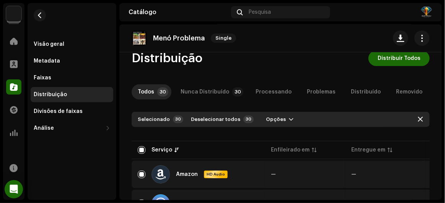
scroll to position [0, 0]
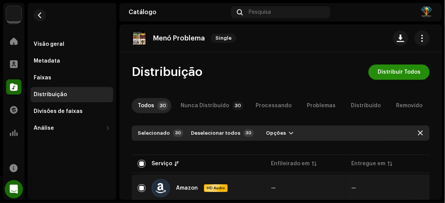
click at [393, 74] on span "Distribuir Todos" at bounding box center [398, 72] width 43 height 15
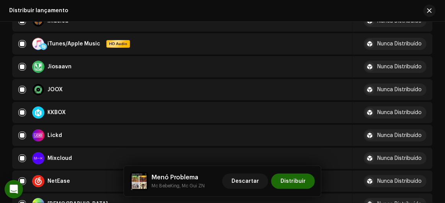
scroll to position [417, 0]
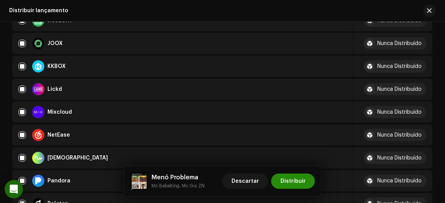
click at [298, 184] on span "Distribuir" at bounding box center [292, 181] width 25 height 15
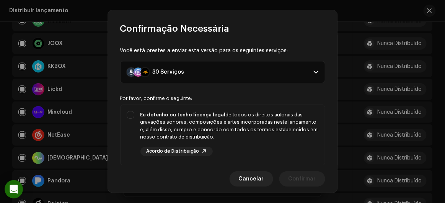
click at [232, 121] on div "Eu detenho ou tenho licença legal de todos os direitos autorais das gravações s…" at bounding box center [229, 126] width 178 height 30
checkbox input "true"
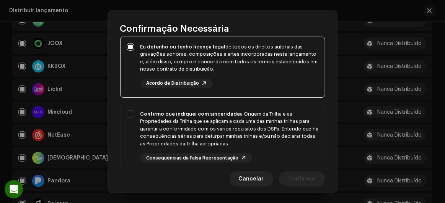
scroll to position [174, 0]
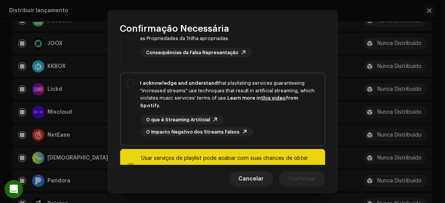
drag, startPoint x: 237, startPoint y: 112, endPoint x: 239, endPoint y: 108, distance: 4.3
click at [237, 112] on div "I acknowledge and understand that playlisting services guaranteeing "increased …" at bounding box center [229, 108] width 178 height 57
checkbox input "true"
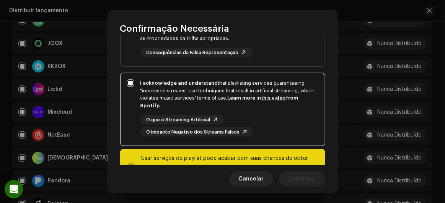
click at [263, 60] on div "Confirmo que indiquei com sinceridade a Origem da Trilha e as Propriedades da T…" at bounding box center [222, 31] width 204 height 65
checkbox input "true"
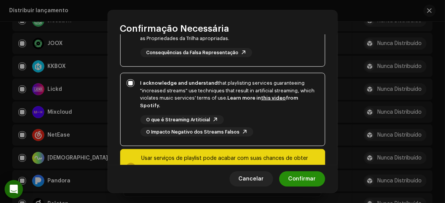
click at [304, 176] on span "Confirmar" at bounding box center [302, 179] width 28 height 15
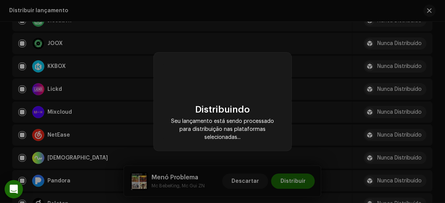
checkbox input "false"
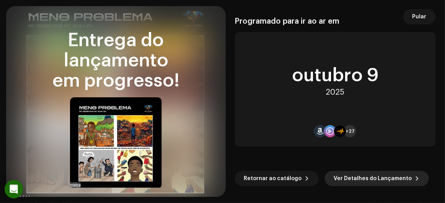
click at [355, 176] on span "Ver Detalhes do Lançamento" at bounding box center [373, 178] width 78 height 15
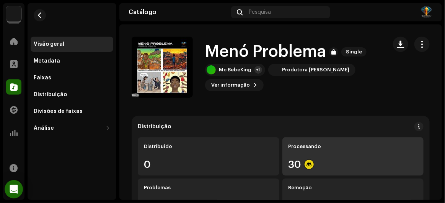
click at [323, 149] on div "Processando" at bounding box center [352, 147] width 129 height 6
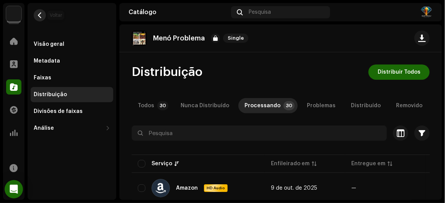
click at [36, 13] on button "button" at bounding box center [40, 15] width 12 height 12
click at [37, 17] on span "button" at bounding box center [40, 15] width 6 height 6
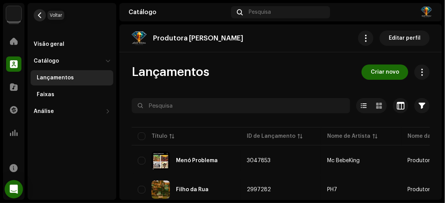
click at [38, 12] on span "button" at bounding box center [40, 15] width 6 height 6
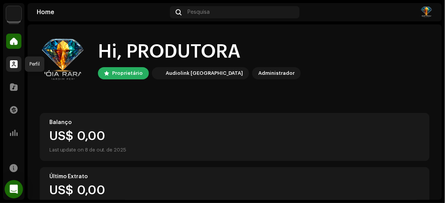
click at [15, 67] on span at bounding box center [14, 64] width 8 height 6
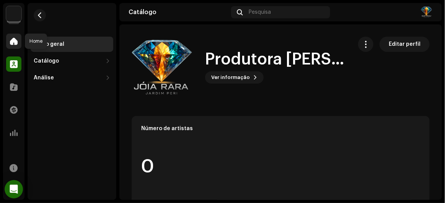
click at [18, 46] on div at bounding box center [13, 41] width 15 height 15
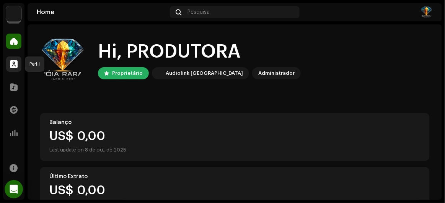
click at [19, 61] on div at bounding box center [13, 64] width 15 height 15
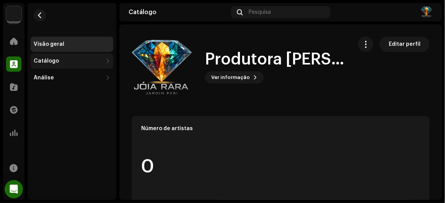
click at [35, 61] on div "Catálogo" at bounding box center [46, 61] width 25 height 6
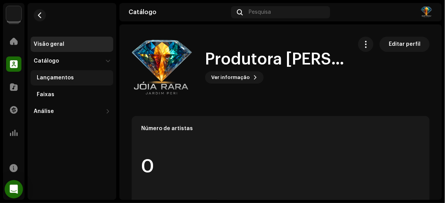
click at [68, 76] on div "Lançamentos" at bounding box center [55, 78] width 37 height 6
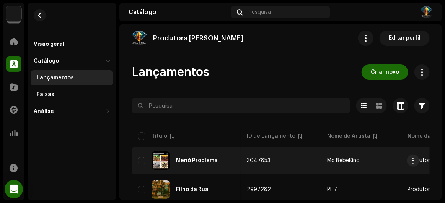
click at [220, 156] on div "Menó Problema" at bounding box center [186, 161] width 97 height 18
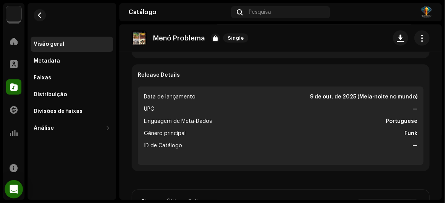
scroll to position [104, 0]
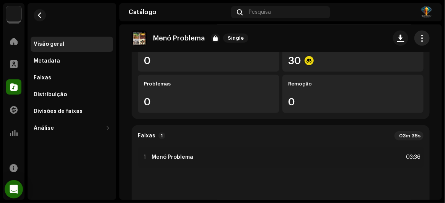
click at [418, 36] on span "button" at bounding box center [421, 38] width 7 height 6
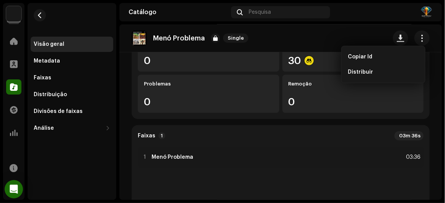
click at [302, 45] on div "Menó Problema Single" at bounding box center [281, 38] width 298 height 15
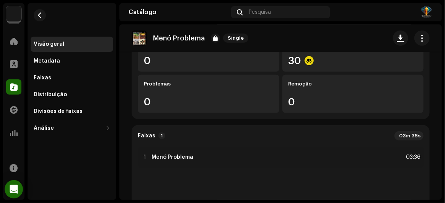
scroll to position [0, 0]
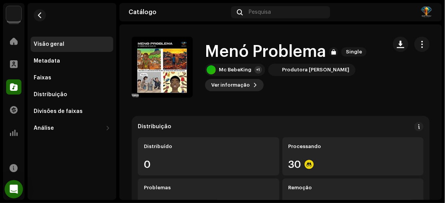
click at [253, 88] on span at bounding box center [255, 85] width 5 height 6
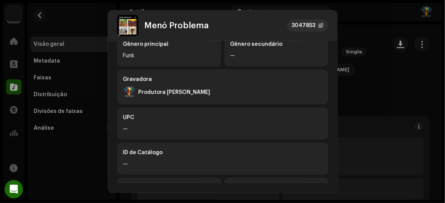
scroll to position [243, 0]
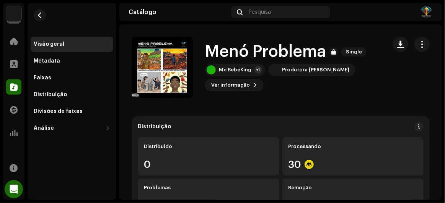
click at [370, 24] on div "Menó Problema 3047853 Metadata Distribuição Linguagem de Meta-Dados Portuguese …" at bounding box center [222, 101] width 445 height 203
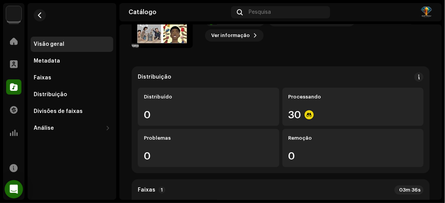
scroll to position [0, 0]
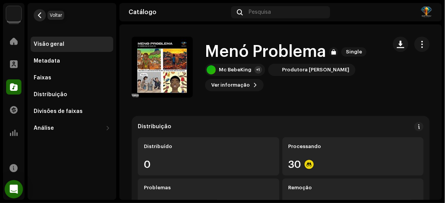
click at [37, 18] on span "button" at bounding box center [40, 15] width 6 height 6
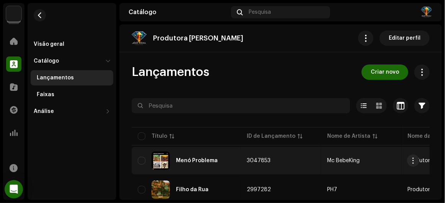
click at [180, 162] on div "Menó Problema" at bounding box center [197, 160] width 42 height 5
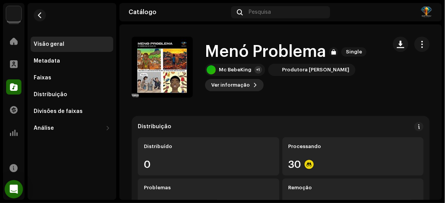
click at [247, 86] on button "Ver informação" at bounding box center [234, 85] width 58 height 12
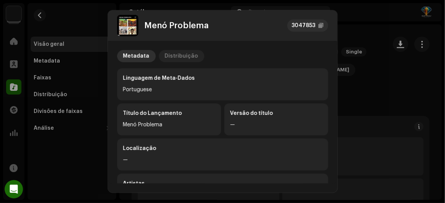
click at [175, 60] on div "Distribuição" at bounding box center [181, 56] width 33 height 12
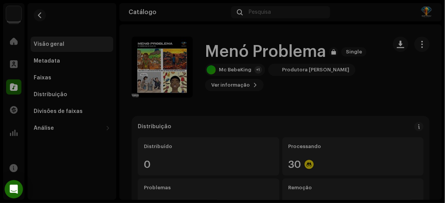
click at [357, 15] on div "Menó Problema 3047853 Metadata Distribuição Data de lançamento [DATE] (Meia-noi…" at bounding box center [222, 101] width 445 height 203
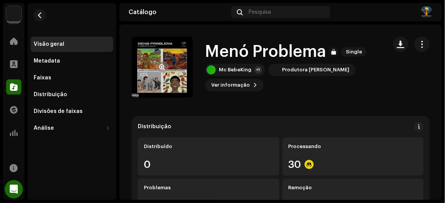
click at [162, 54] on re-a-cover at bounding box center [162, 67] width 61 height 61
click at [159, 71] on button "button" at bounding box center [162, 67] width 12 height 12
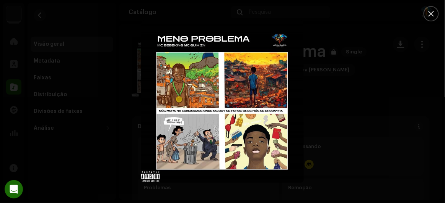
click at [433, 18] on button "Close" at bounding box center [430, 13] width 15 height 15
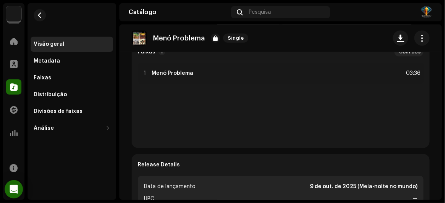
scroll to position [174, 0]
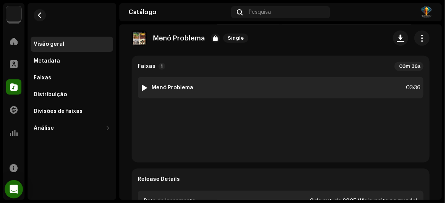
click at [186, 88] on strong "Menó Problema" at bounding box center [172, 88] width 42 height 6
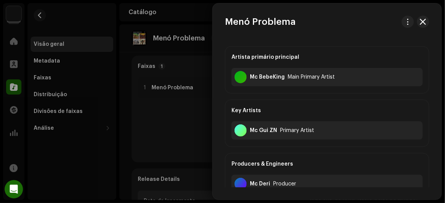
click at [138, 122] on div at bounding box center [222, 101] width 445 height 203
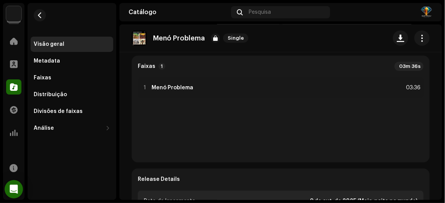
click at [141, 85] on re-o-release-hero "Menó Problema Single Menó Problema Single Mc BebeKing +1 Produtora [PERSON_NAME…" at bounding box center [280, 54] width 322 height 61
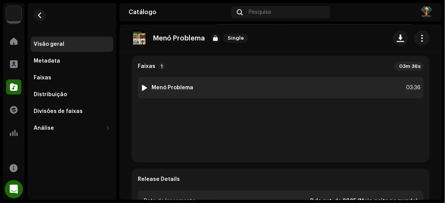
click at [144, 87] on div at bounding box center [145, 88] width 6 height 6
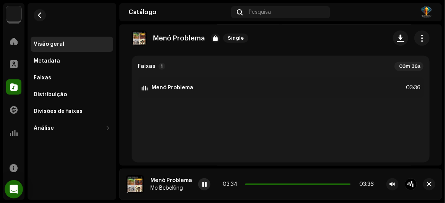
click at [203, 187] on span at bounding box center [204, 185] width 5 height 6
